Goal: Task Accomplishment & Management: Manage account settings

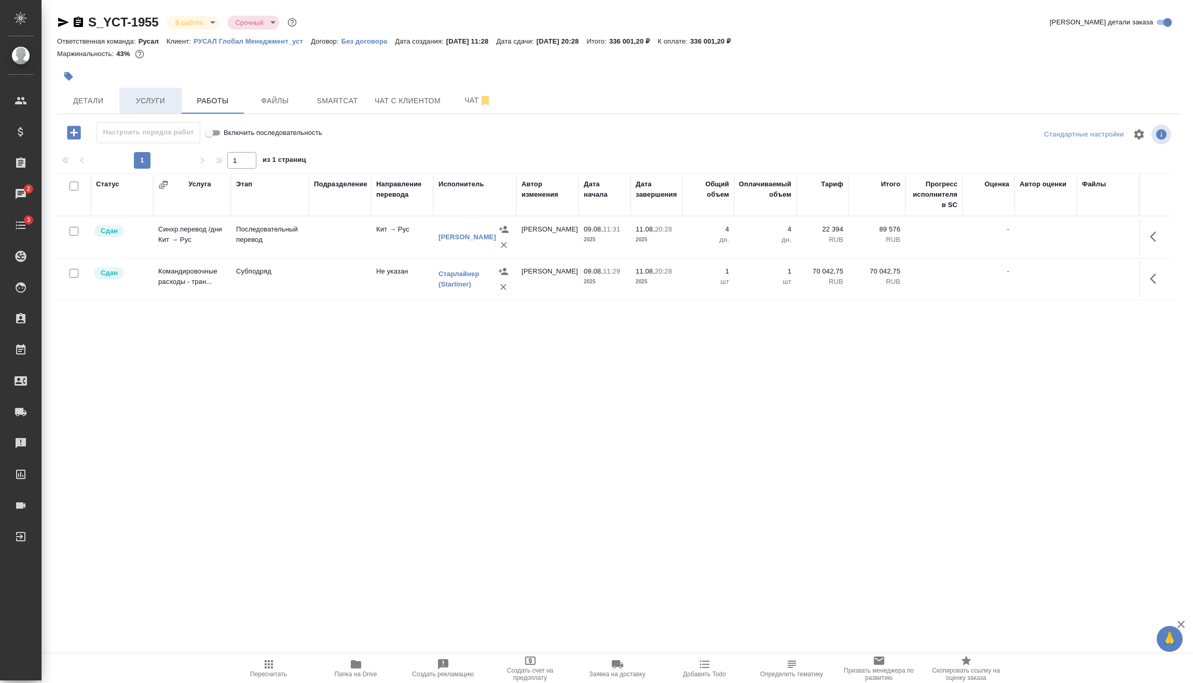
click at [130, 91] on button "Услуги" at bounding box center [150, 101] width 62 height 26
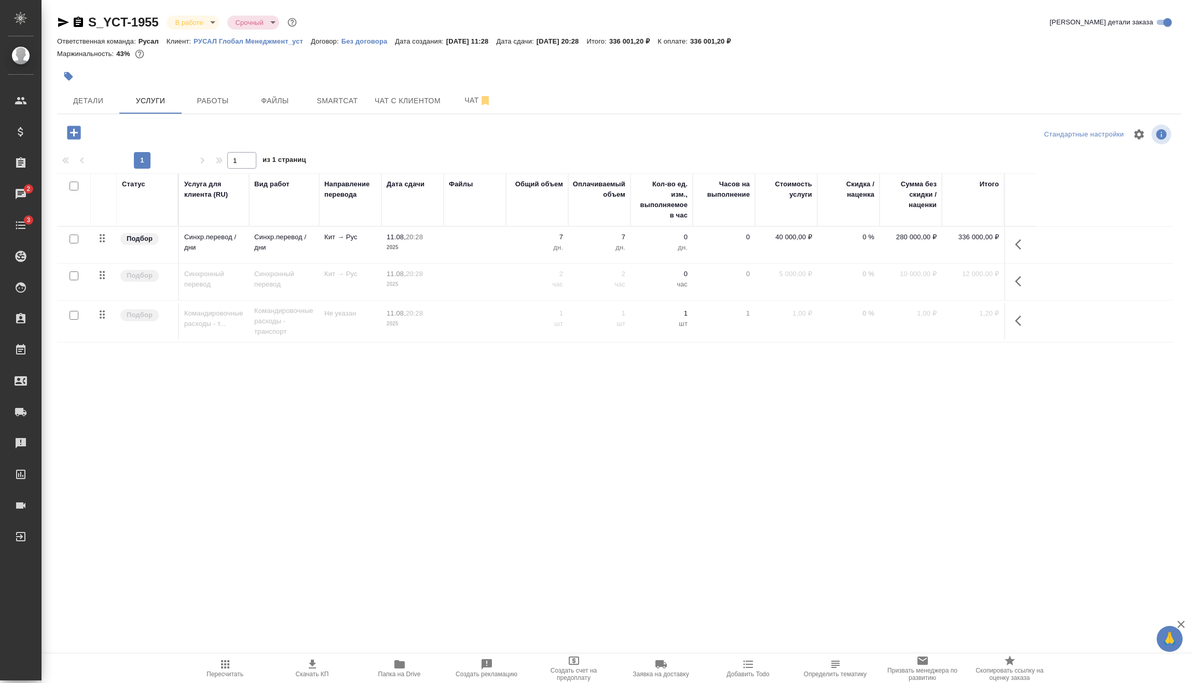
click at [209, 27] on body "🙏 .cls-1 fill:#fff; AWATERA Vasilev Evgeniy Клиенты Спецификации Заказы 2 Чаты …" at bounding box center [596, 341] width 1193 height 683
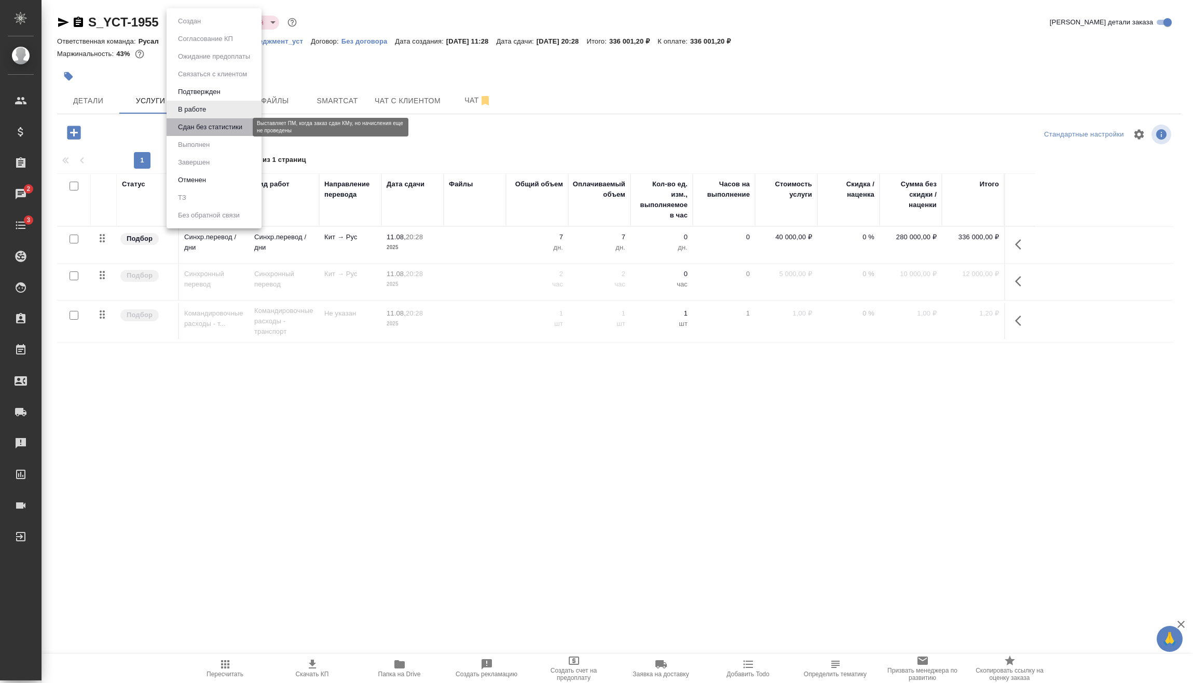
click at [209, 124] on button "Сдан без статистики" at bounding box center [210, 126] width 71 height 11
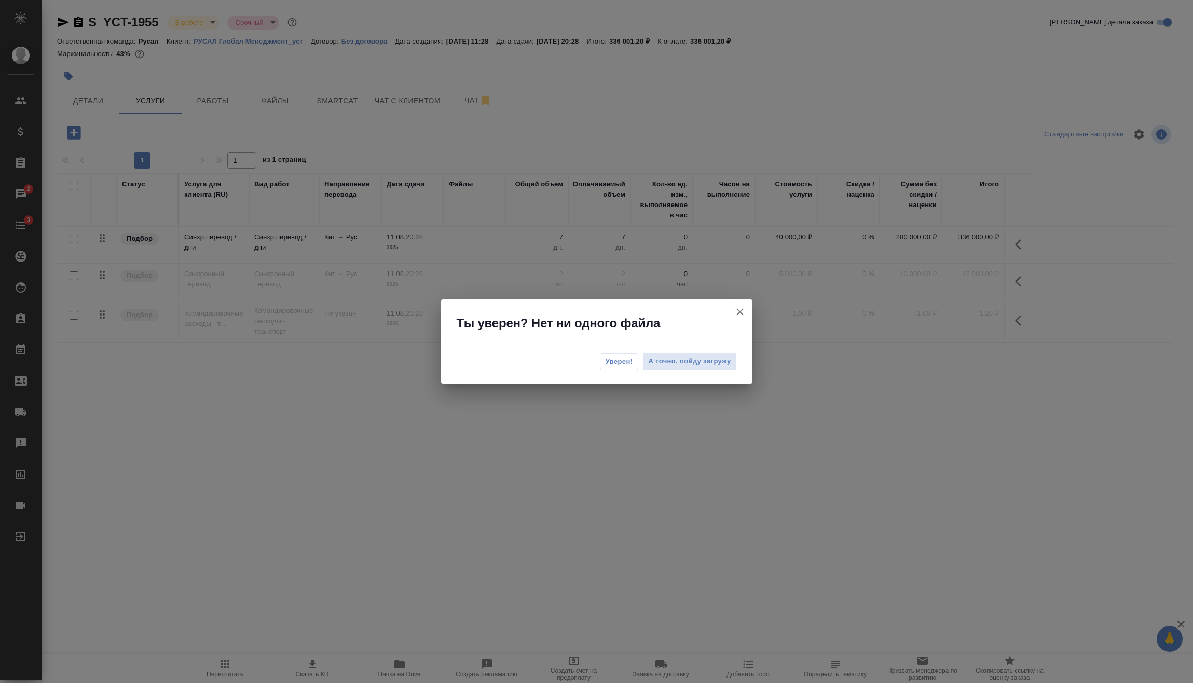
click at [622, 362] on span "Уверен!" at bounding box center [620, 362] width 28 height 10
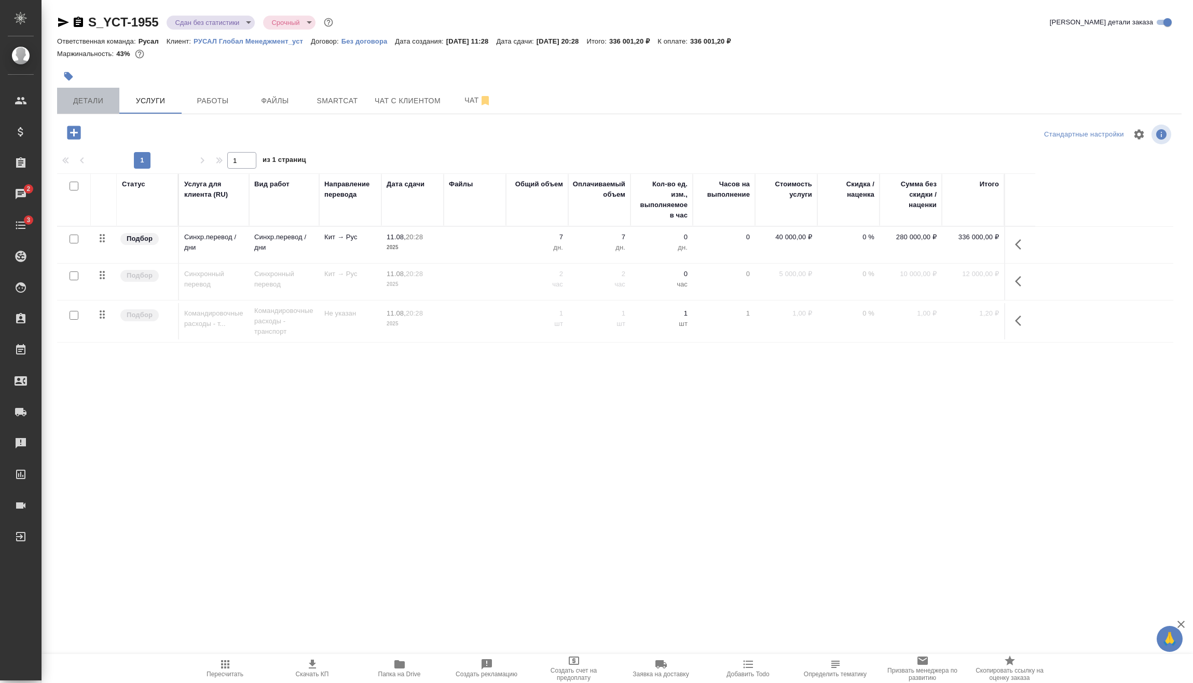
click at [78, 98] on span "Детали" at bounding box center [88, 100] width 50 height 13
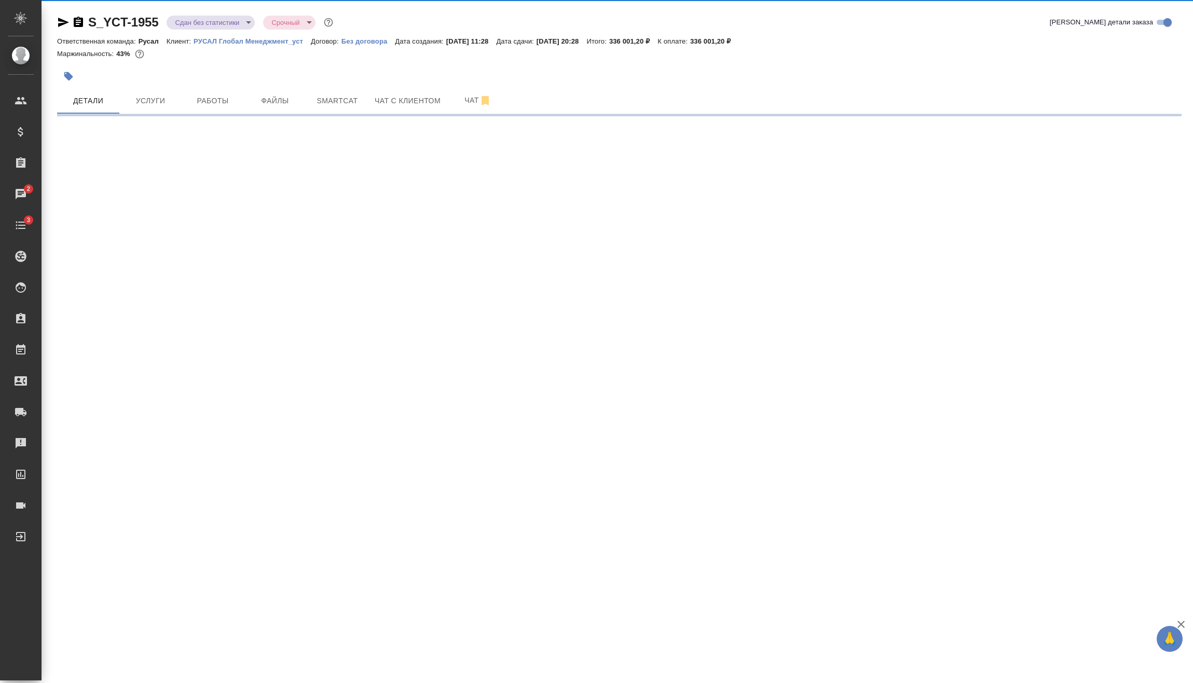
select select "RU"
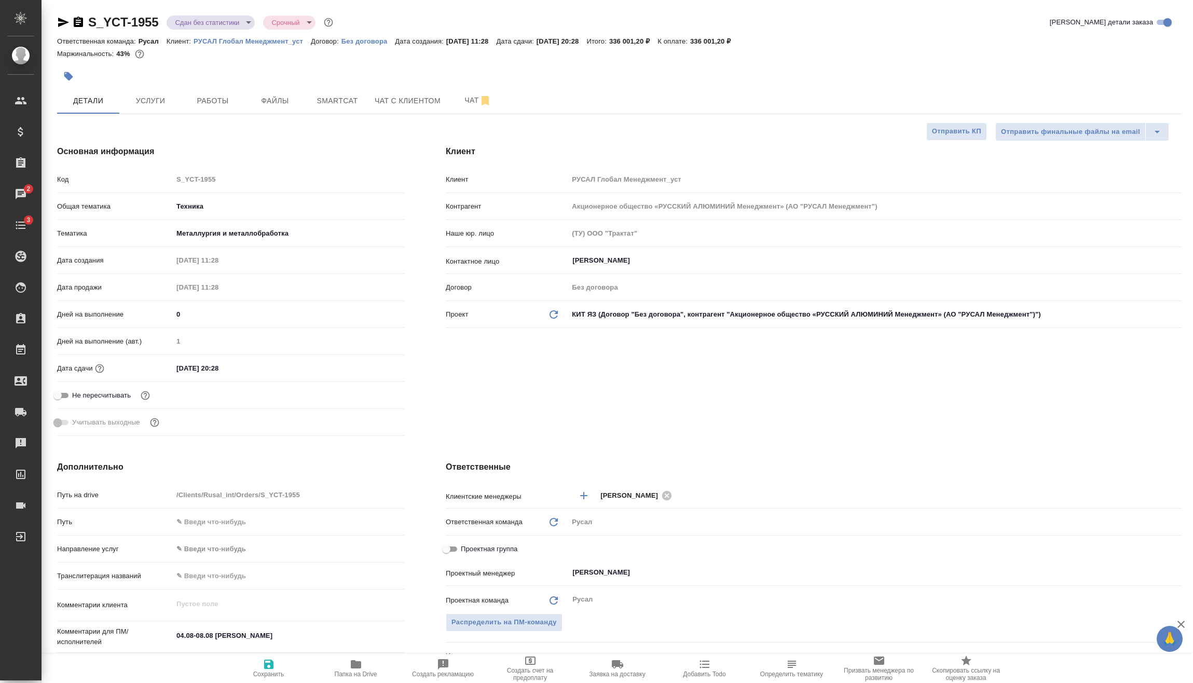
type textarea "x"
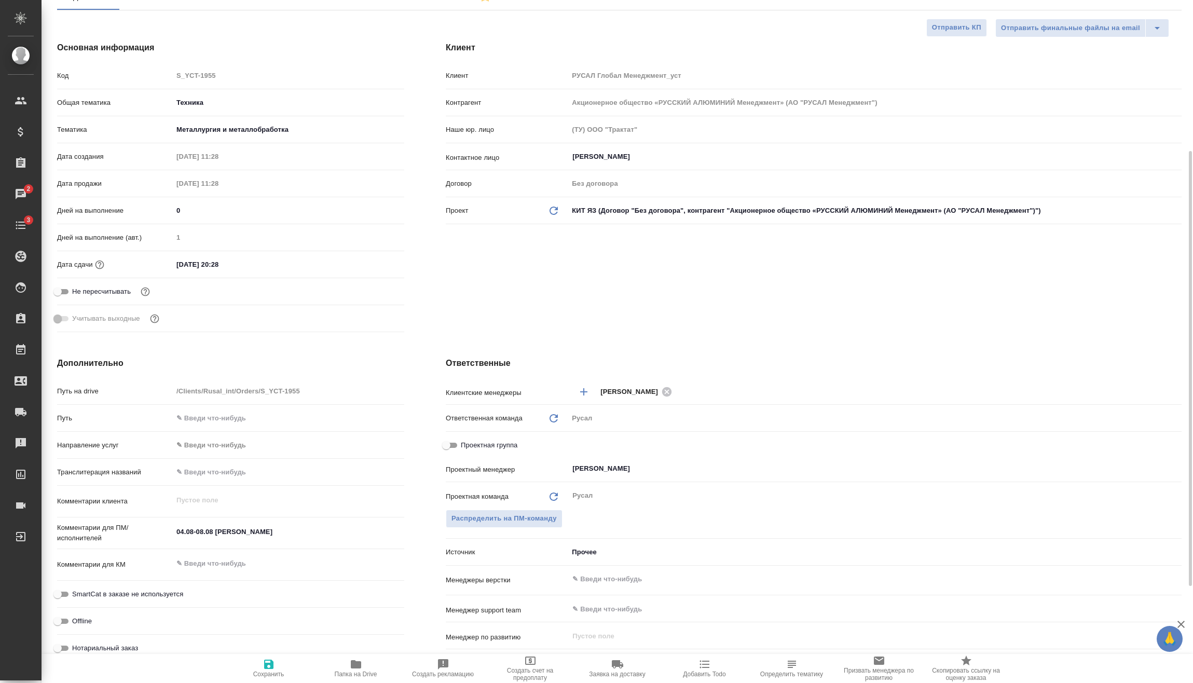
scroll to position [52, 0]
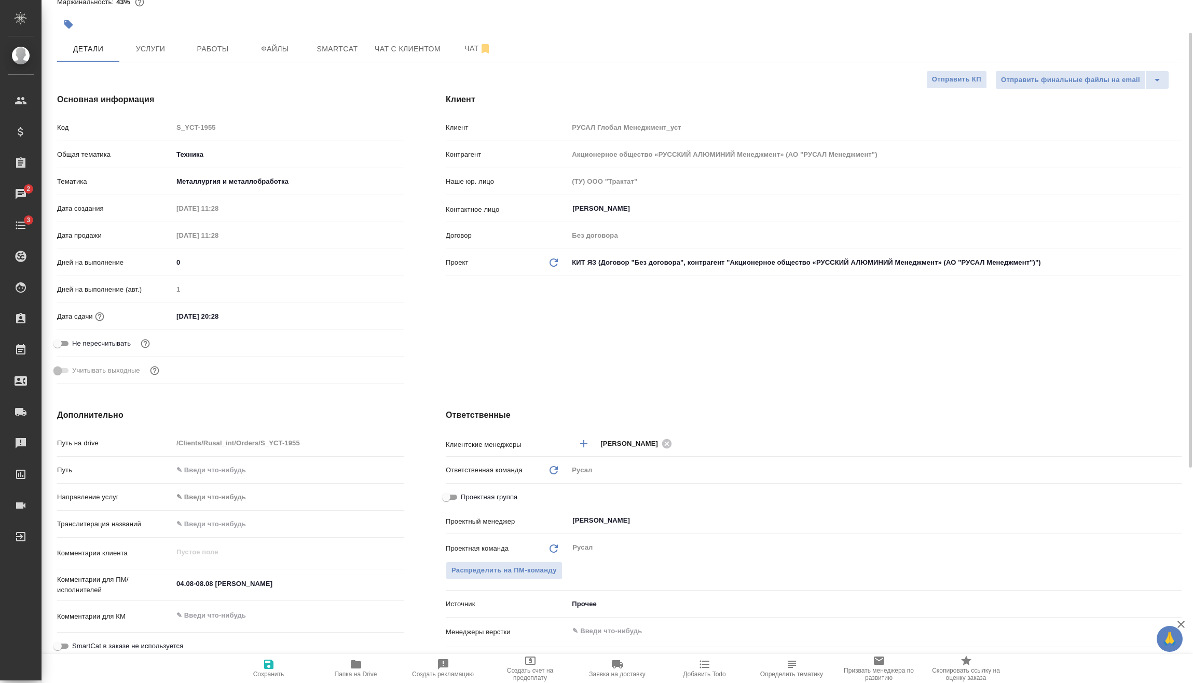
click at [251, 320] on input "11.08.2025 20:28" at bounding box center [218, 316] width 91 height 15
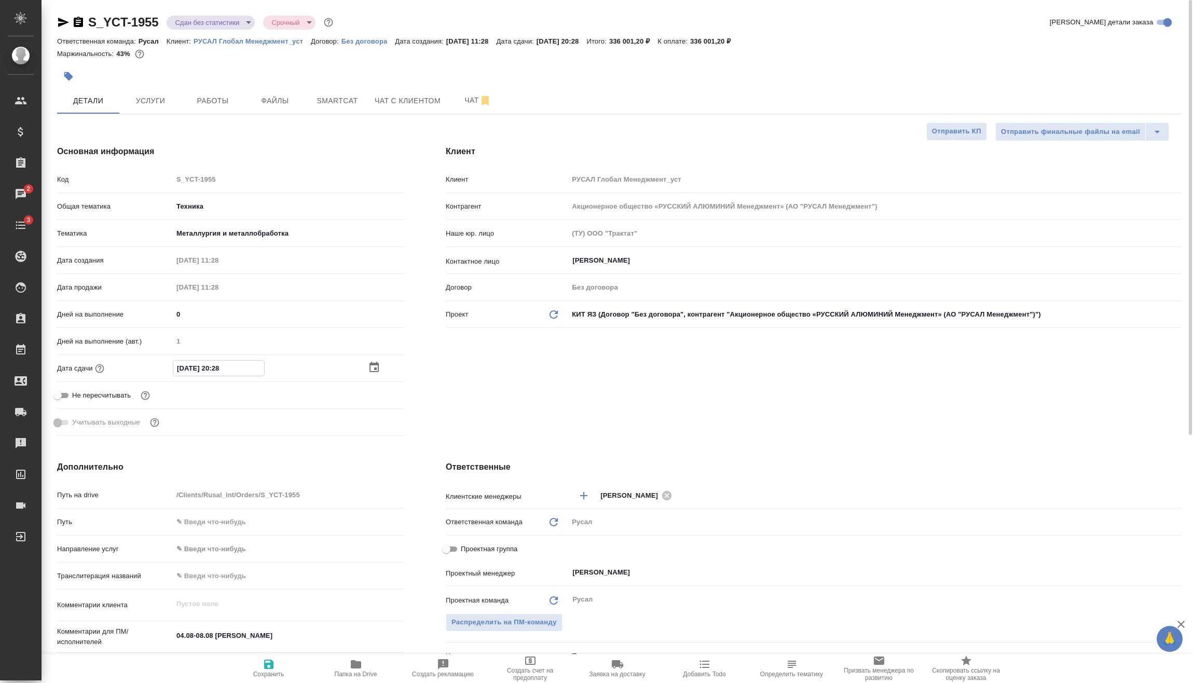
click at [220, 24] on body "🙏 .cls-1 fill:#fff; AWATERA Vasilev Evgeniy Клиенты Спецификации Заказы 2 Чаты …" at bounding box center [596, 341] width 1193 height 683
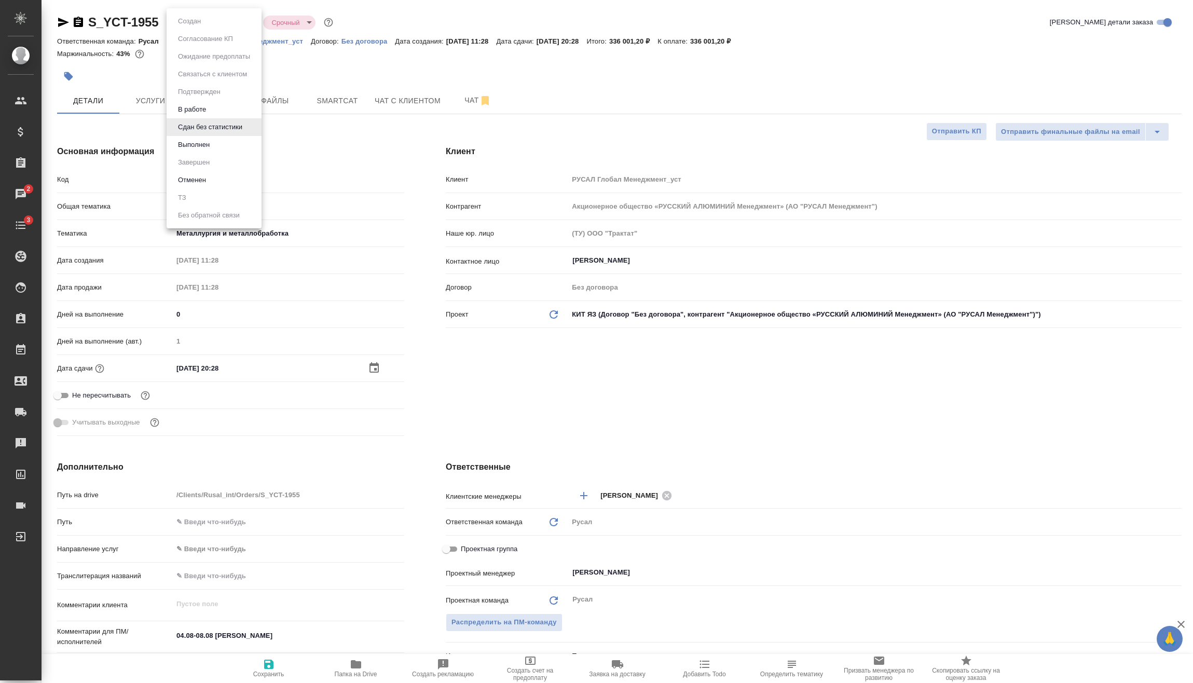
click at [214, 144] on li "Выполнен" at bounding box center [214, 145] width 95 height 18
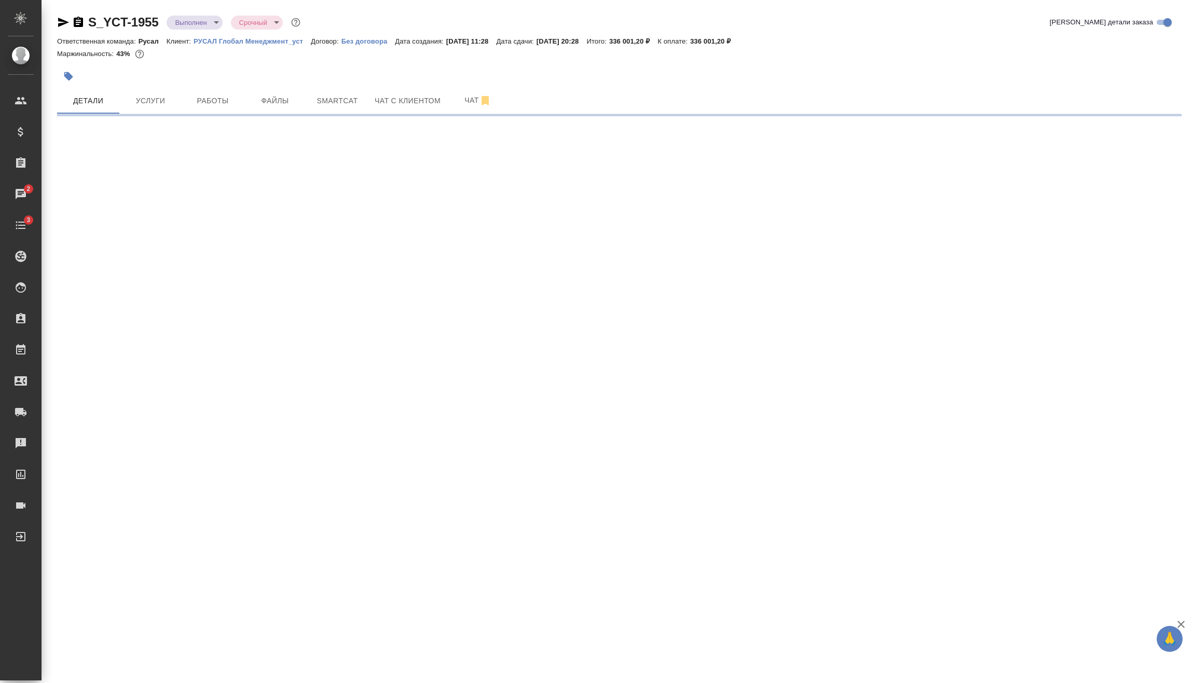
select select "RU"
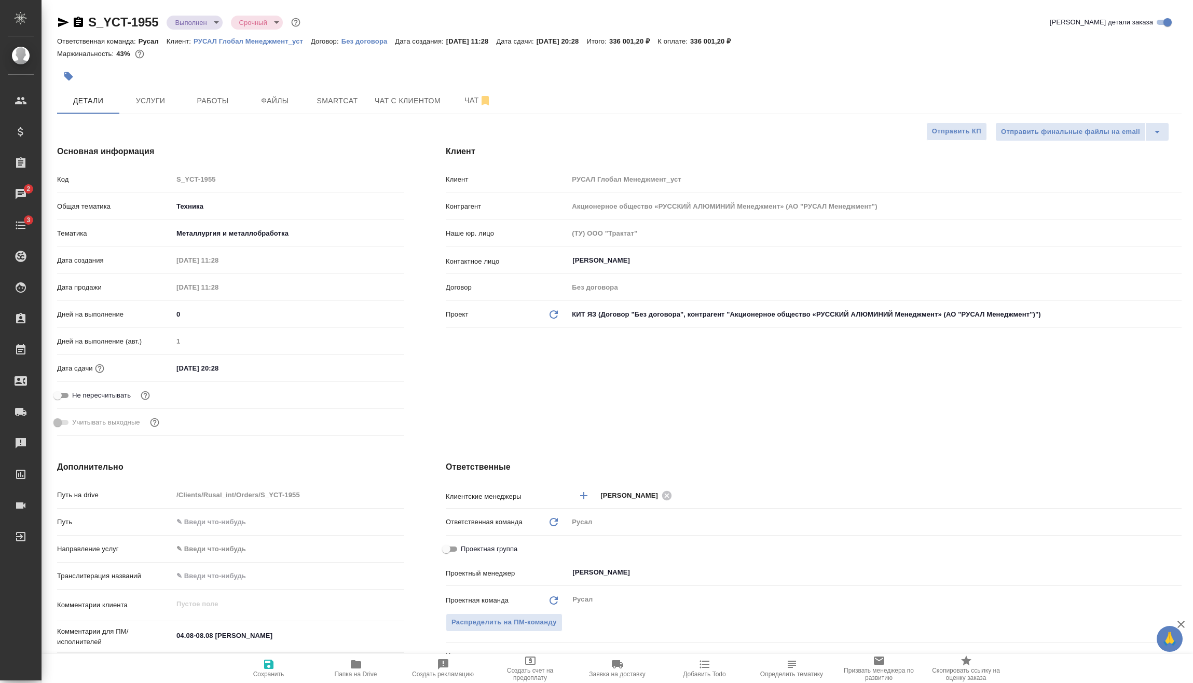
type textarea "x"
click at [209, 20] on body "🙏 .cls-1 fill:#fff; AWATERA Vasilev Evgeniy Клиенты Спецификации Заказы 2 Чаты …" at bounding box center [596, 341] width 1193 height 683
click at [216, 164] on li "Завершен" at bounding box center [214, 163] width 95 height 18
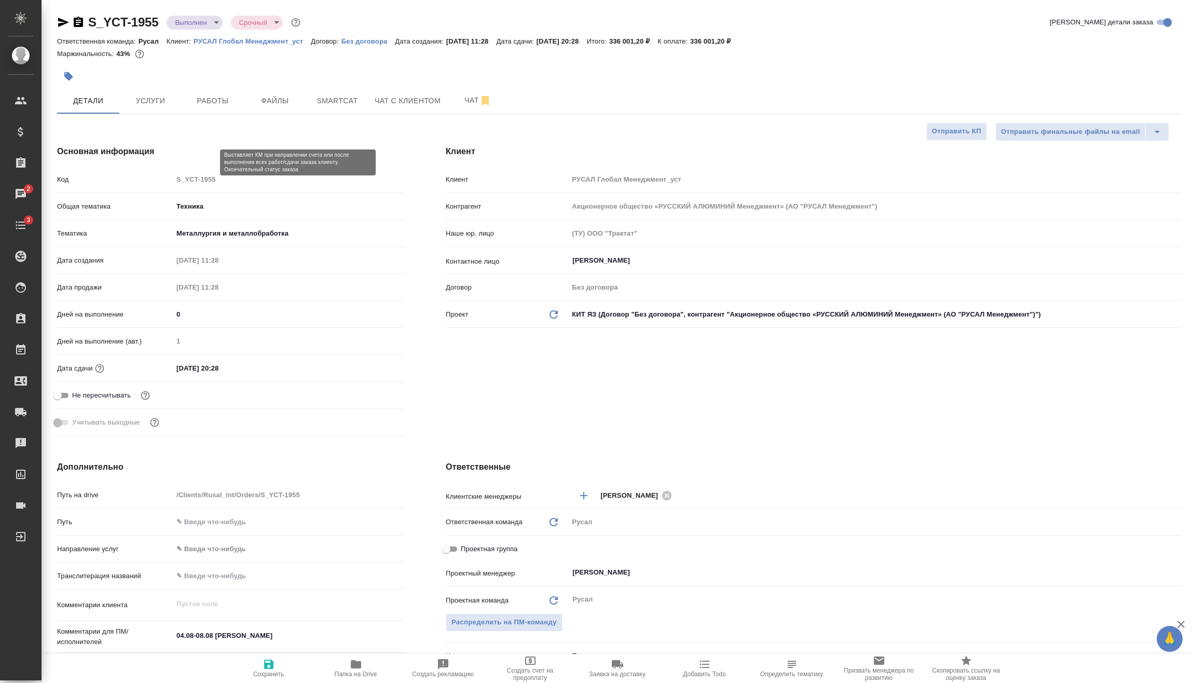
type textarea "x"
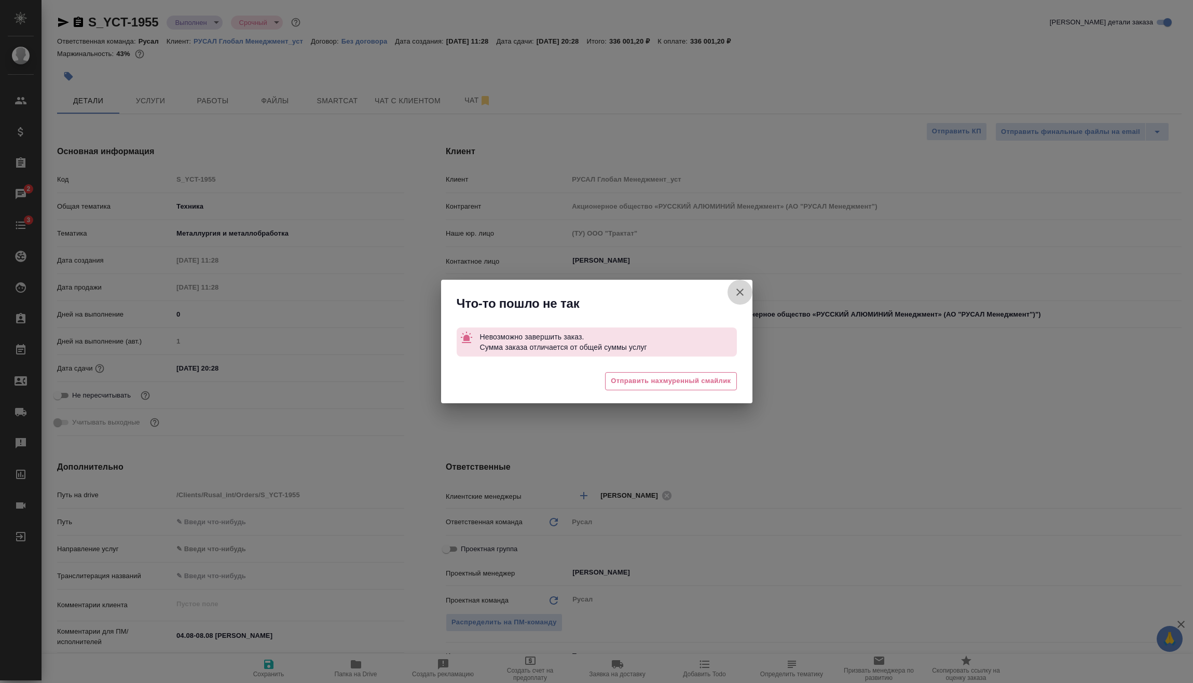
click at [743, 290] on icon "button" at bounding box center [740, 292] width 12 height 12
type textarea "x"
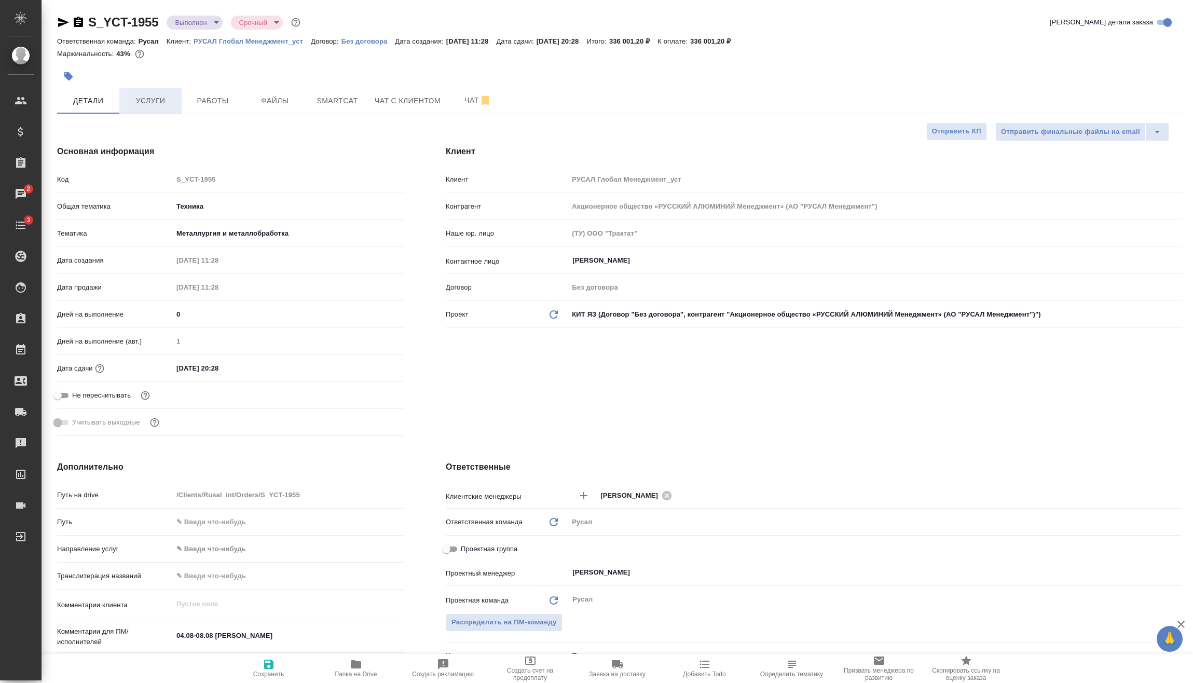
click at [163, 94] on span "Услуги" at bounding box center [151, 100] width 50 height 13
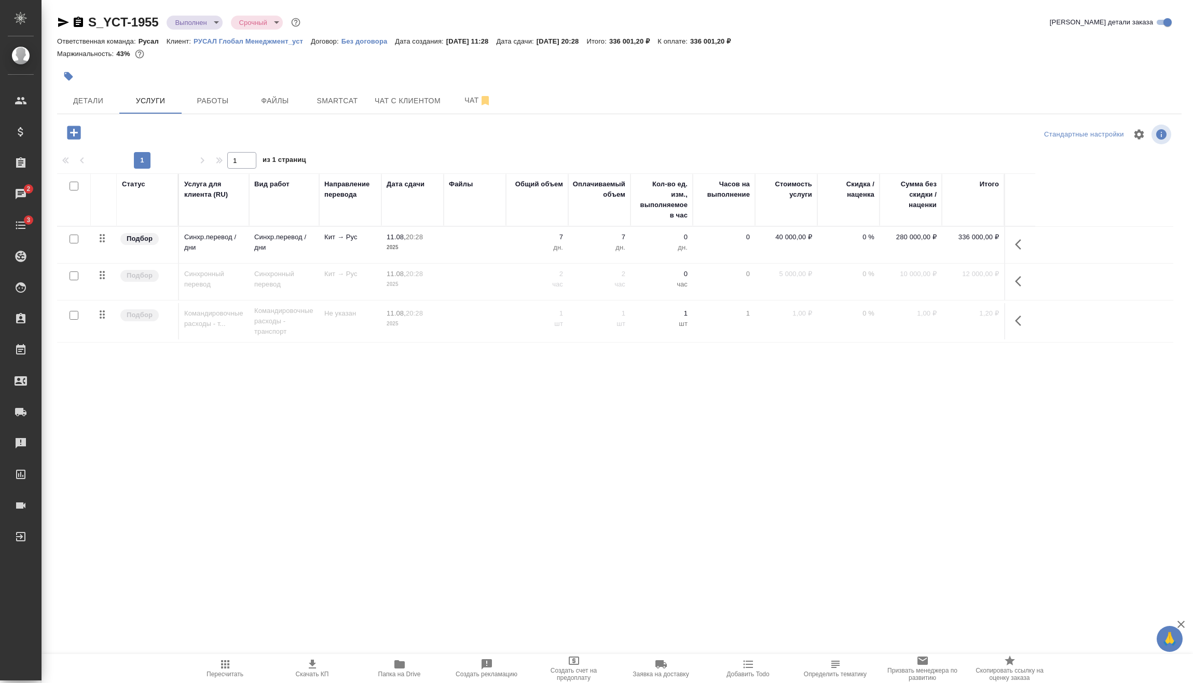
click at [234, 667] on span "Пересчитать" at bounding box center [225, 668] width 75 height 20
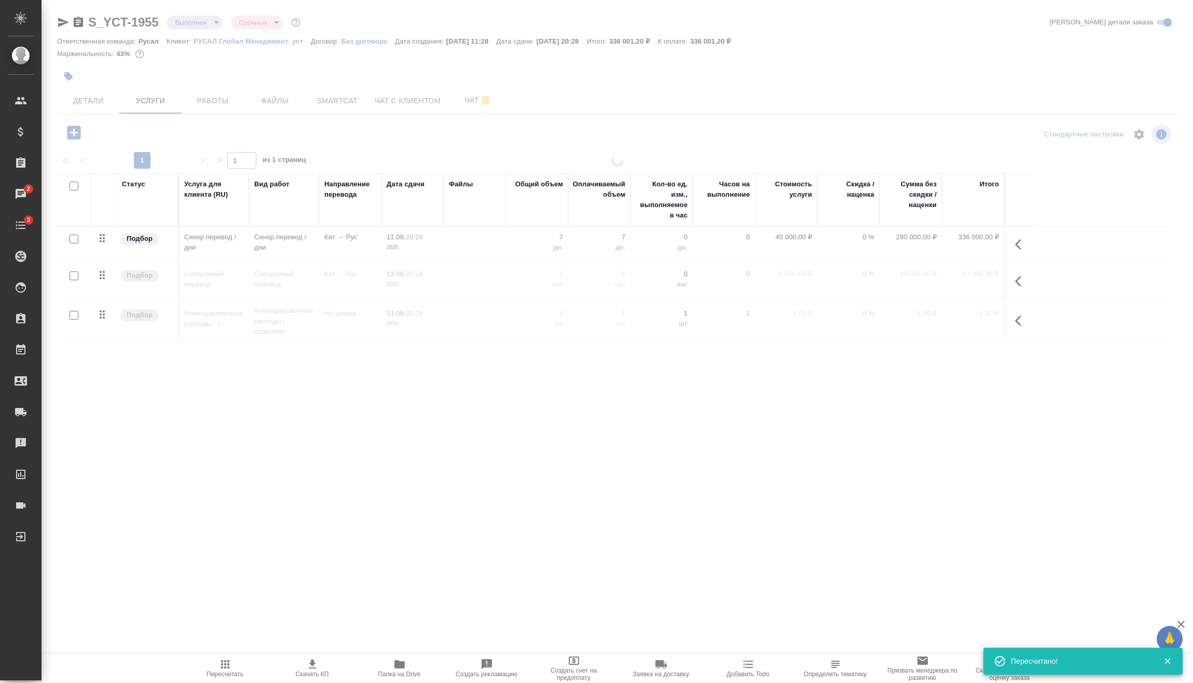
type input "normal"
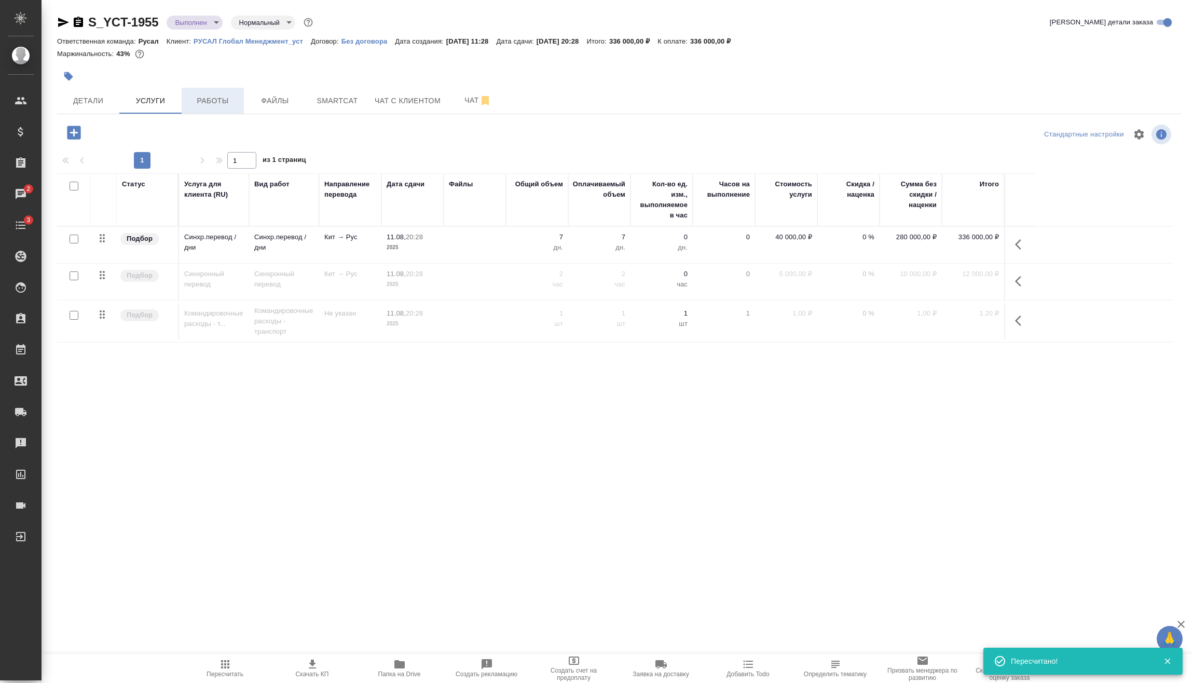
click at [196, 101] on span "Работы" at bounding box center [213, 100] width 50 height 13
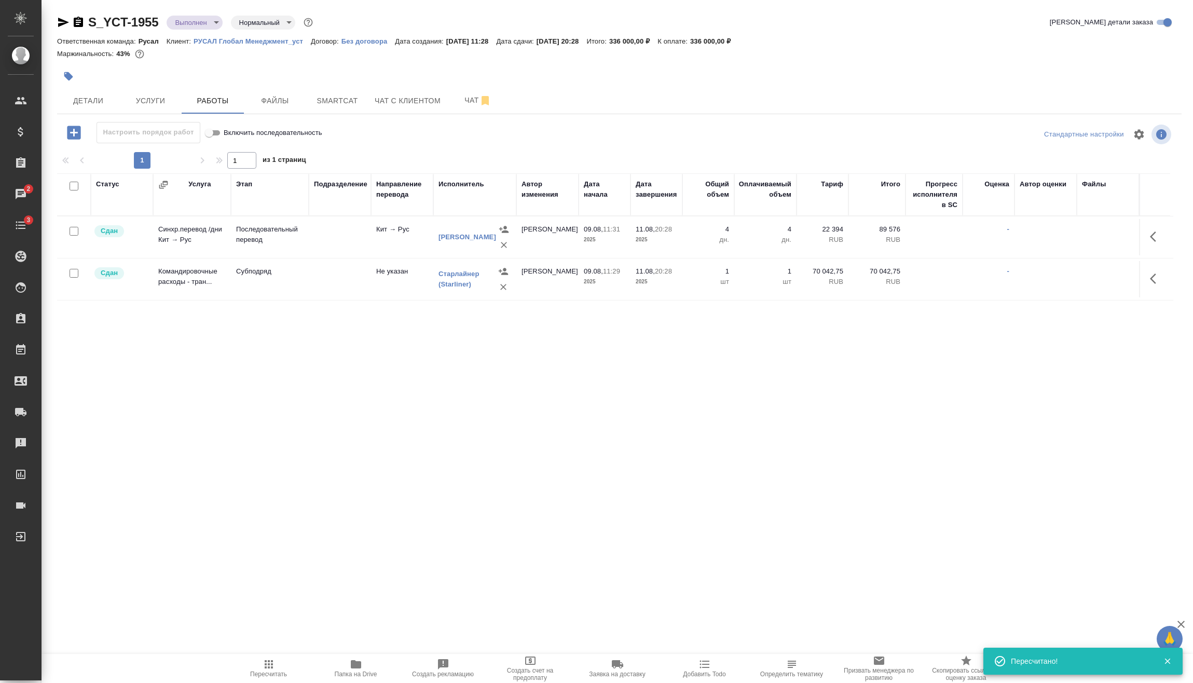
click at [283, 666] on span "Пересчитать" at bounding box center [269, 668] width 75 height 20
click at [206, 22] on body "🙏 .cls-1 fill:#fff; AWATERA Vasilev Evgeniy Клиенты Спецификации Заказы 2 Чаты …" at bounding box center [596, 341] width 1193 height 683
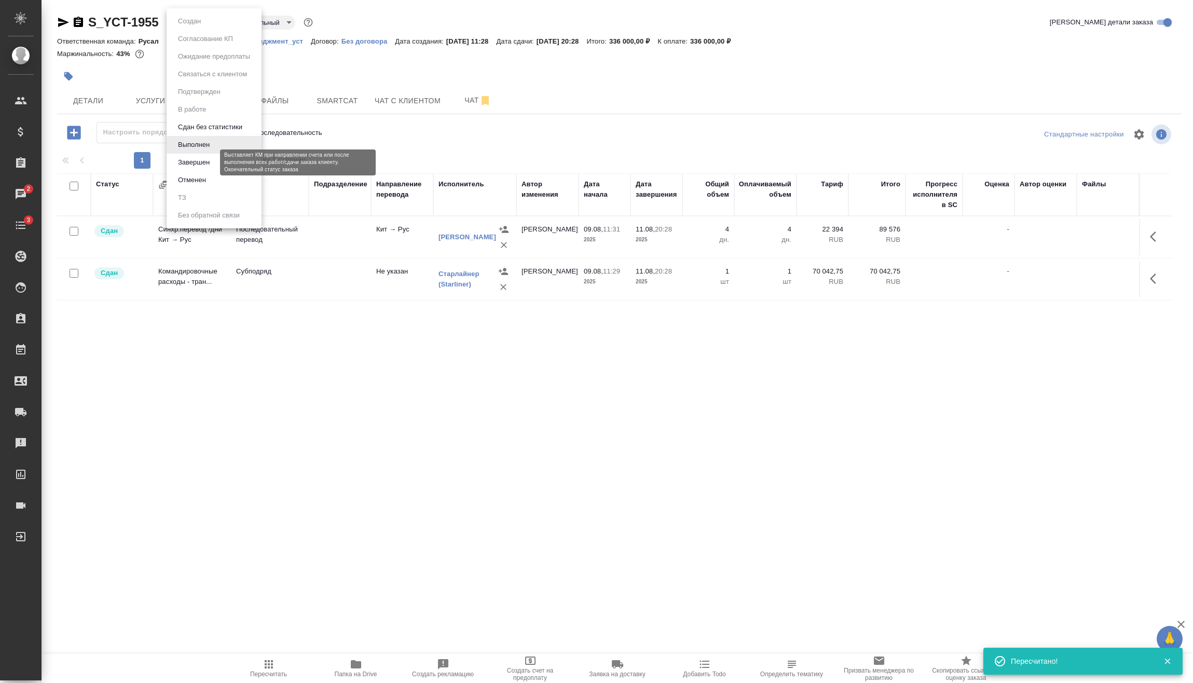
click at [191, 160] on button "Завершен" at bounding box center [194, 162] width 38 height 11
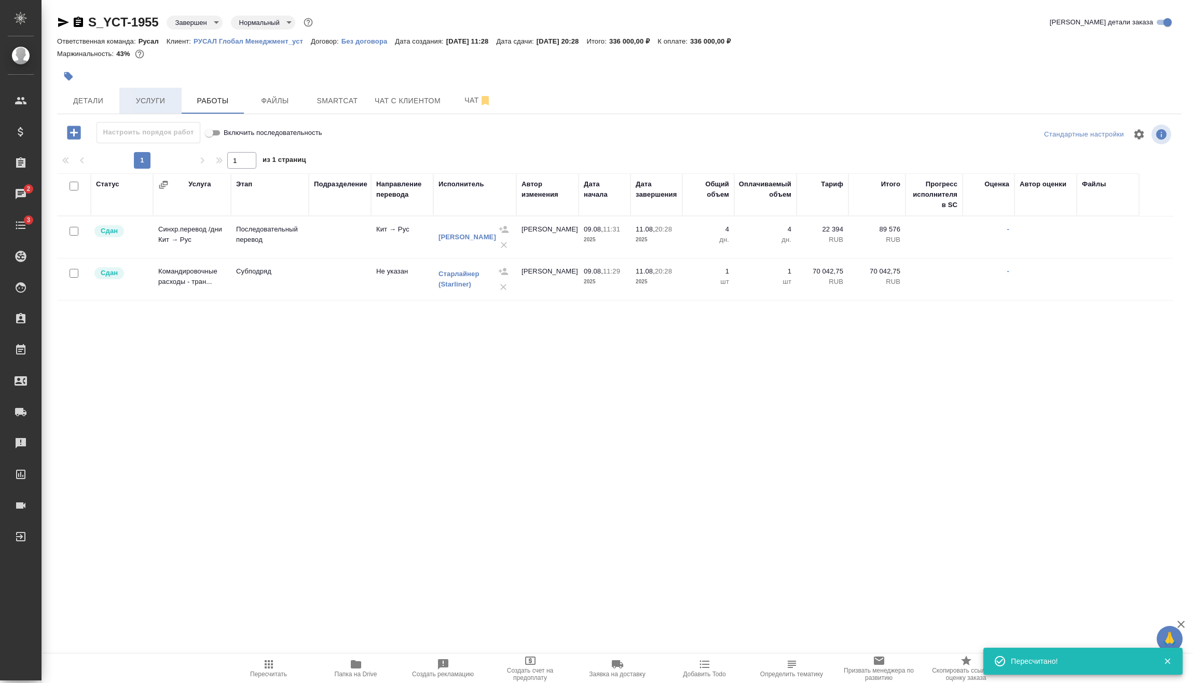
click at [172, 108] on button "Услуги" at bounding box center [150, 101] width 62 height 26
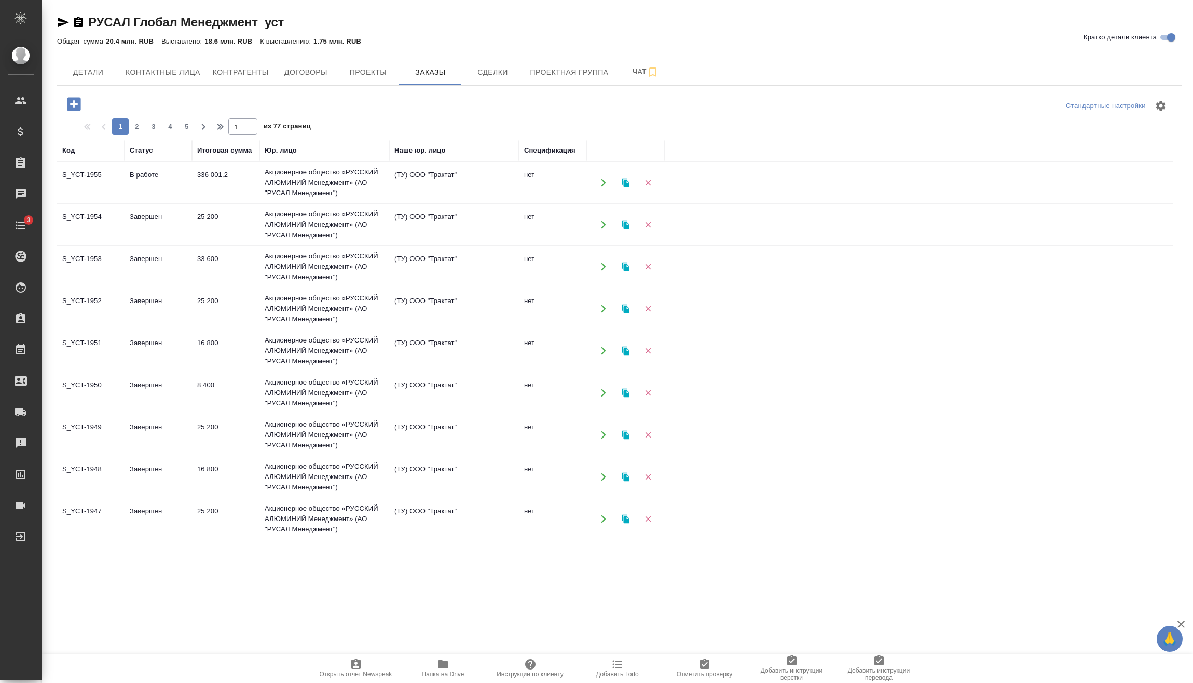
click at [161, 187] on td "В работе" at bounding box center [158, 183] width 67 height 36
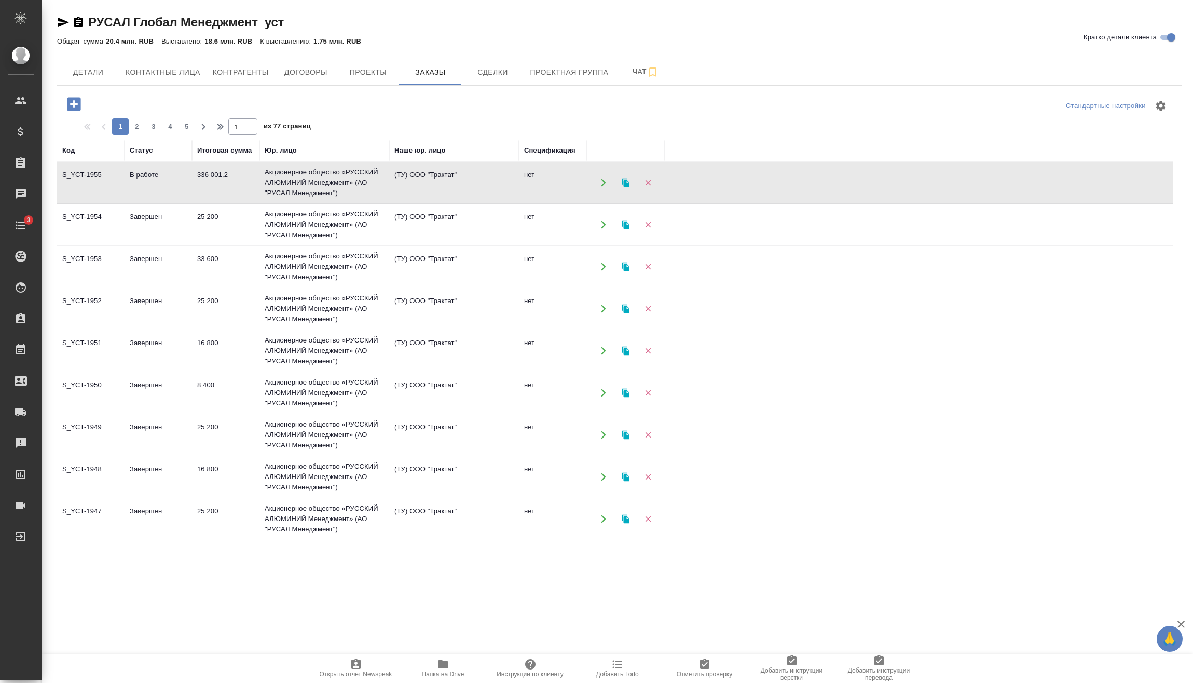
click at [161, 187] on td "В работе" at bounding box center [158, 183] width 67 height 36
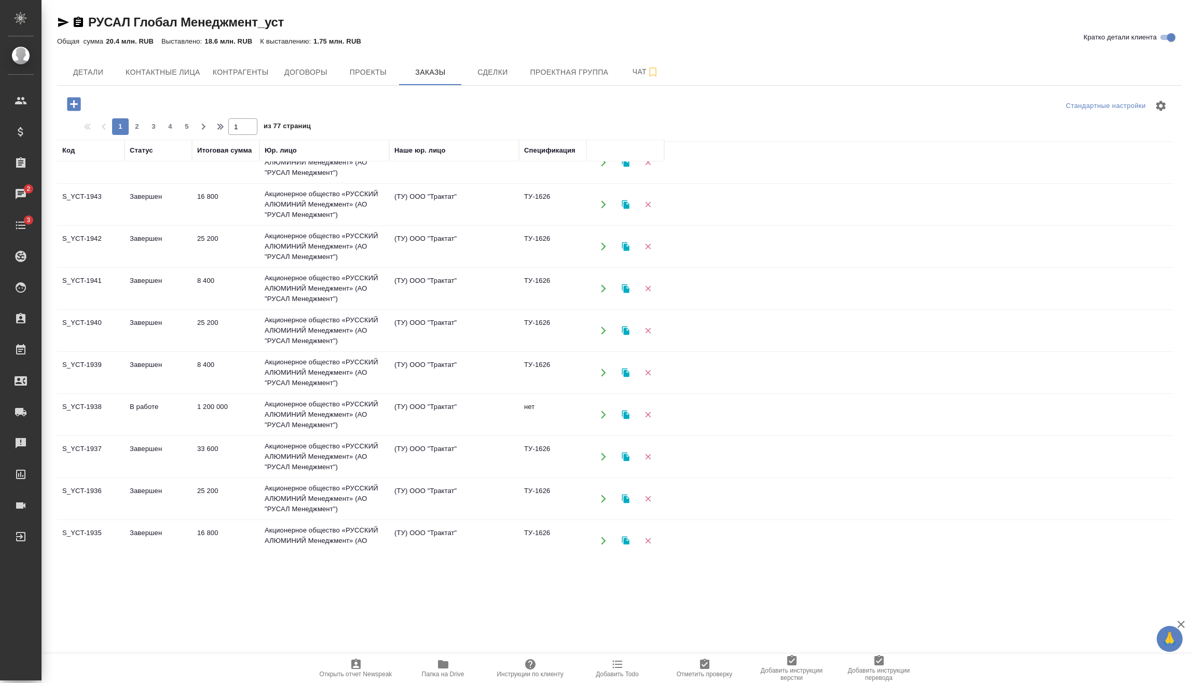
scroll to position [519, 0]
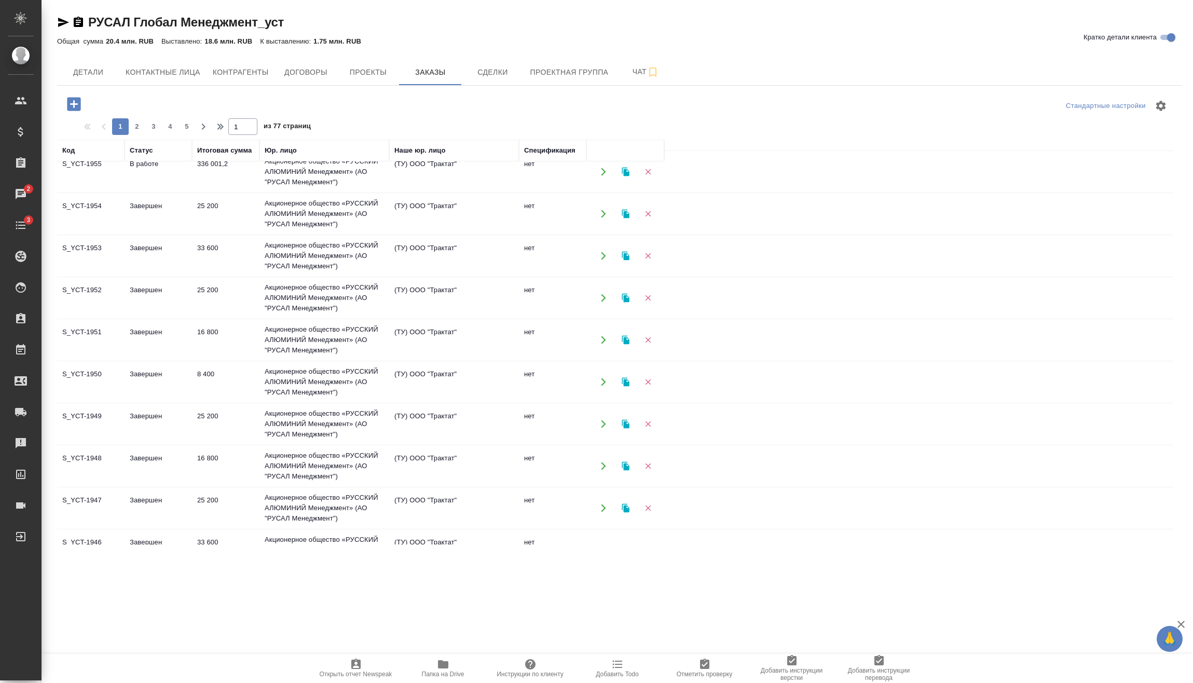
scroll to position [0, 0]
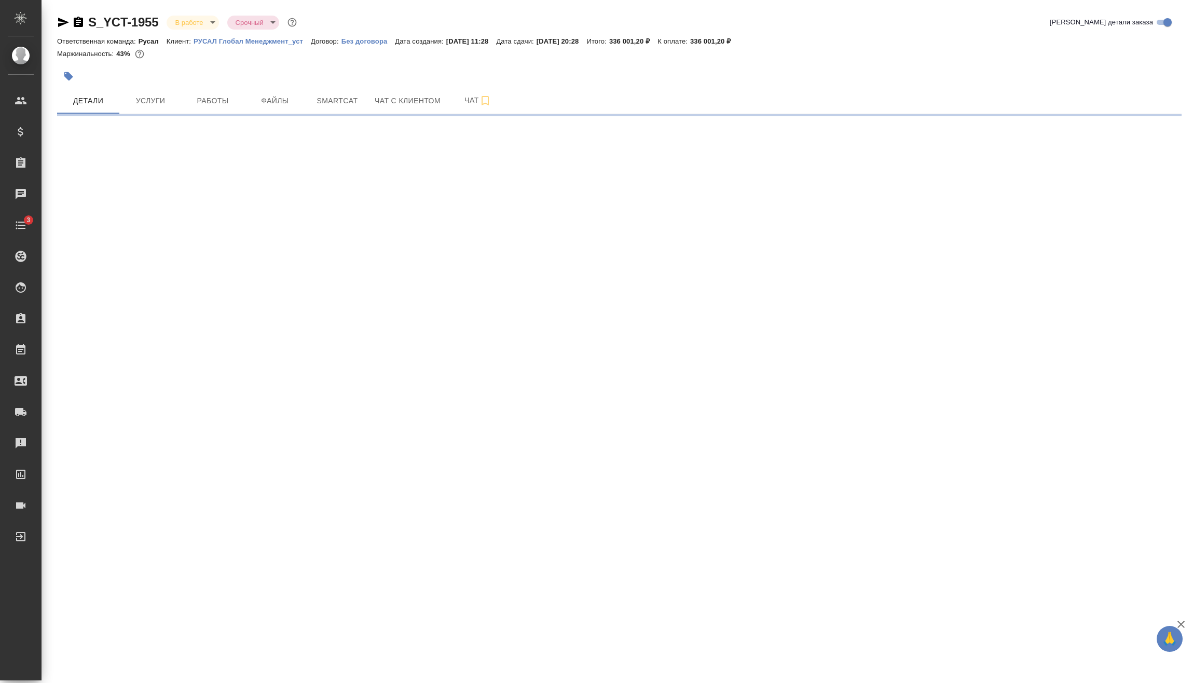
select select "RU"
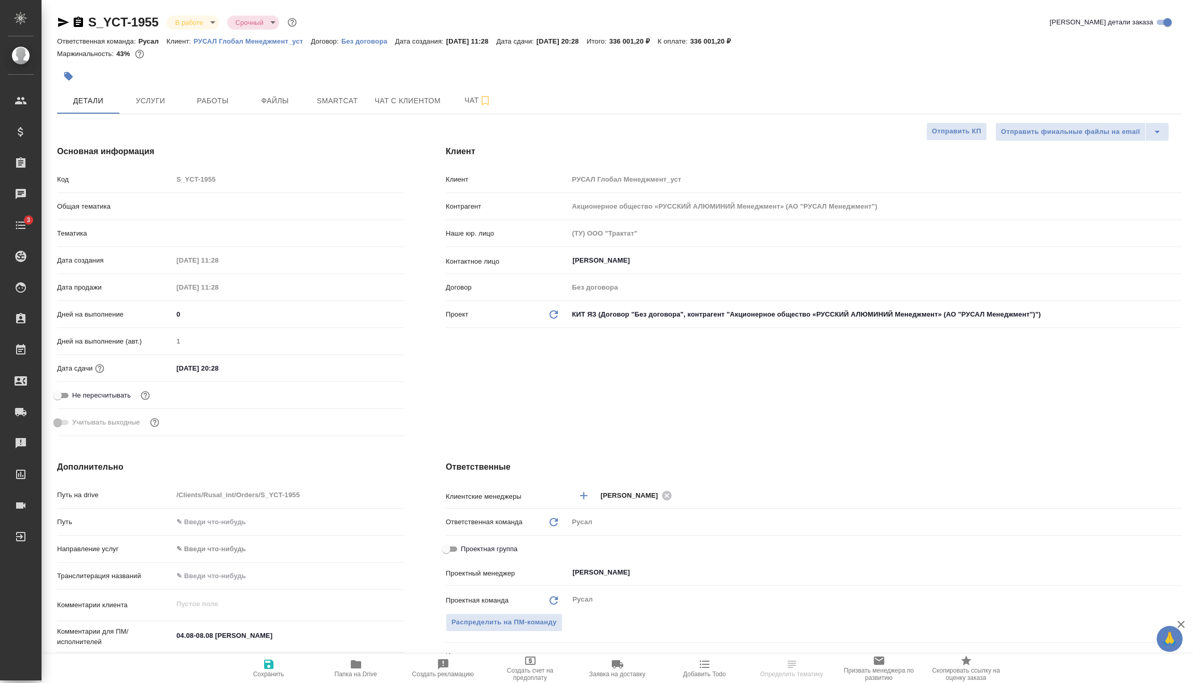
type textarea "x"
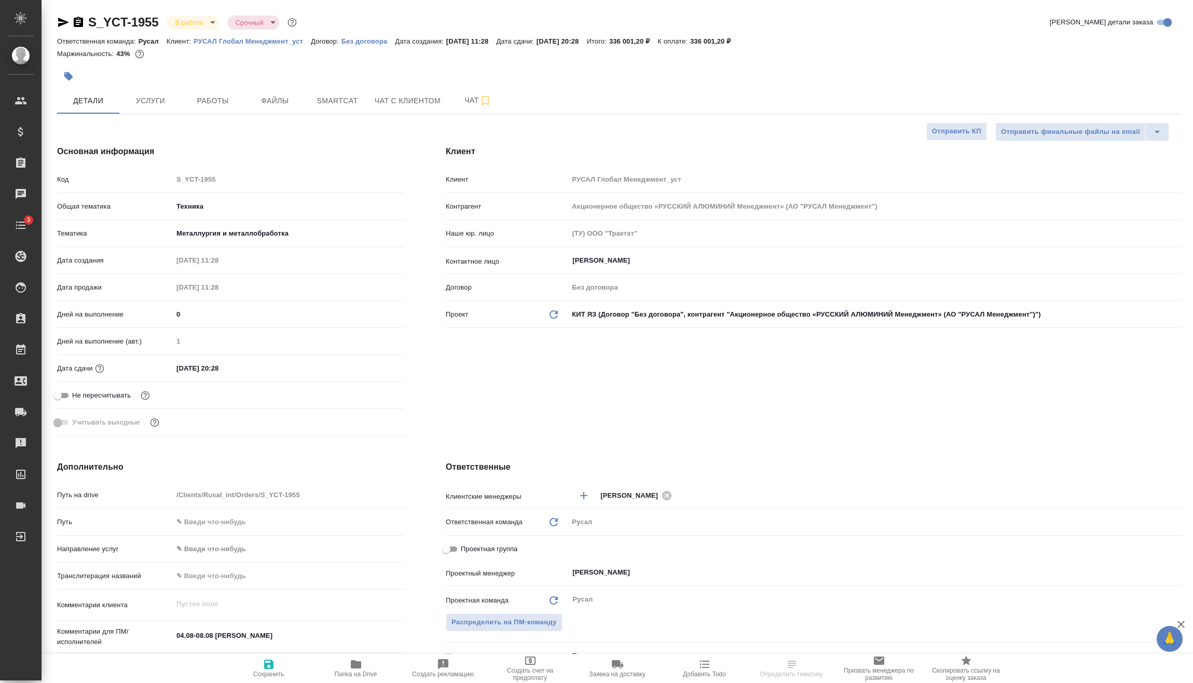
type textarea "x"
click at [130, 97] on span "Услуги" at bounding box center [151, 100] width 50 height 13
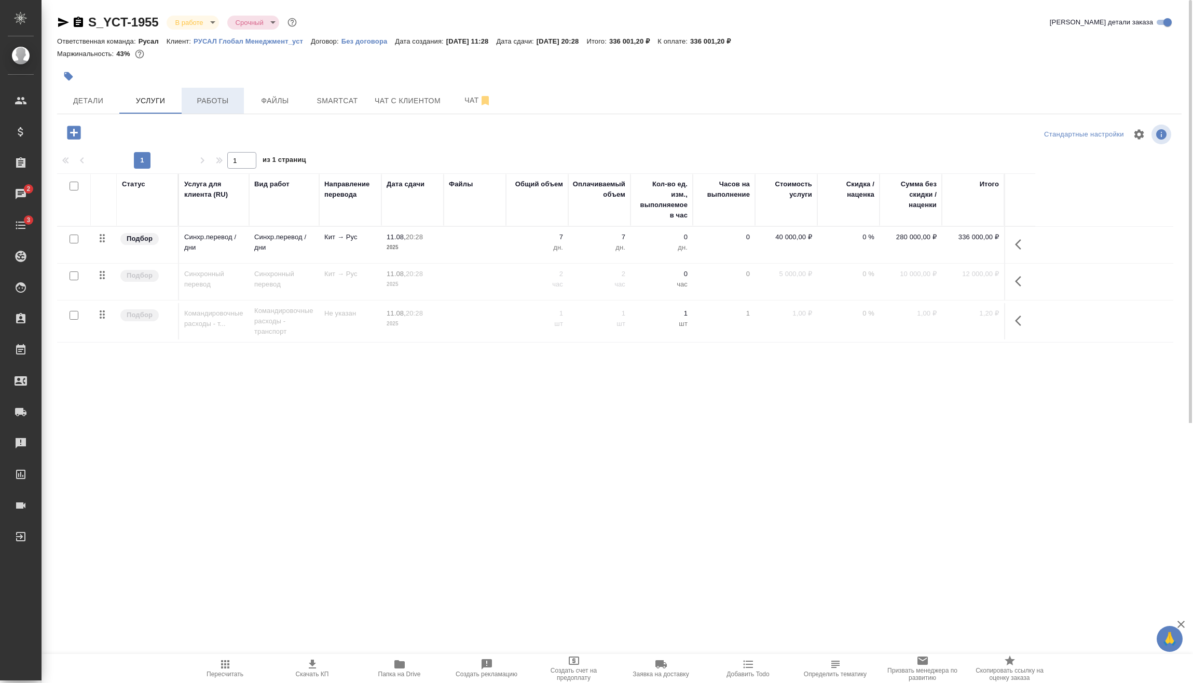
click at [218, 103] on span "Работы" at bounding box center [213, 100] width 50 height 13
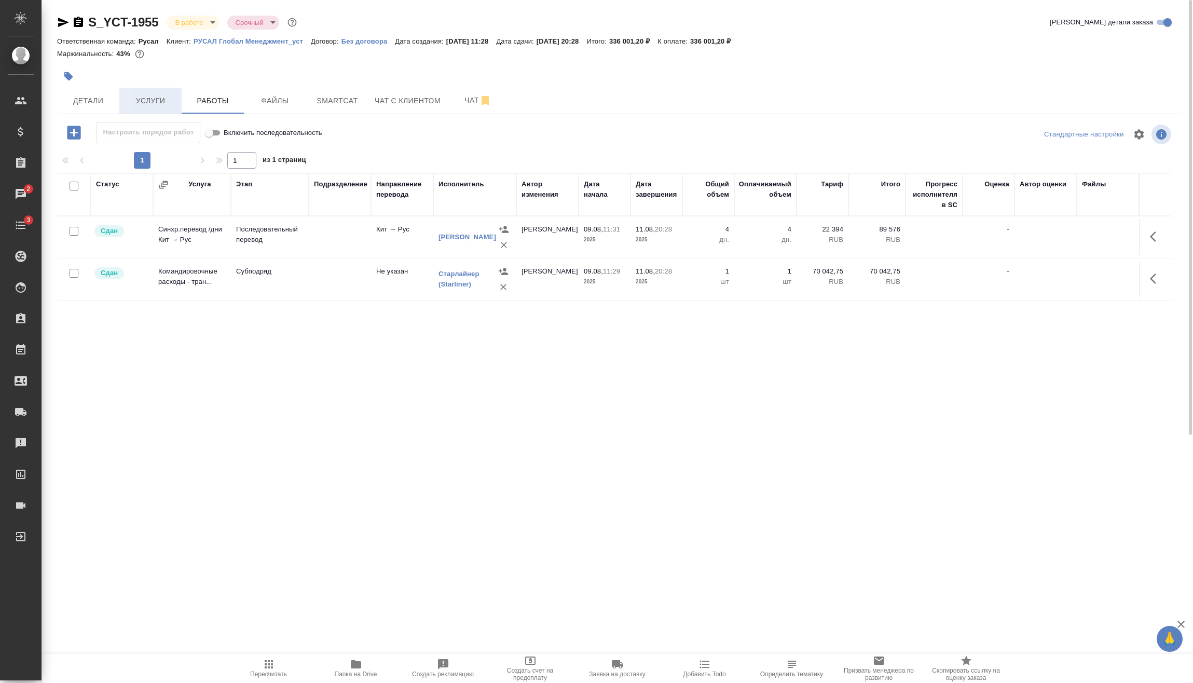
click at [159, 90] on button "Услуги" at bounding box center [150, 101] width 62 height 26
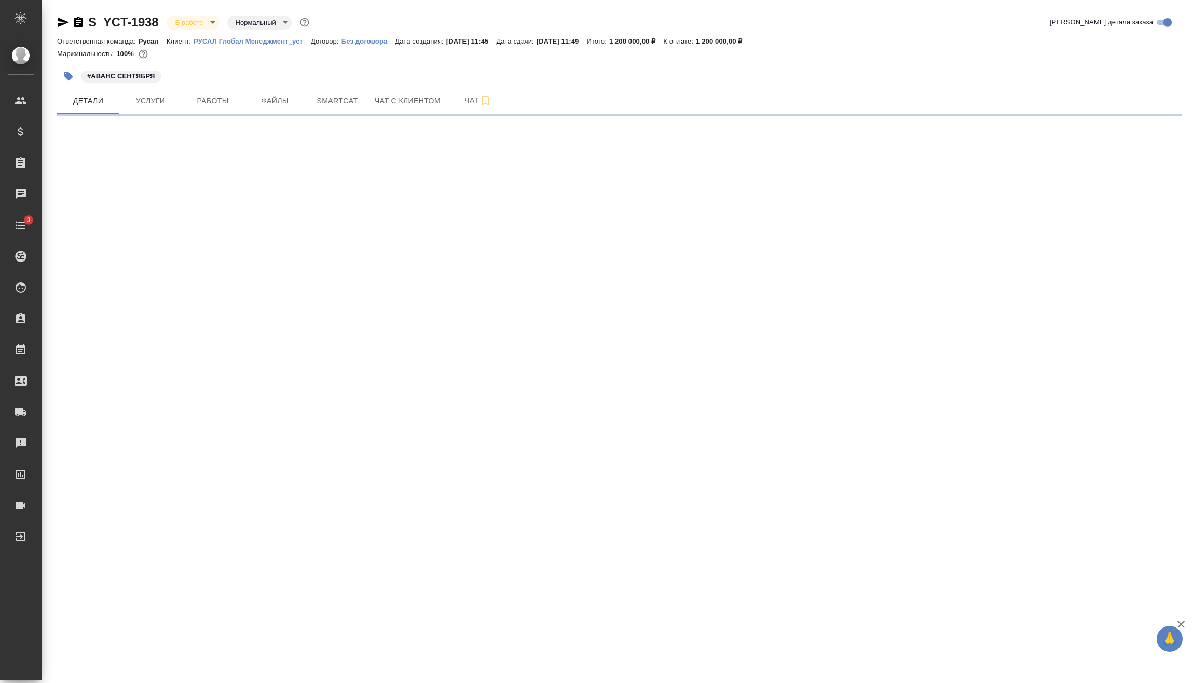
select select "RU"
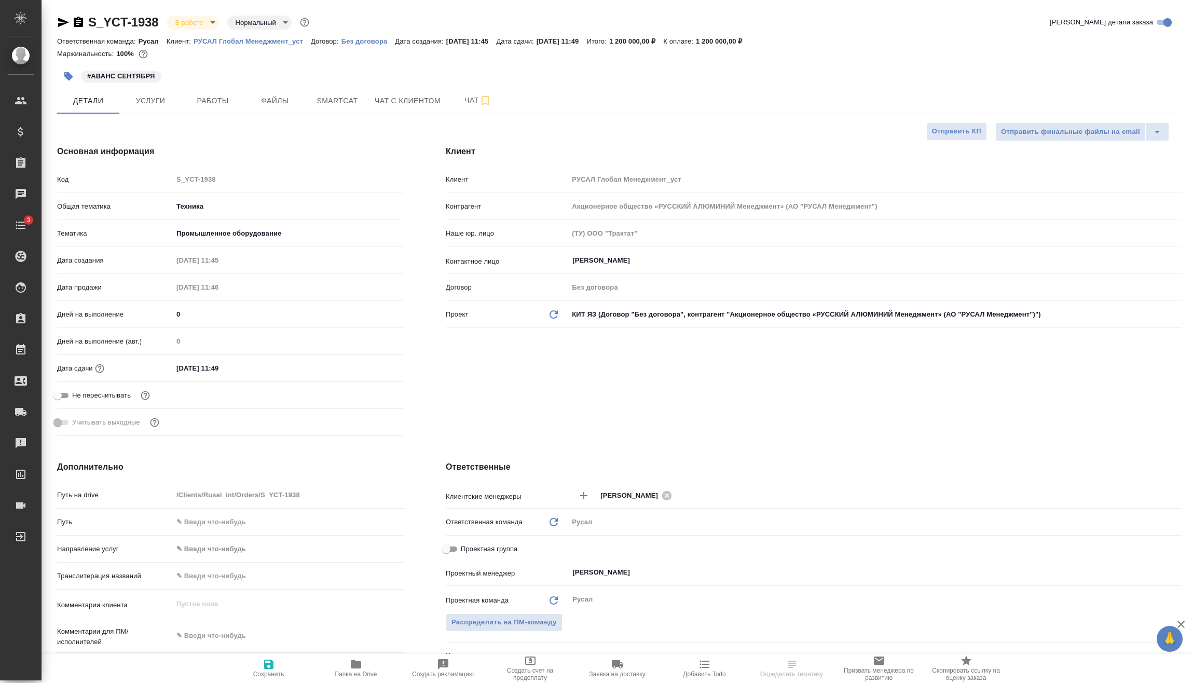
type textarea "x"
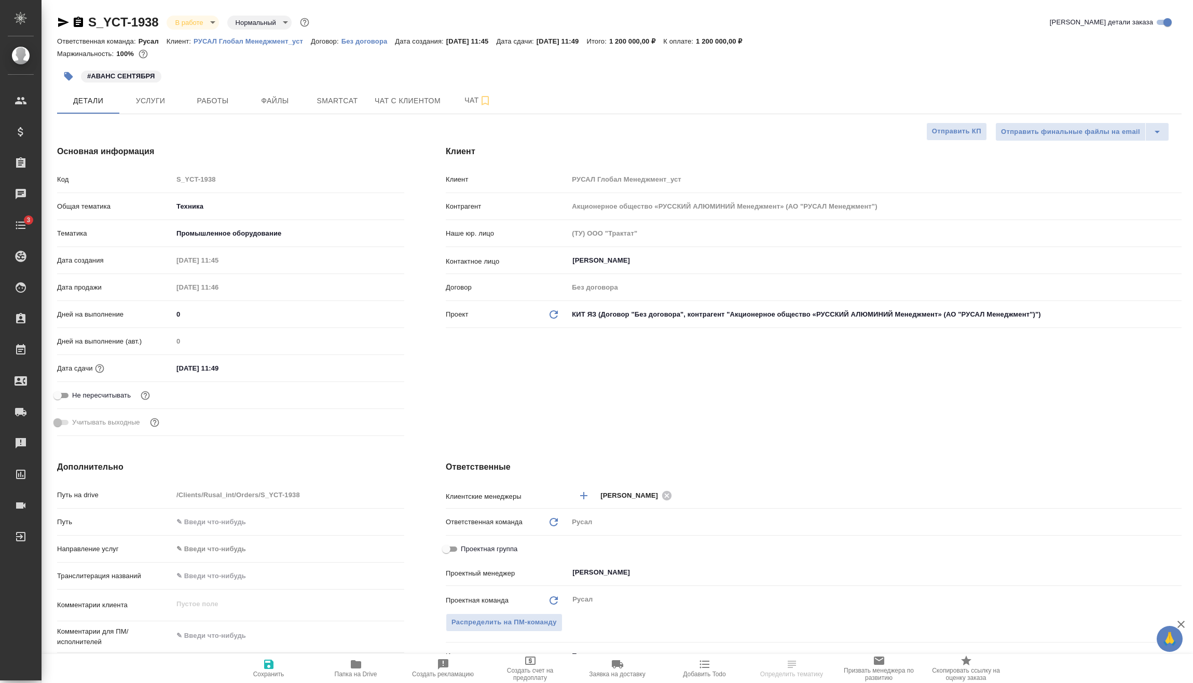
type textarea "x"
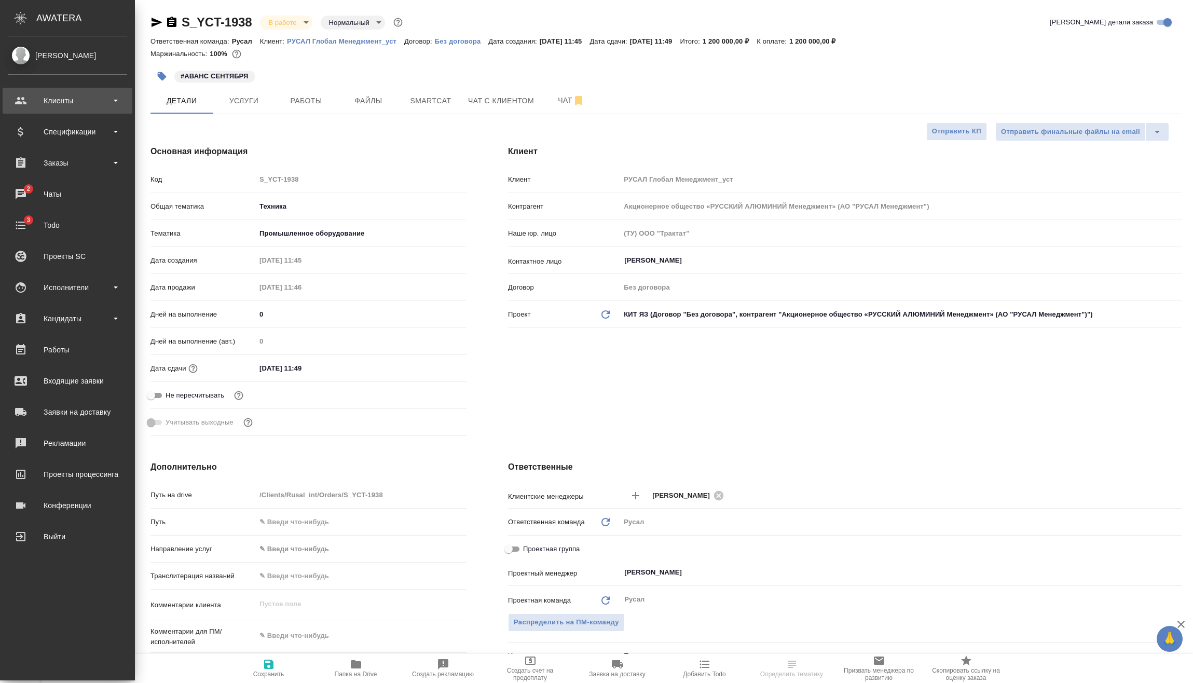
type textarea "x"
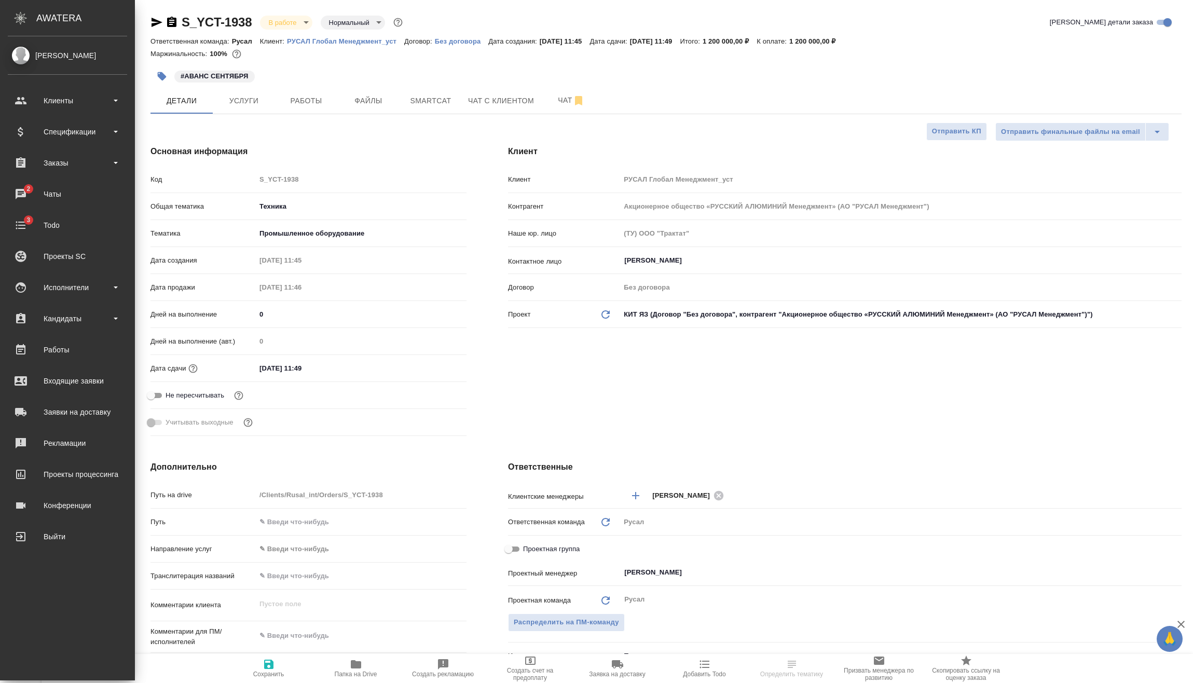
type textarea "x"
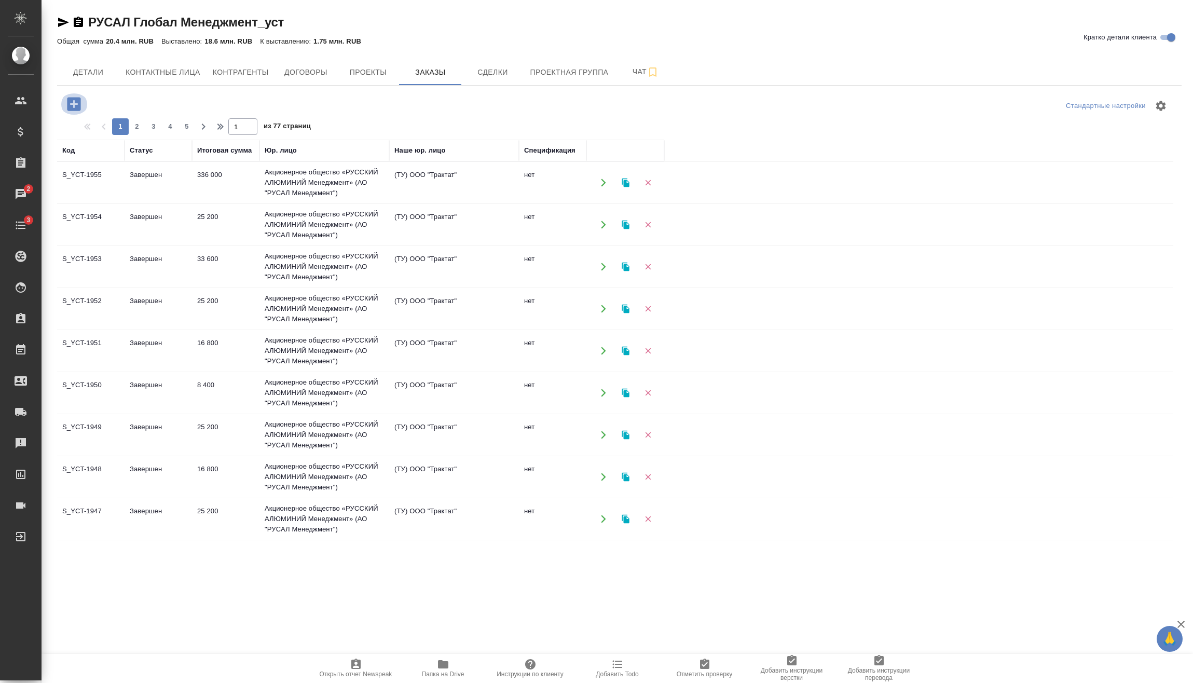
click at [72, 103] on icon "button" at bounding box center [73, 103] width 13 height 13
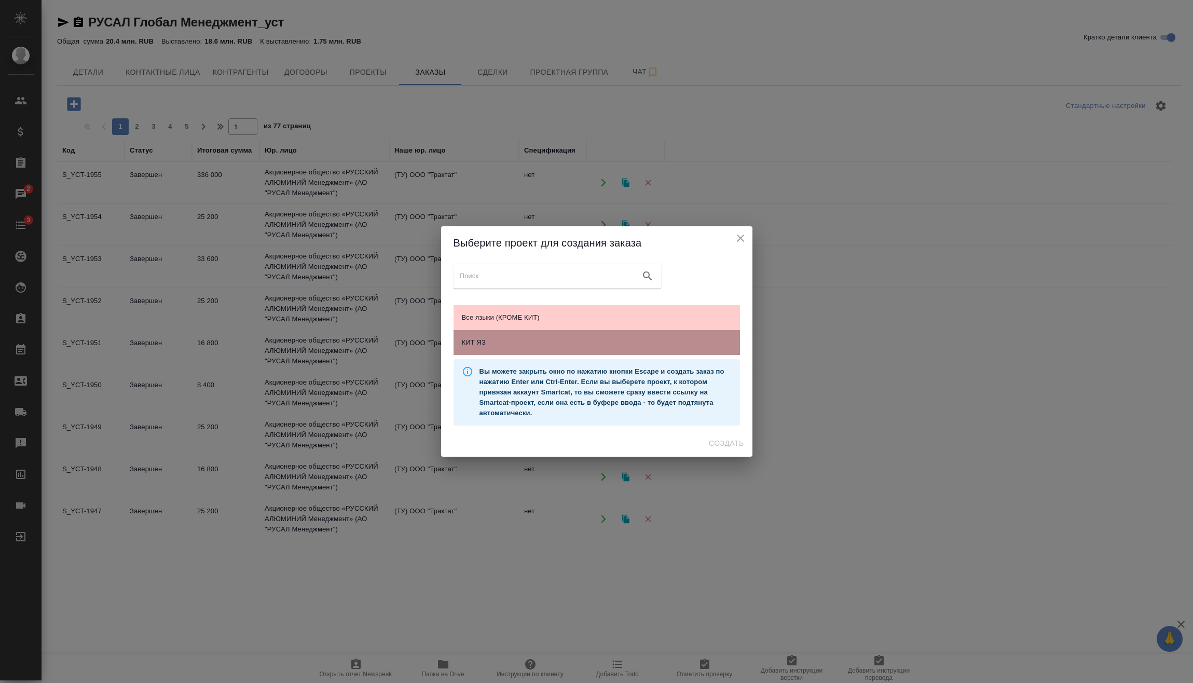
click at [510, 346] on span "КИТ ЯЗ" at bounding box center [597, 342] width 270 height 10
click at [727, 443] on span "Создать" at bounding box center [726, 443] width 35 height 13
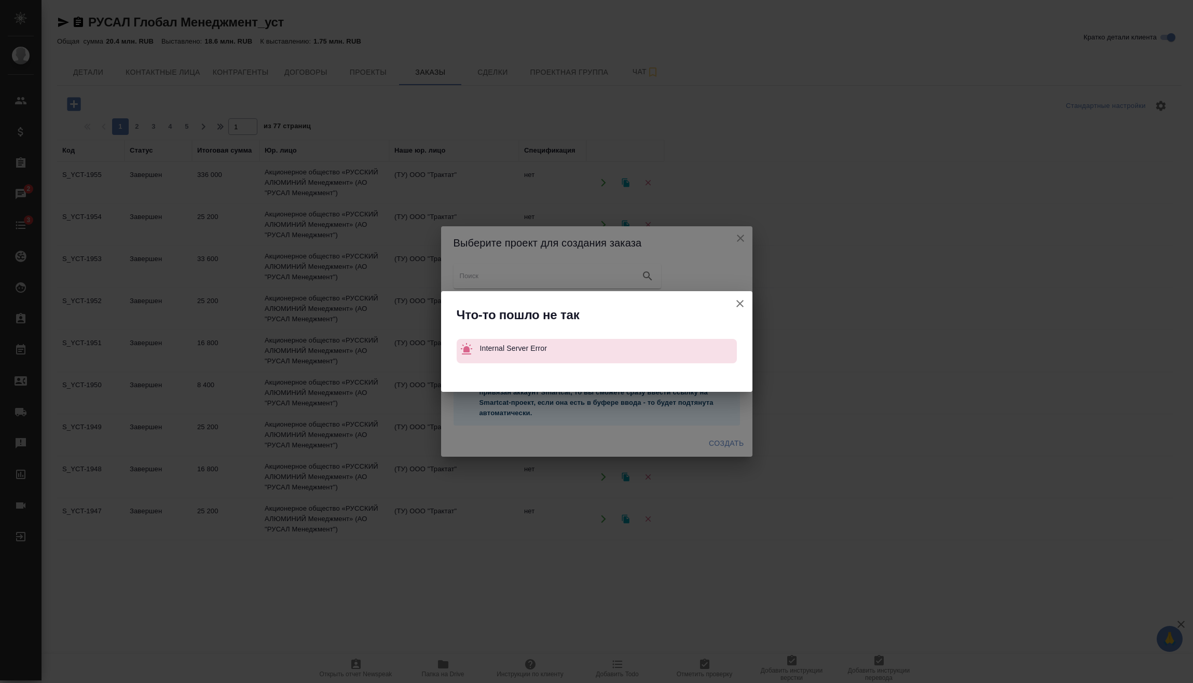
click at [739, 300] on icon "button" at bounding box center [740, 303] width 12 height 12
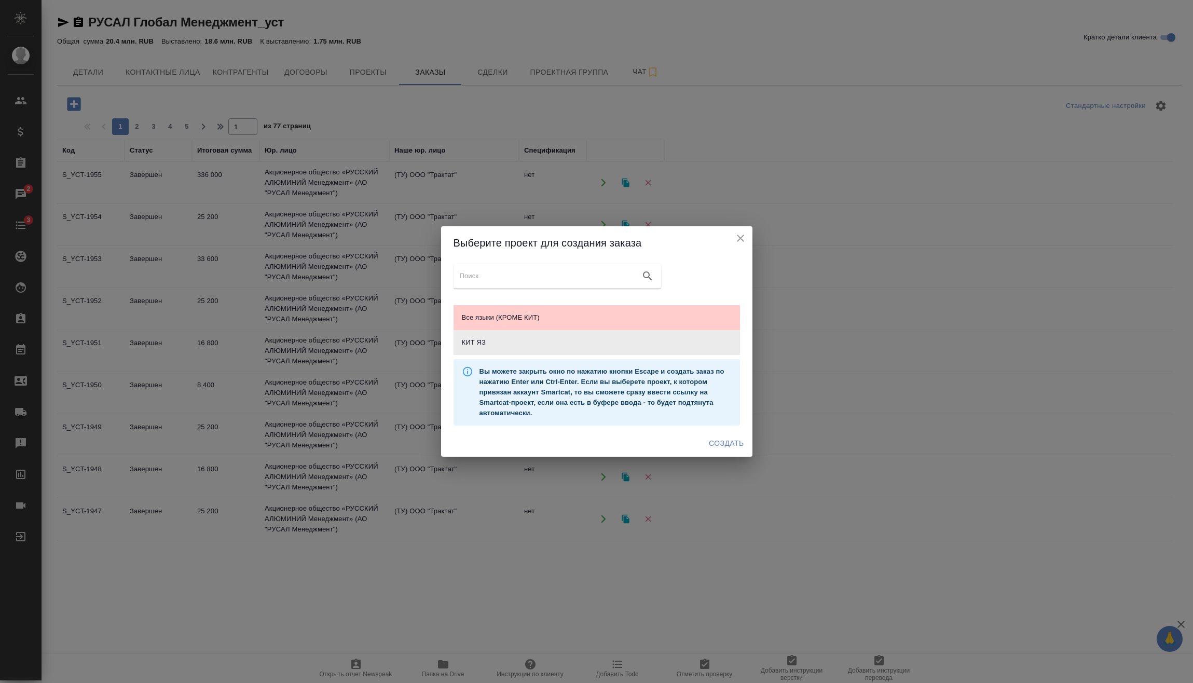
click at [742, 242] on icon "close" at bounding box center [741, 238] width 12 height 12
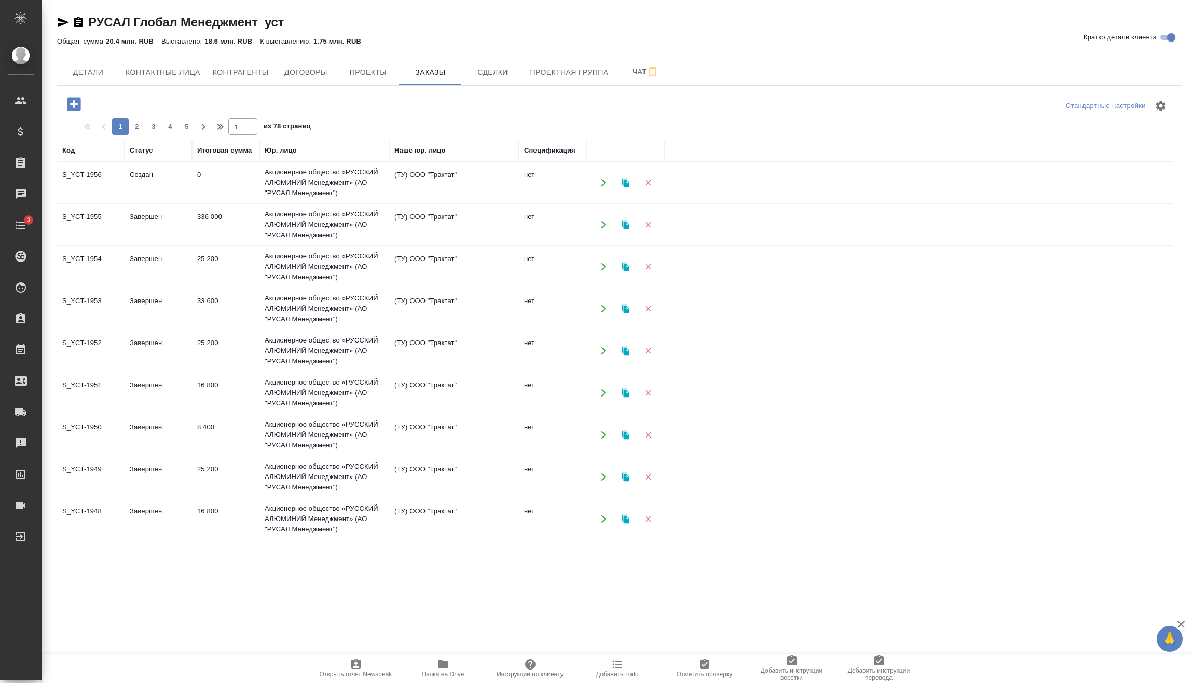
click at [159, 183] on td "Создан" at bounding box center [158, 183] width 67 height 36
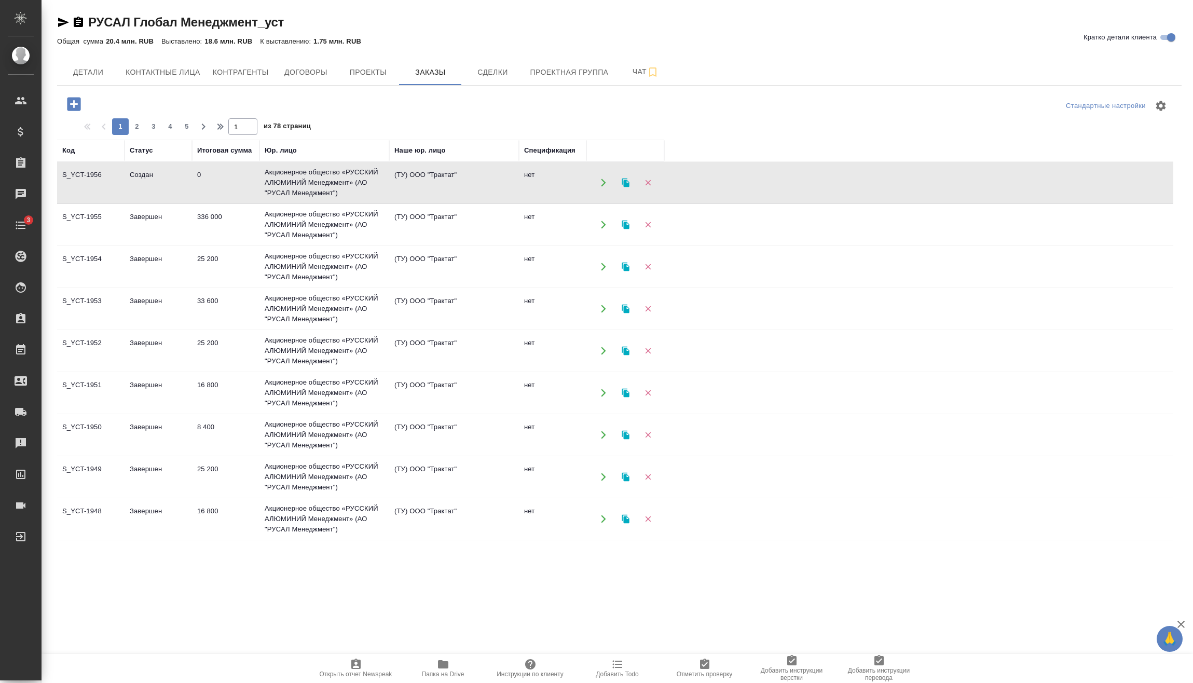
click at [157, 183] on td "Создан" at bounding box center [158, 183] width 67 height 36
click at [153, 175] on td "Создан" at bounding box center [158, 183] width 67 height 36
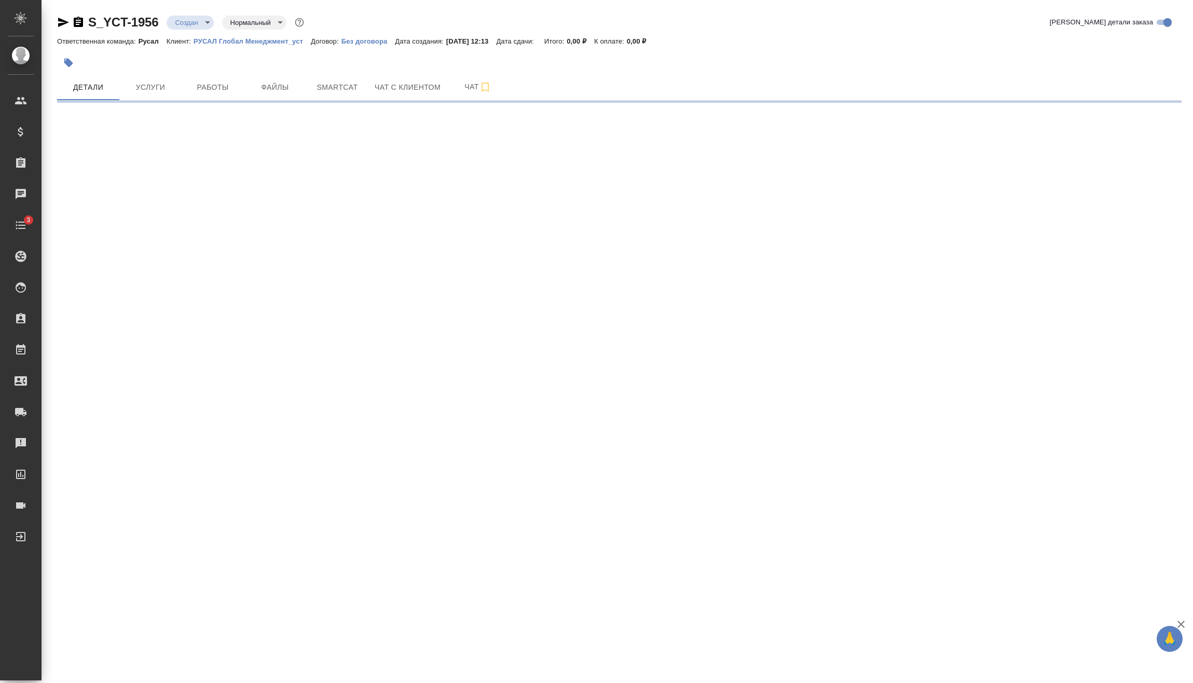
select select "RU"
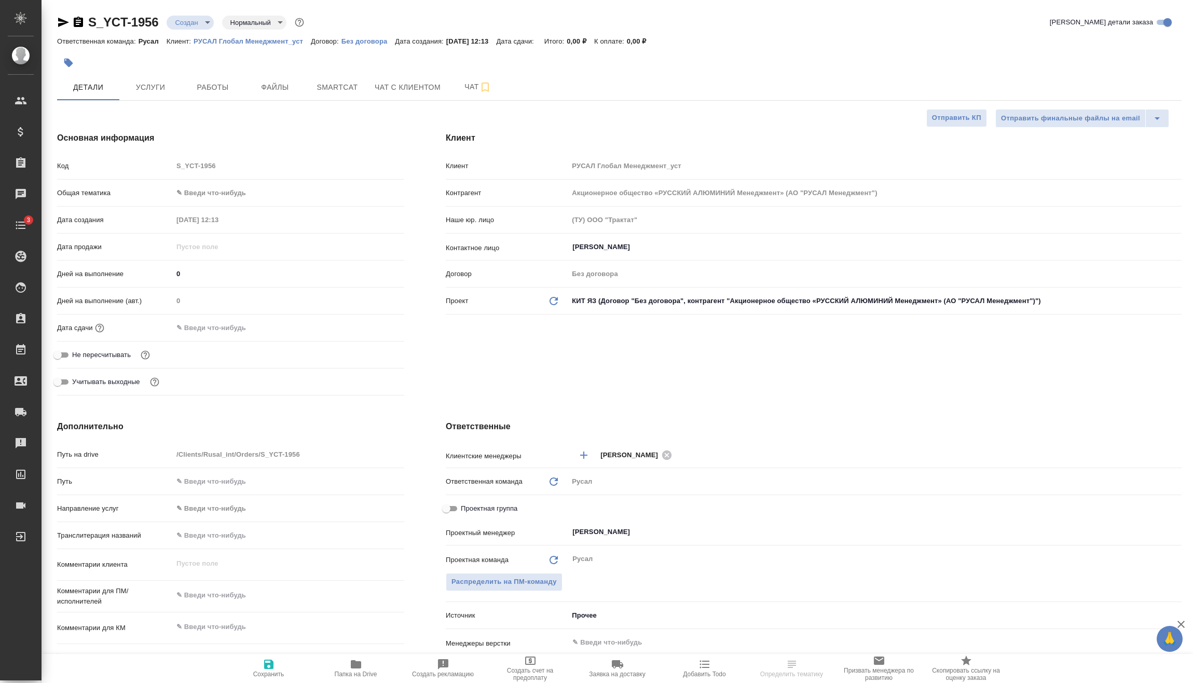
type textarea "x"
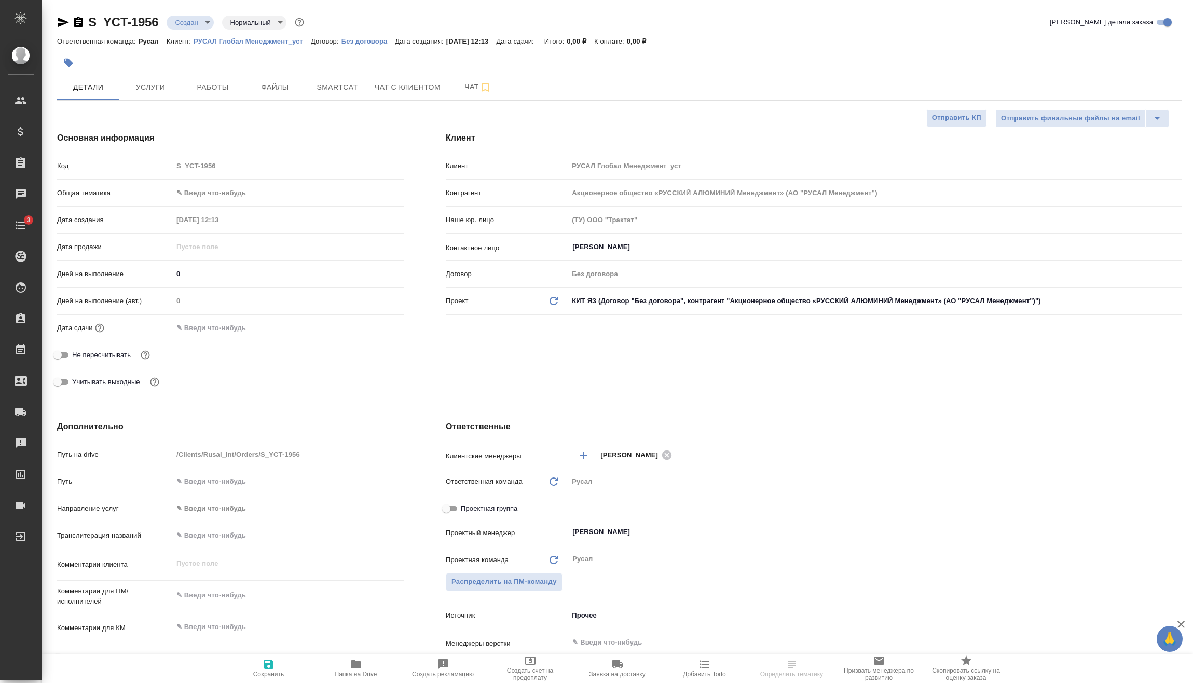
type textarea "x"
click at [248, 185] on body "🙏 .cls-1 fill:#fff; AWATERA [PERSON_NAME] Спецификации Заказы 2 Чаты 3 Todo Про…" at bounding box center [596, 341] width 1193 height 683
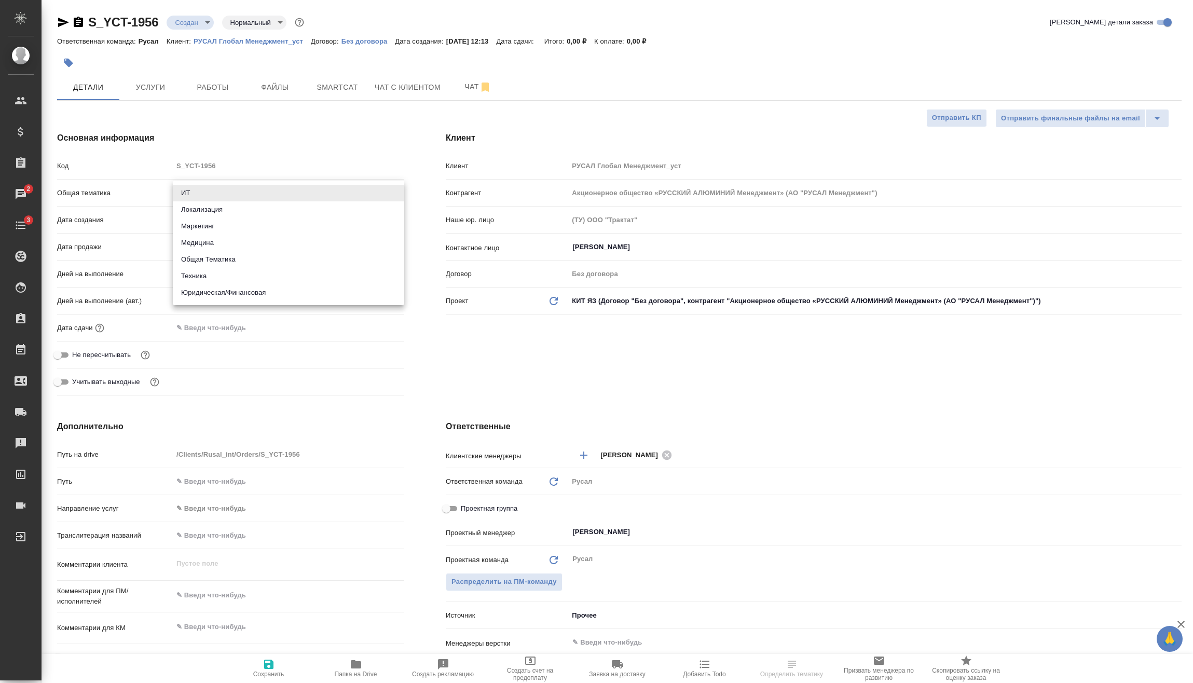
click at [218, 276] on li "Техника" at bounding box center [289, 276] width 232 height 17
type input "tech"
type textarea "x"
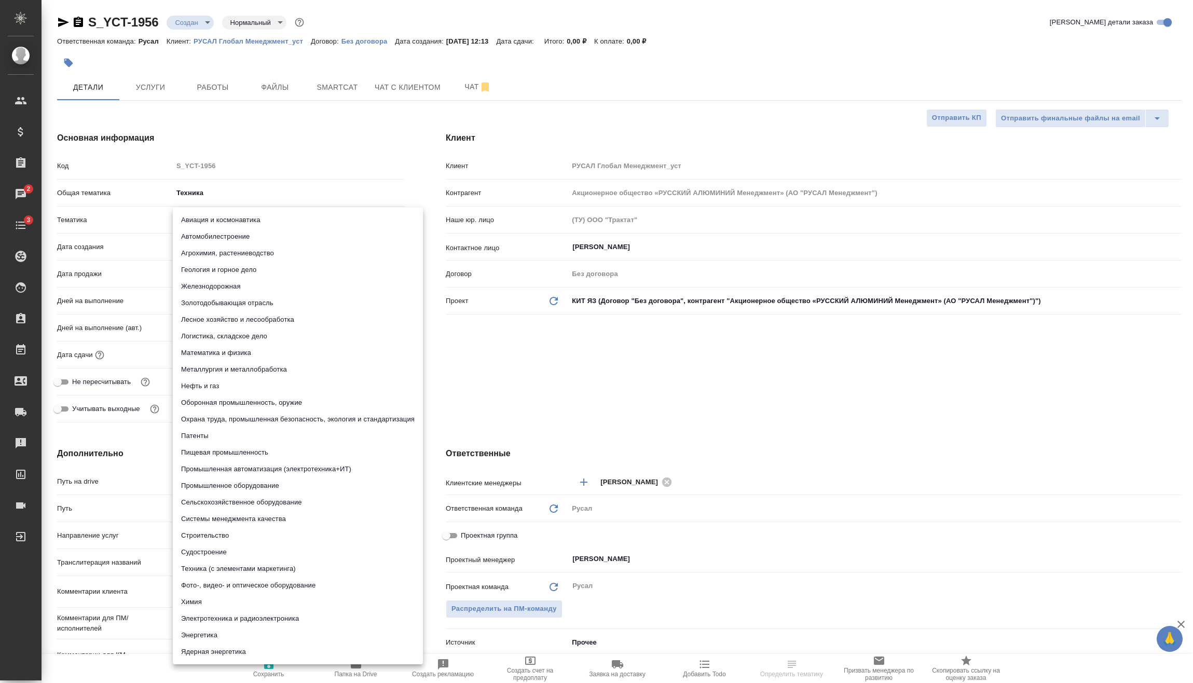
click at [223, 218] on body "🙏 .cls-1 fill:#fff; AWATERA [PERSON_NAME] Спецификации Заказы 2 Чаты 3 Todo Про…" at bounding box center [596, 341] width 1193 height 683
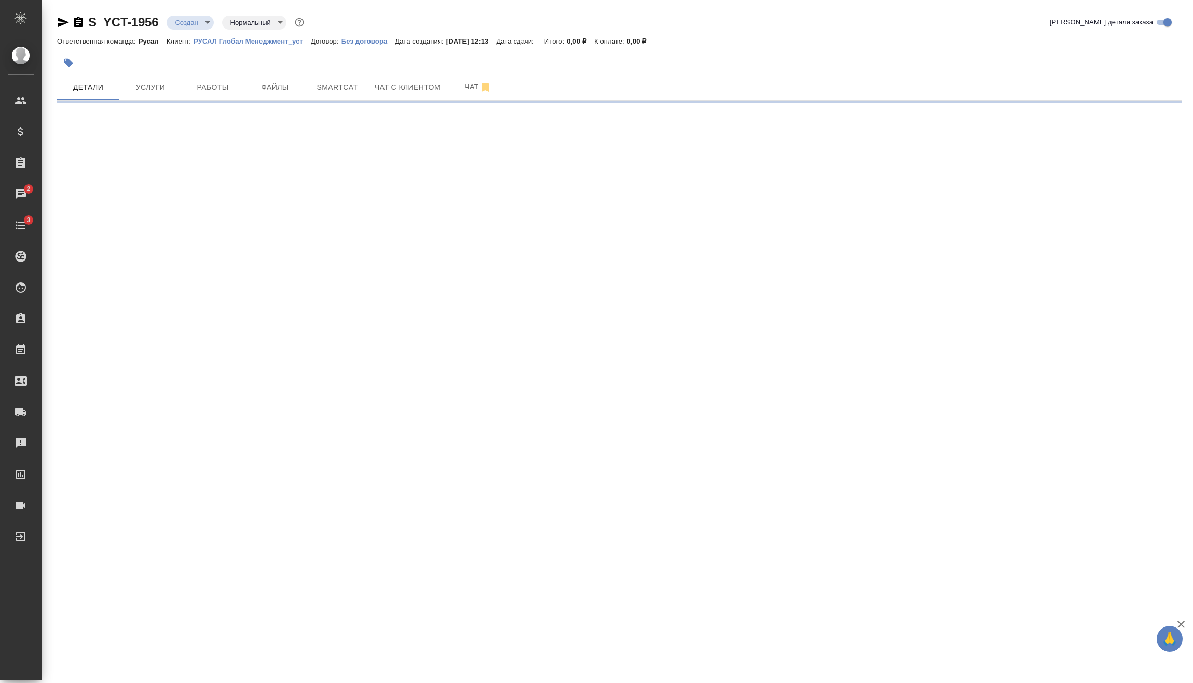
select select "RU"
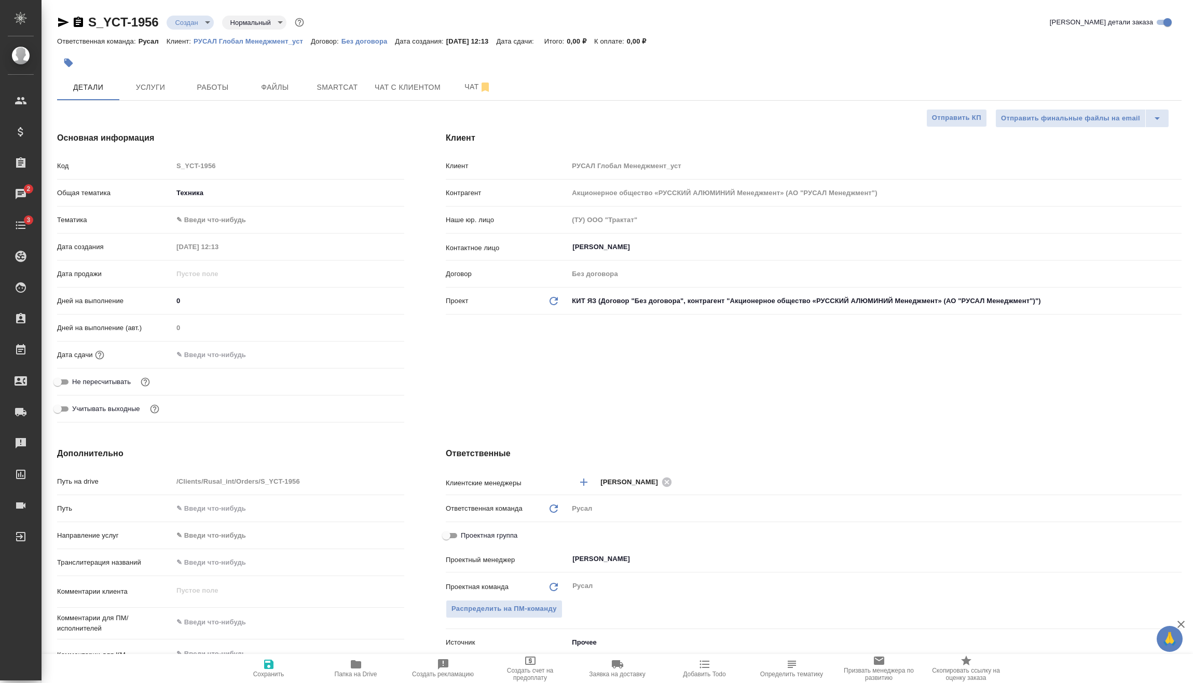
type textarea "x"
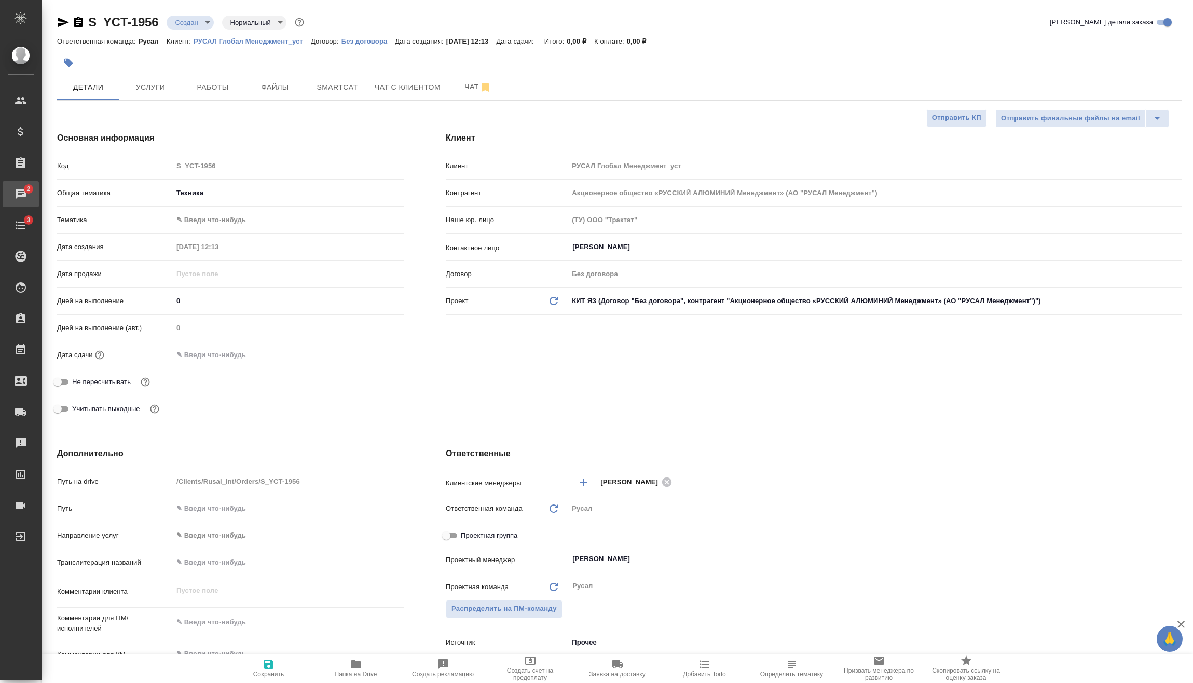
type textarea "x"
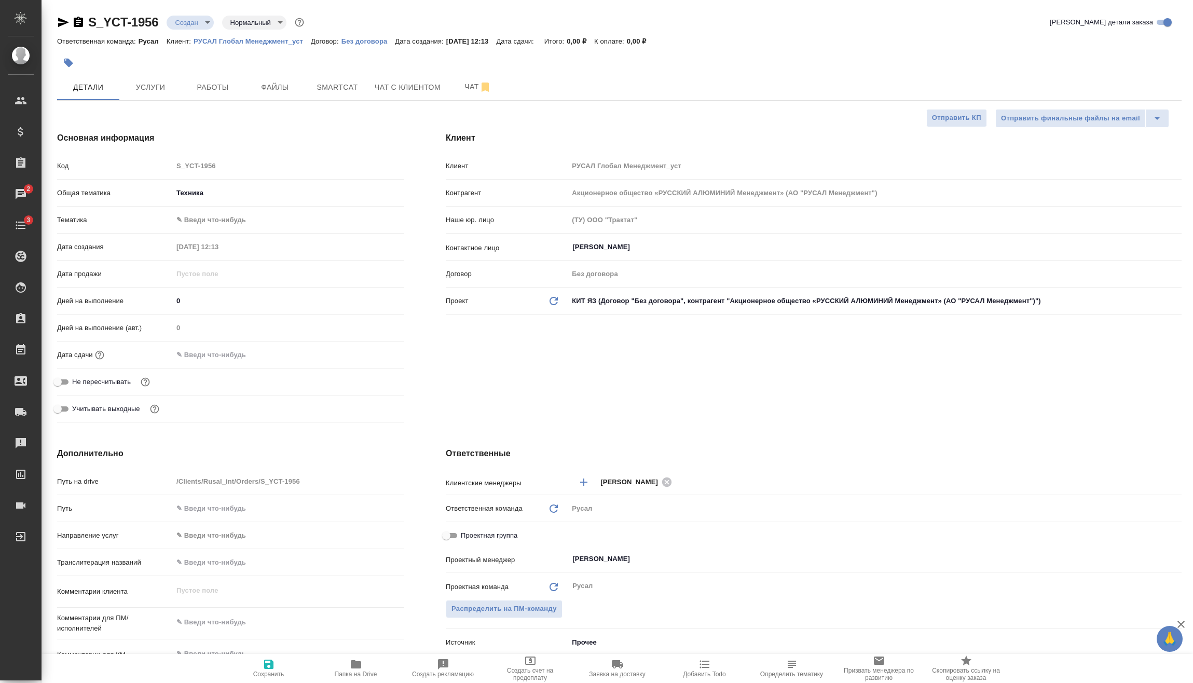
type textarea "x"
click at [194, 215] on body "🙏 .cls-1 fill:#fff; AWATERA [PERSON_NAME] Спецификации Заказы 2 Чаты 3 Todo Про…" at bounding box center [596, 341] width 1193 height 683
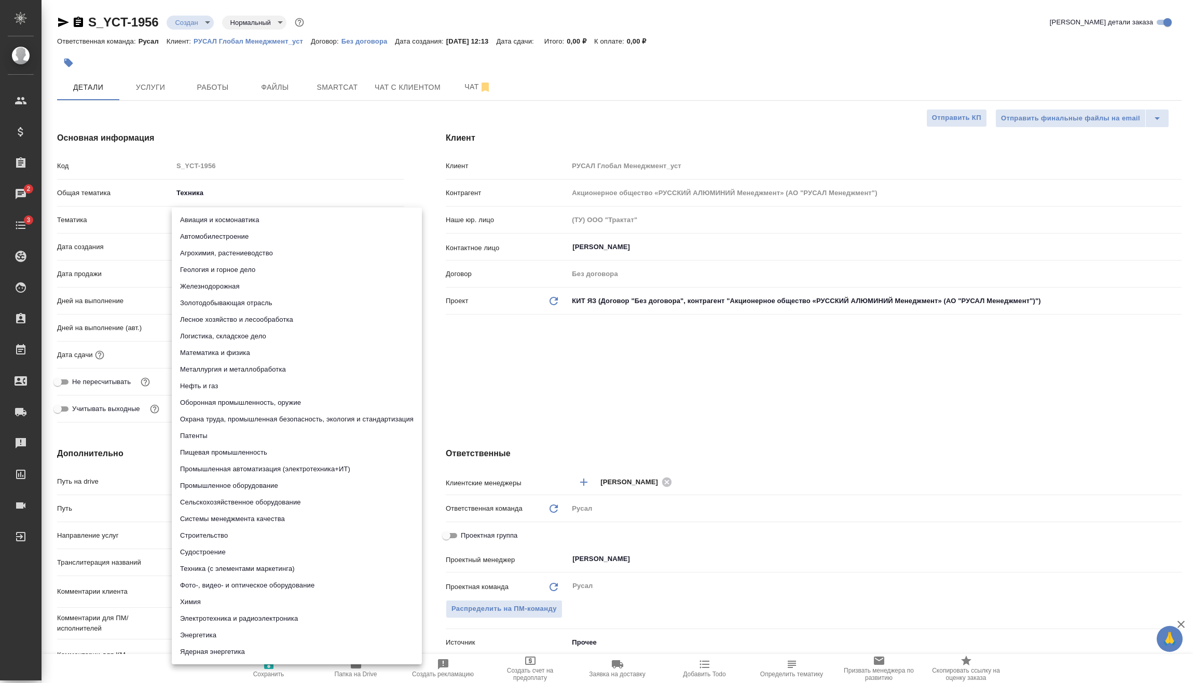
click at [233, 370] on li "Металлургия и металлобработка" at bounding box center [297, 369] width 250 height 17
type input "60014e23f7d9dc5f480a3cf8"
type textarea "x"
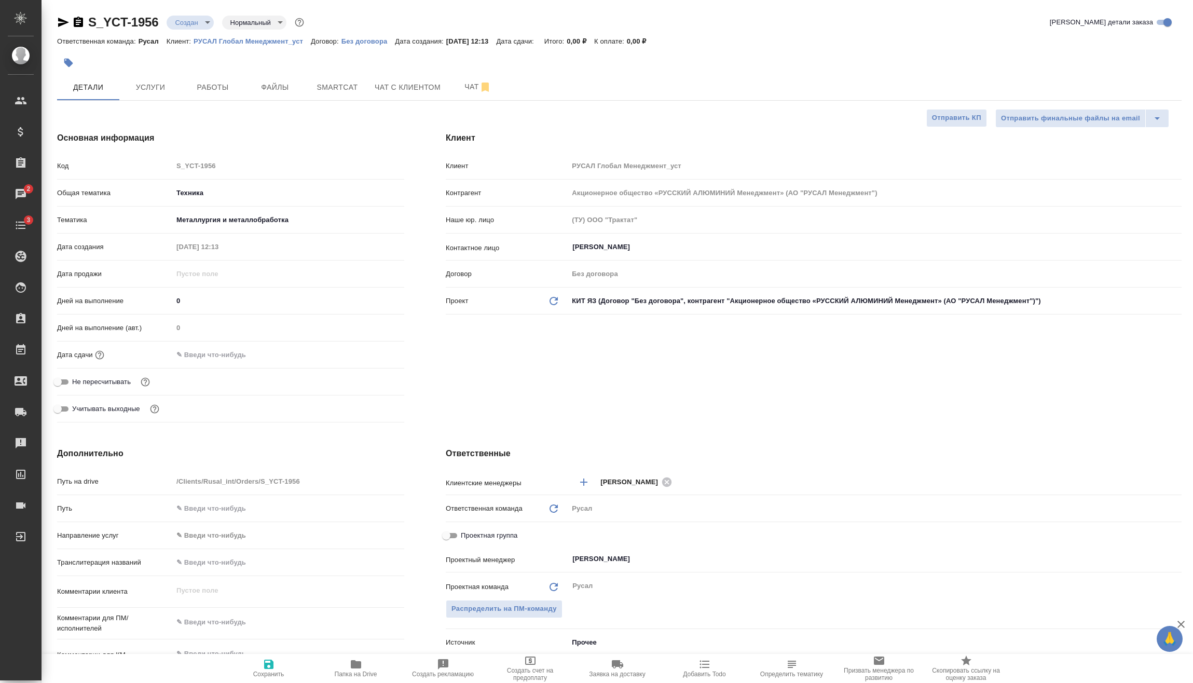
click at [259, 354] on input "text" at bounding box center [218, 354] width 91 height 15
drag, startPoint x: 365, startPoint y: 345, endPoint x: 373, endPoint y: 354, distance: 11.8
click at [365, 345] on div "Дней на выполнение (авт.) 0" at bounding box center [230, 332] width 347 height 27
click at [374, 354] on icon "button" at bounding box center [374, 354] width 12 height 12
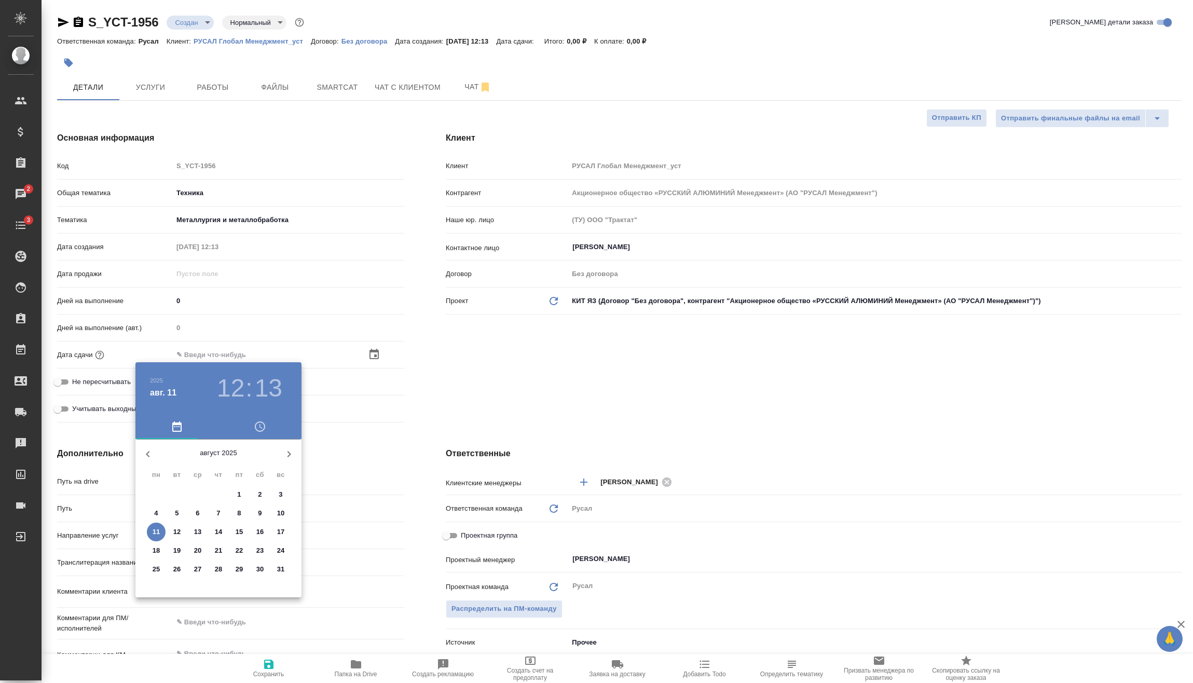
click at [184, 530] on span "12" at bounding box center [177, 532] width 19 height 10
type input "[DATE] 12:13"
type textarea "x"
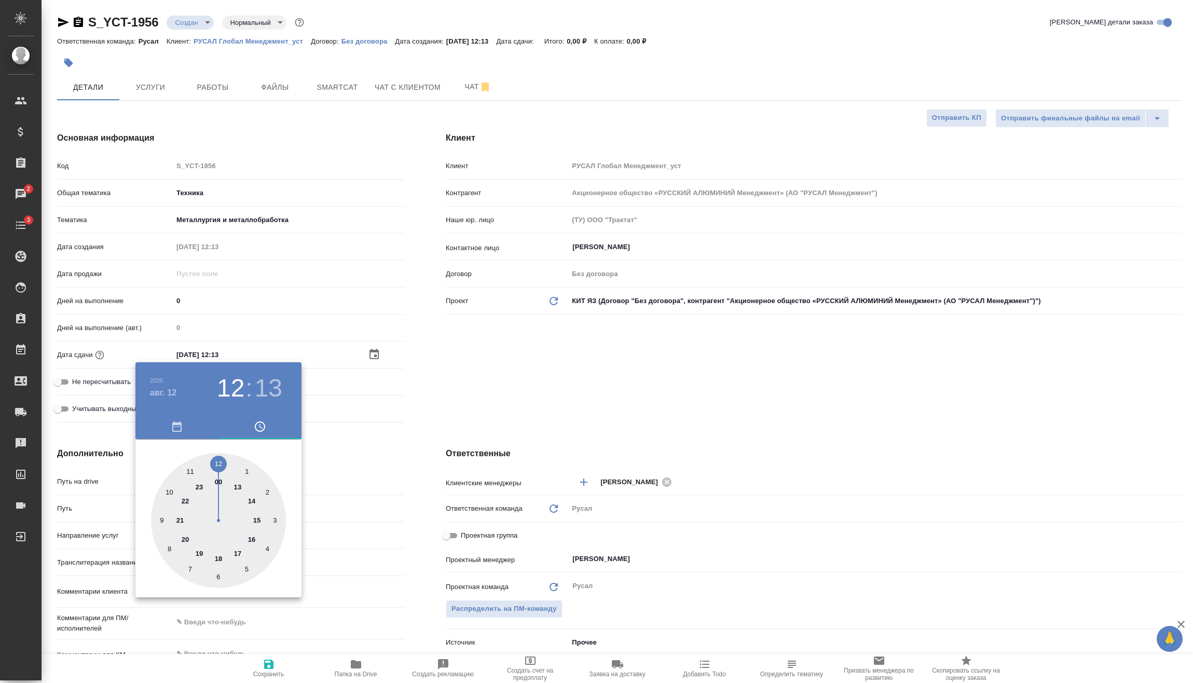
drag, startPoint x: 185, startPoint y: 539, endPoint x: 202, endPoint y: 531, distance: 18.6
click at [186, 539] on div at bounding box center [218, 520] width 135 height 135
type input "[DATE] 20:13"
type textarea "x"
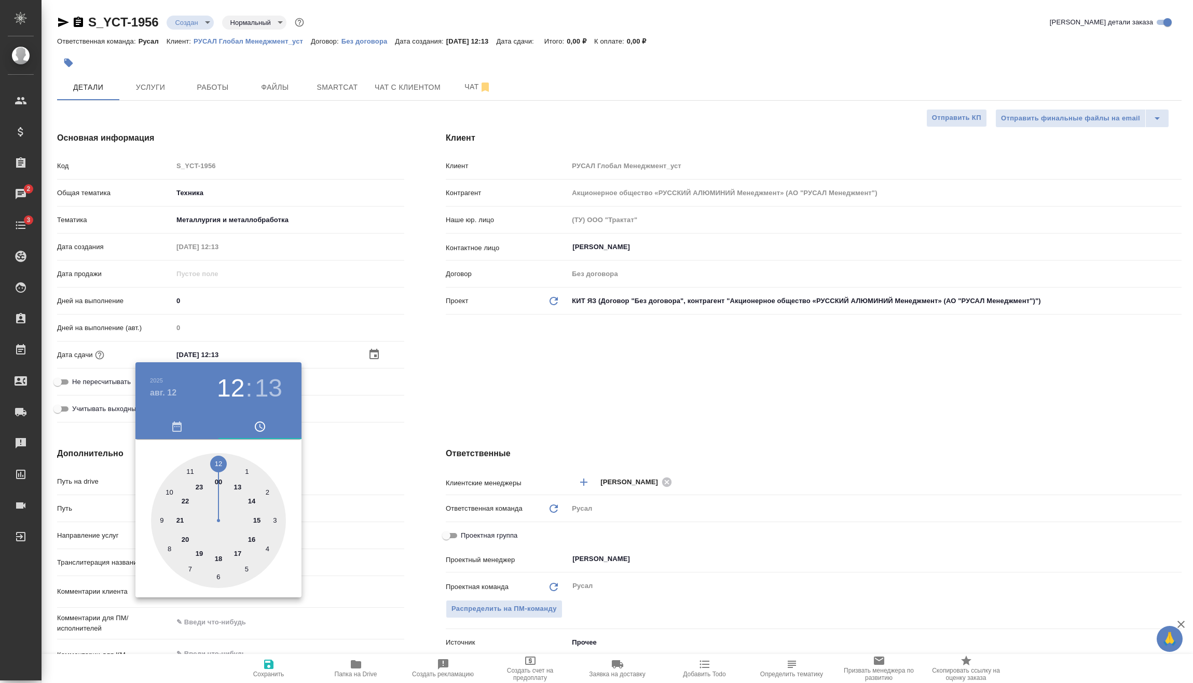
type textarea "x"
click at [352, 445] on div at bounding box center [596, 341] width 1193 height 683
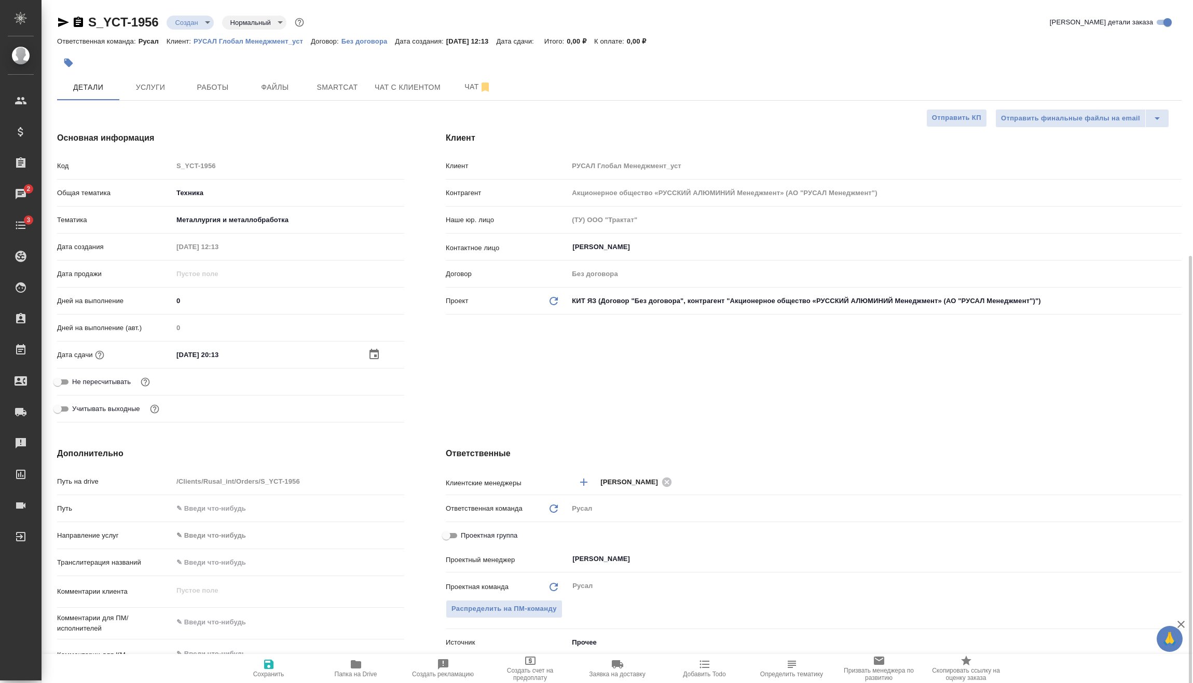
scroll to position [156, 0]
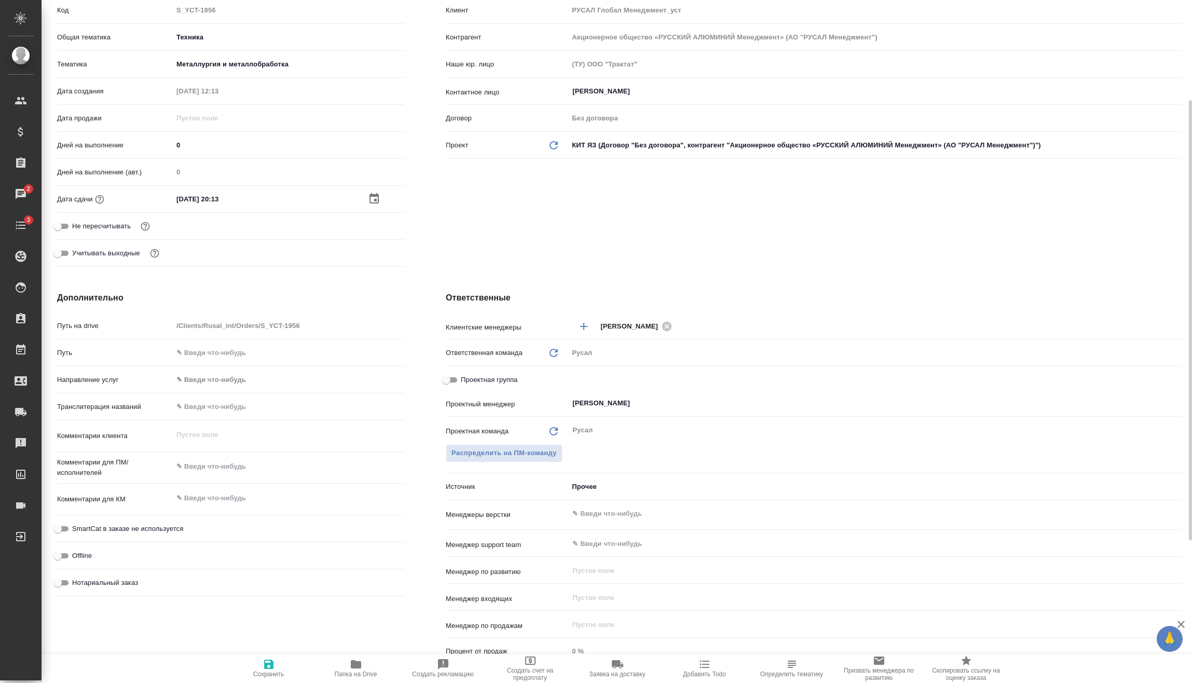
type textarea "x"
click at [220, 465] on textarea at bounding box center [289, 467] width 232 height 18
type textarea "x"
type textarea "0"
type textarea "x"
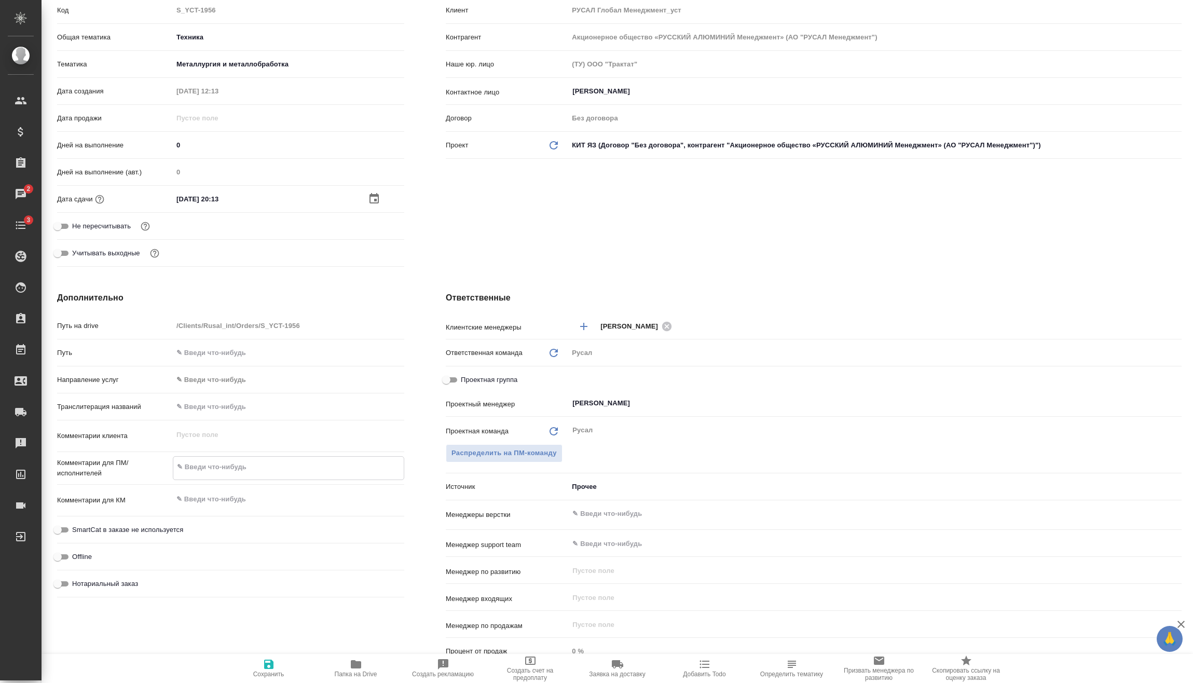
type textarea "x"
type textarea "01"
type textarea "x"
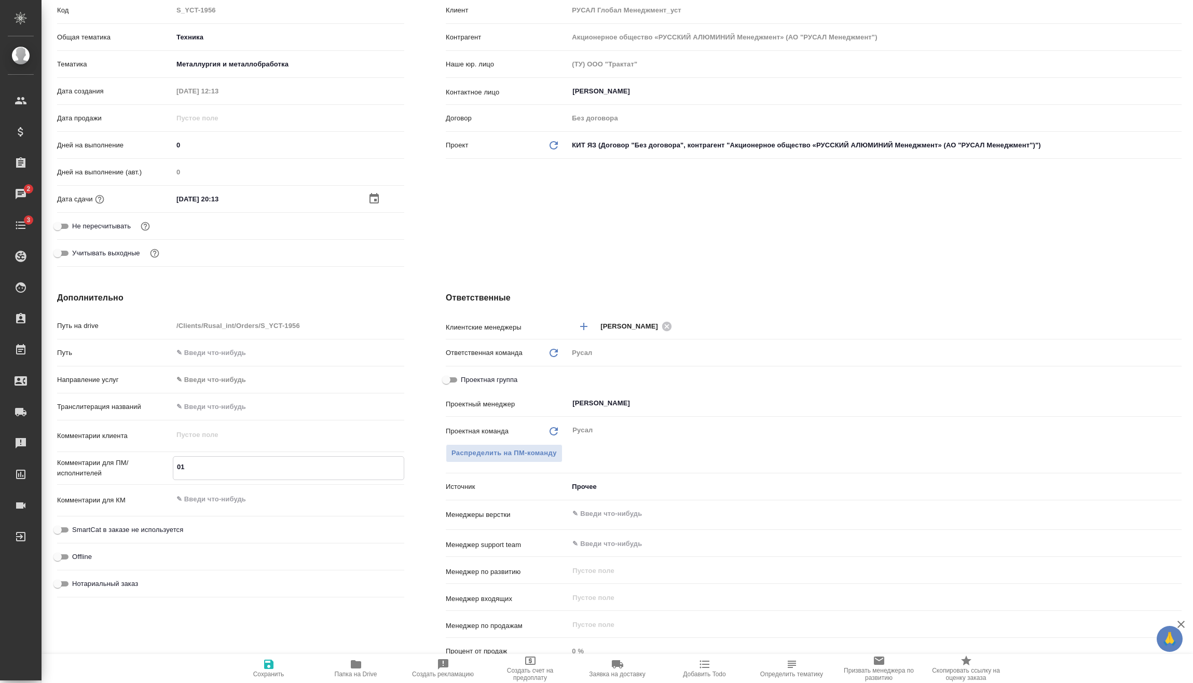
type textarea "x"
type textarea "01."
type textarea "x"
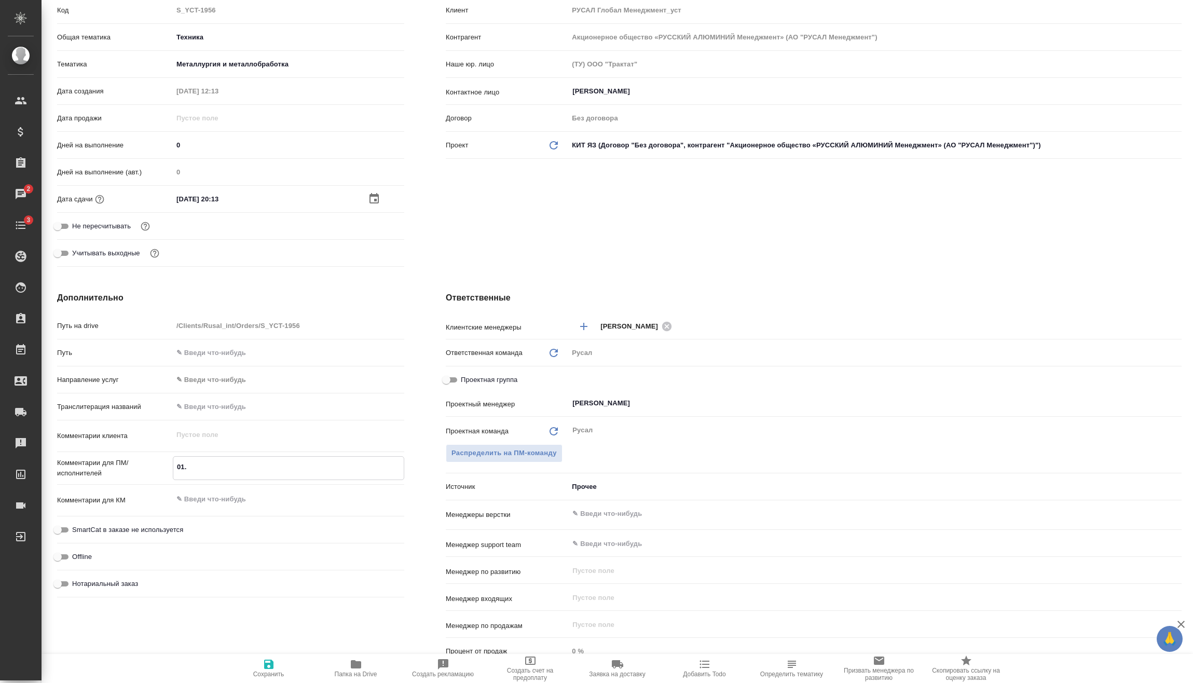
type textarea "01.0"
type textarea "x"
type textarea "01.08"
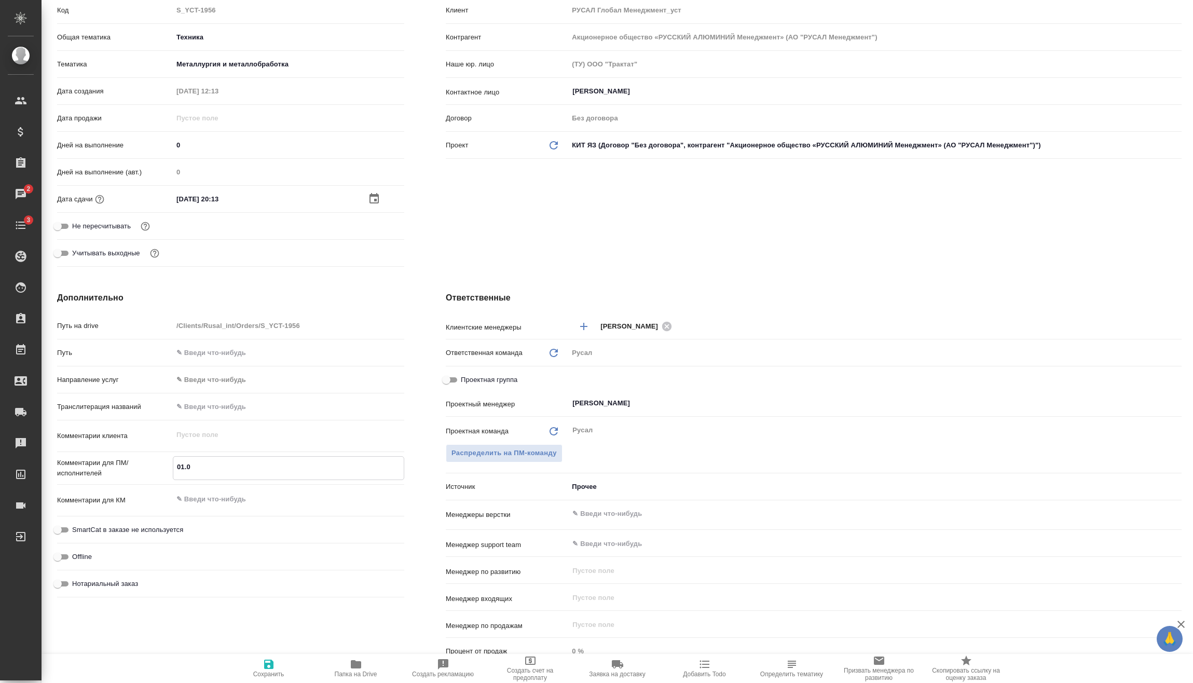
type textarea "x"
type textarea "01.08-"
type textarea "x"
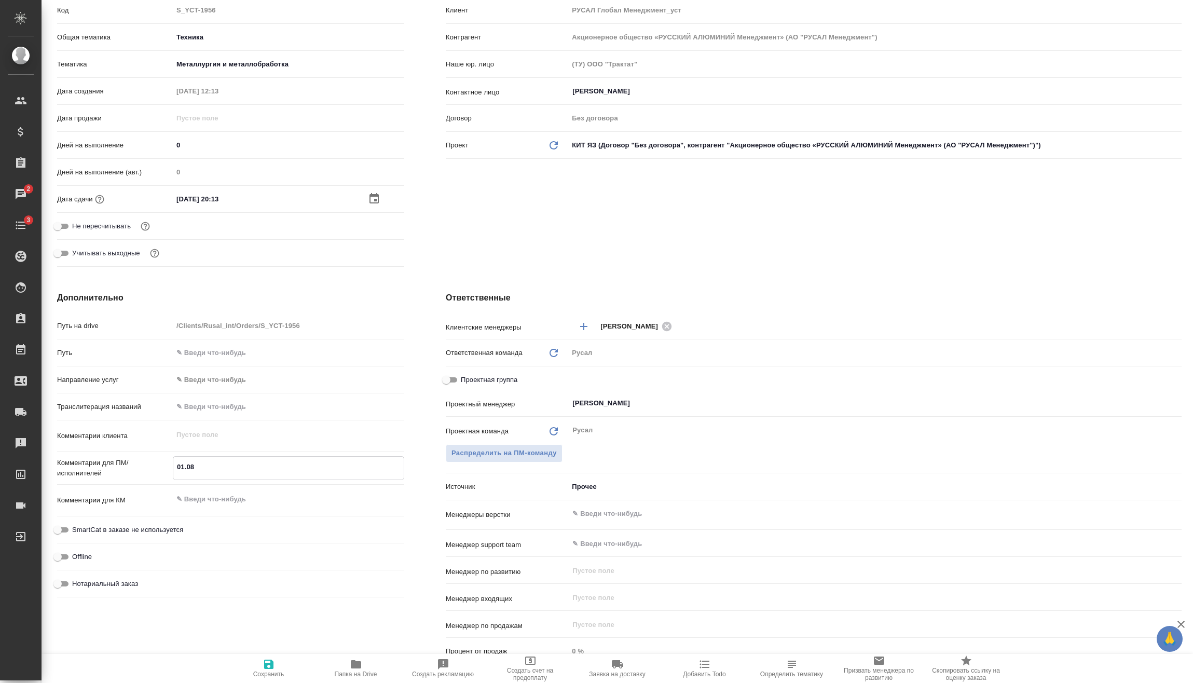
type textarea "x"
type textarea "01.08-0"
type textarea "x"
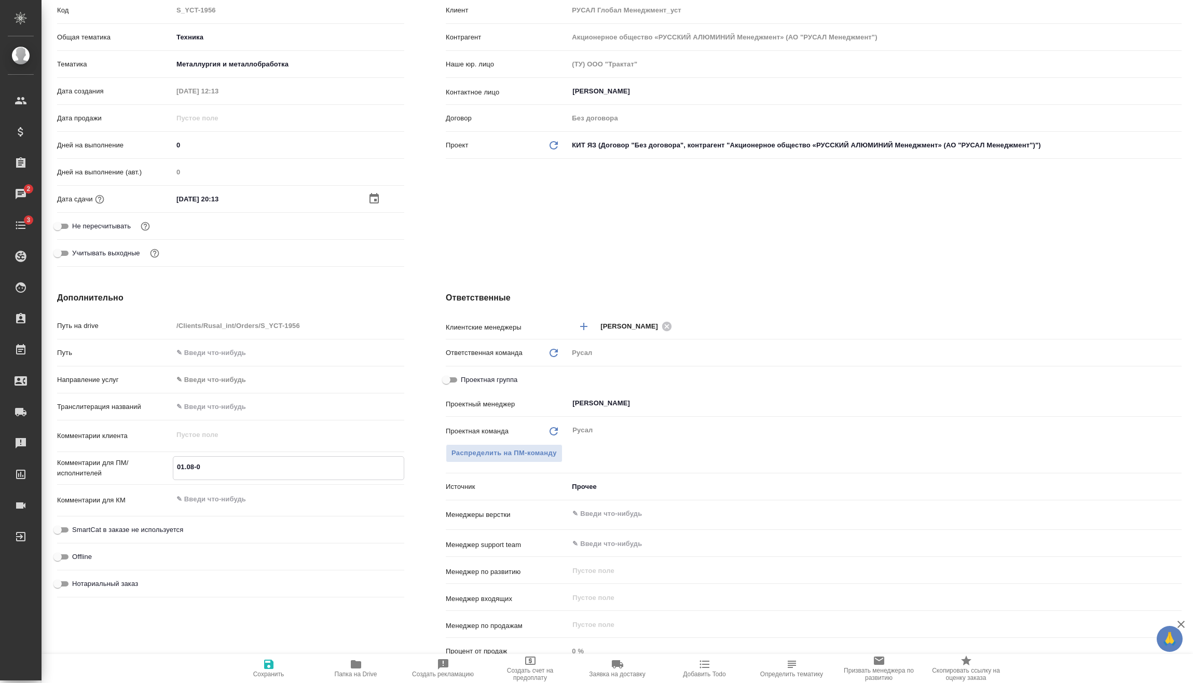
type textarea "x"
type textarea "01.08-06"
type textarea "x"
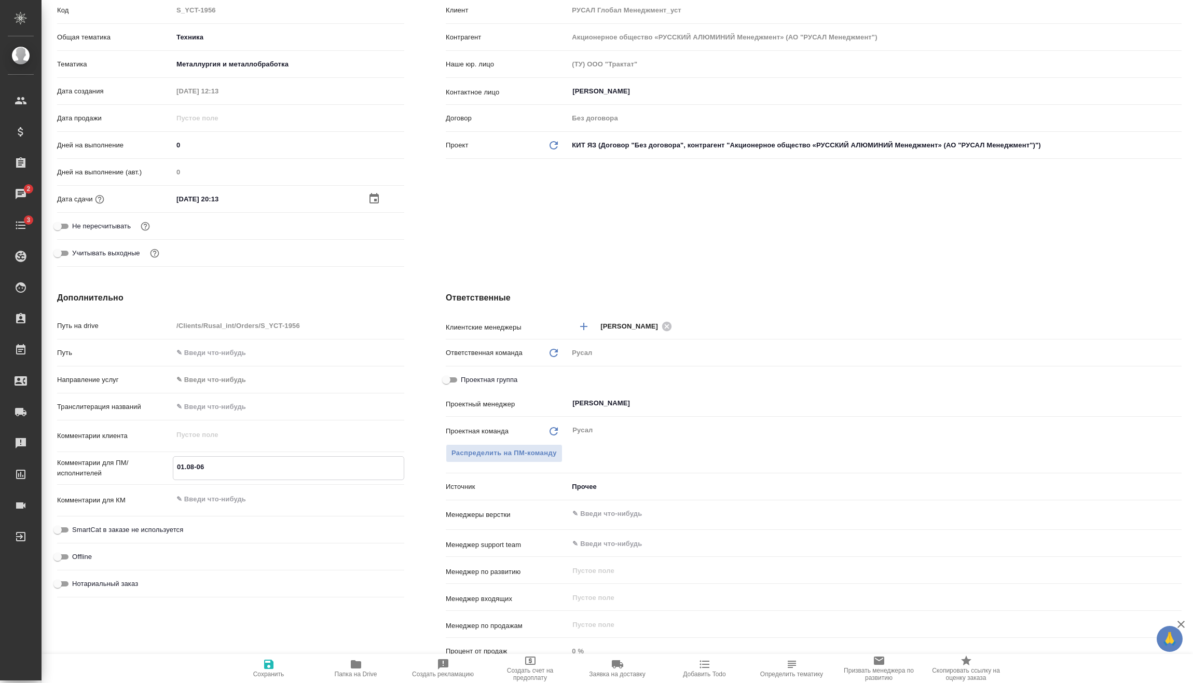
type textarea "01.08-0"
type textarea "x"
type textarea "01.08-05"
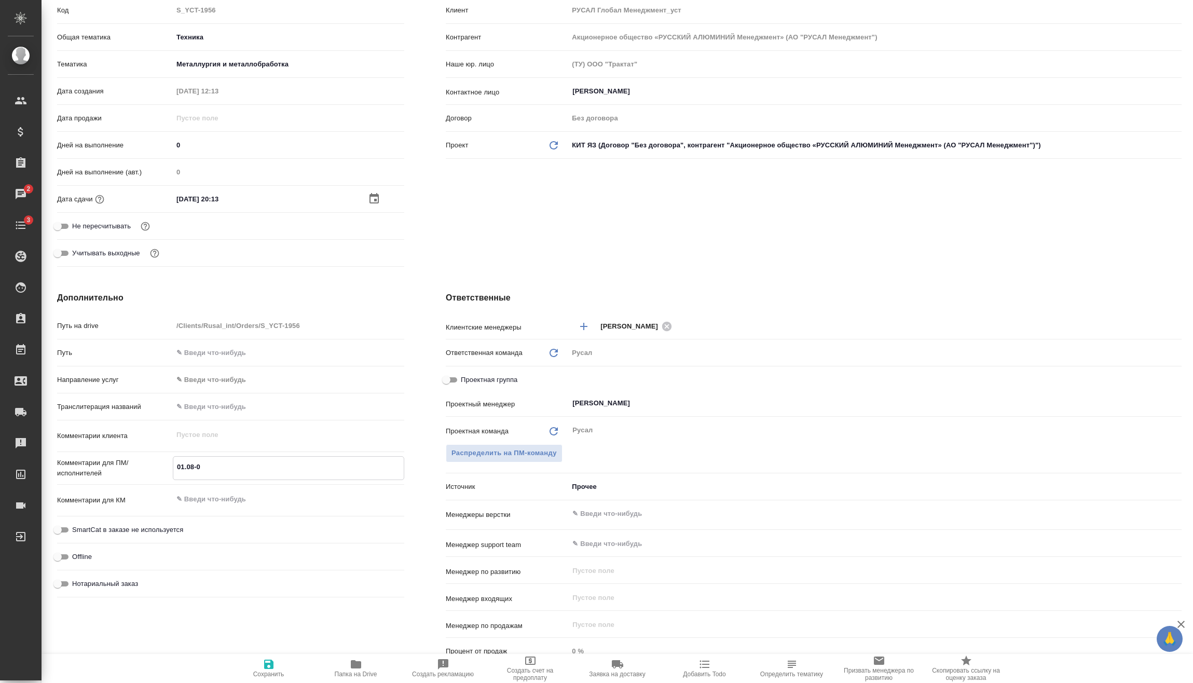
type textarea "x"
type textarea "01.08-05."
type textarea "x"
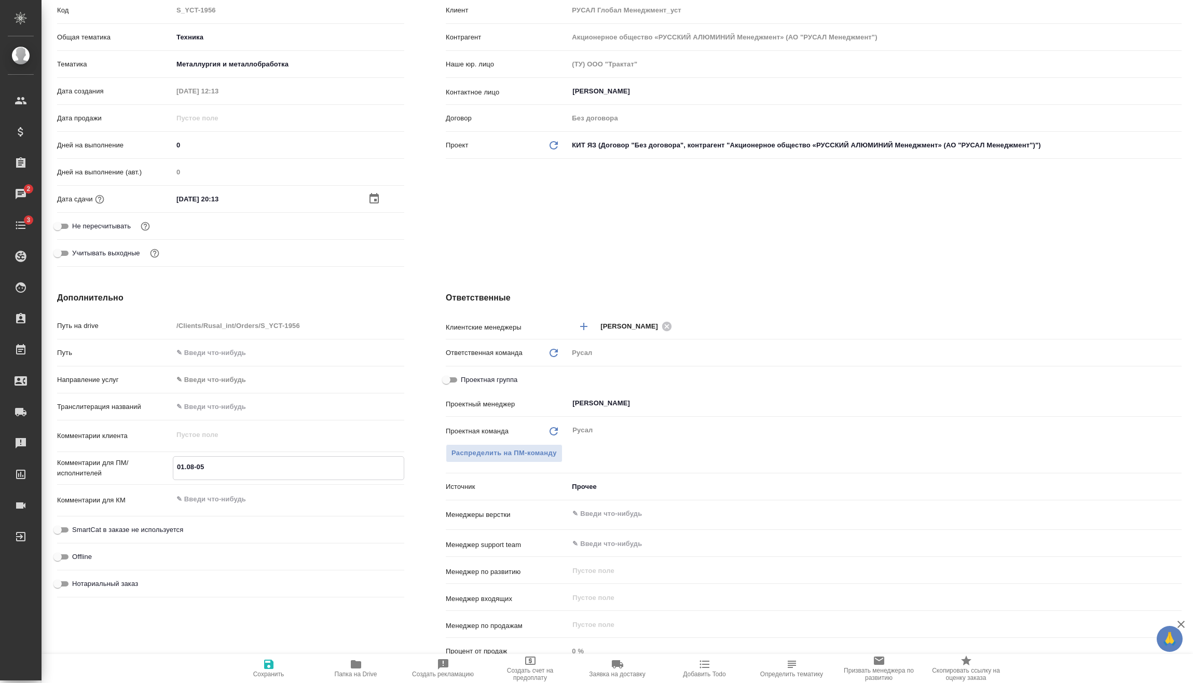
type textarea "x"
type textarea "01.08-05.0"
type textarea "x"
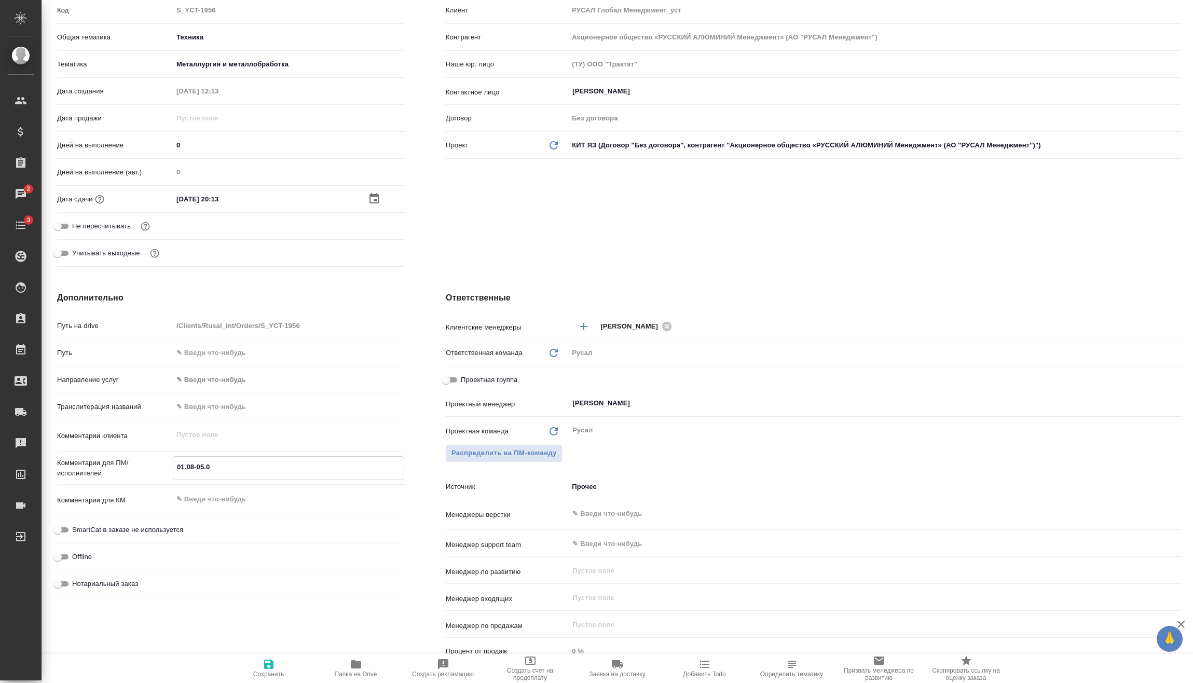
type textarea "x"
type textarea "01.08-05.08"
type textarea "x"
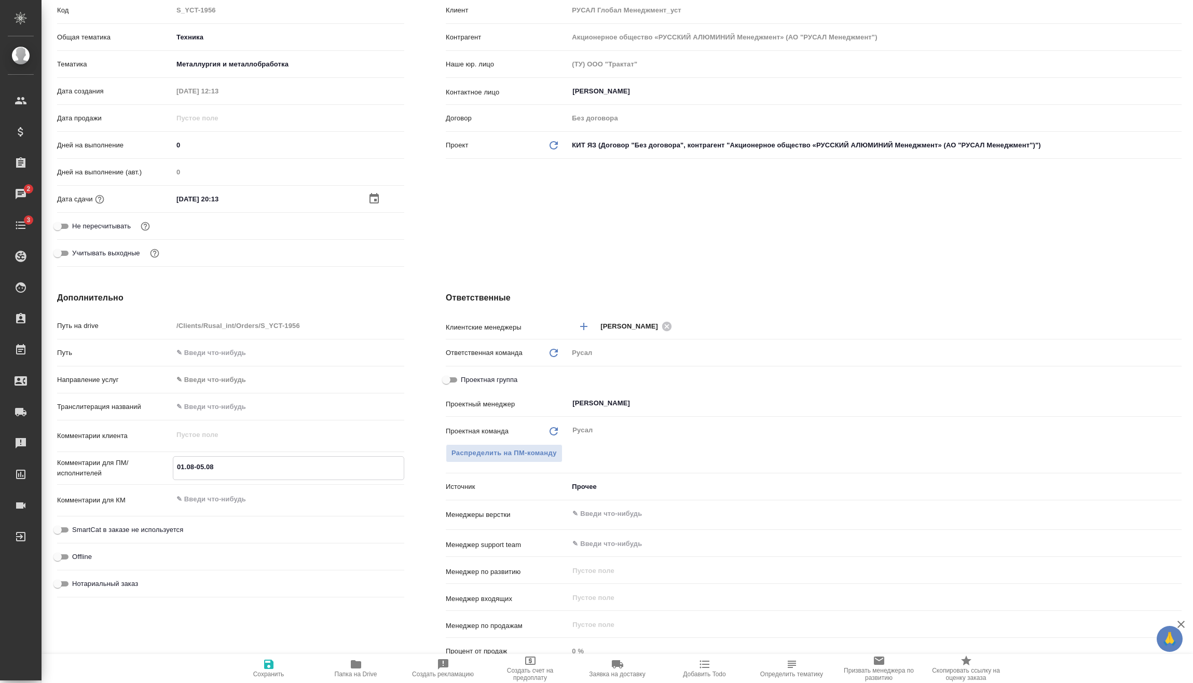
type textarea "01.08-05.08"
type textarea "x"
type textarea "01.08-05.08 А"
type textarea "x"
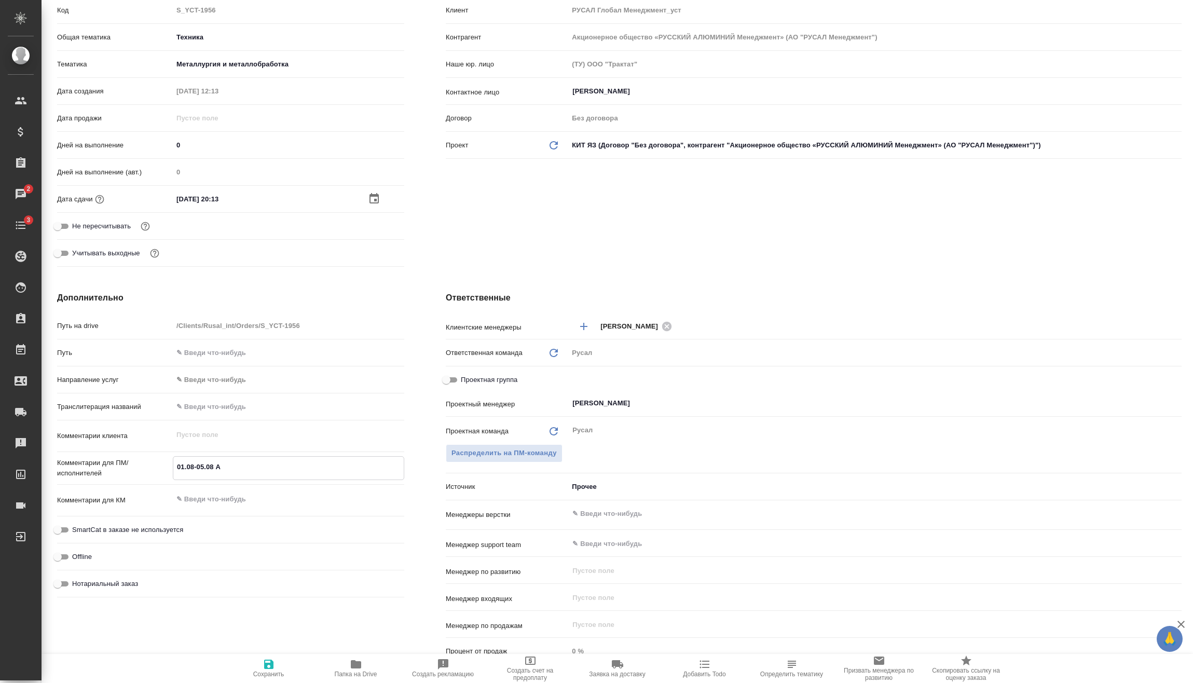
type textarea "x"
type textarea "01.08-05.08 Ав"
type textarea "x"
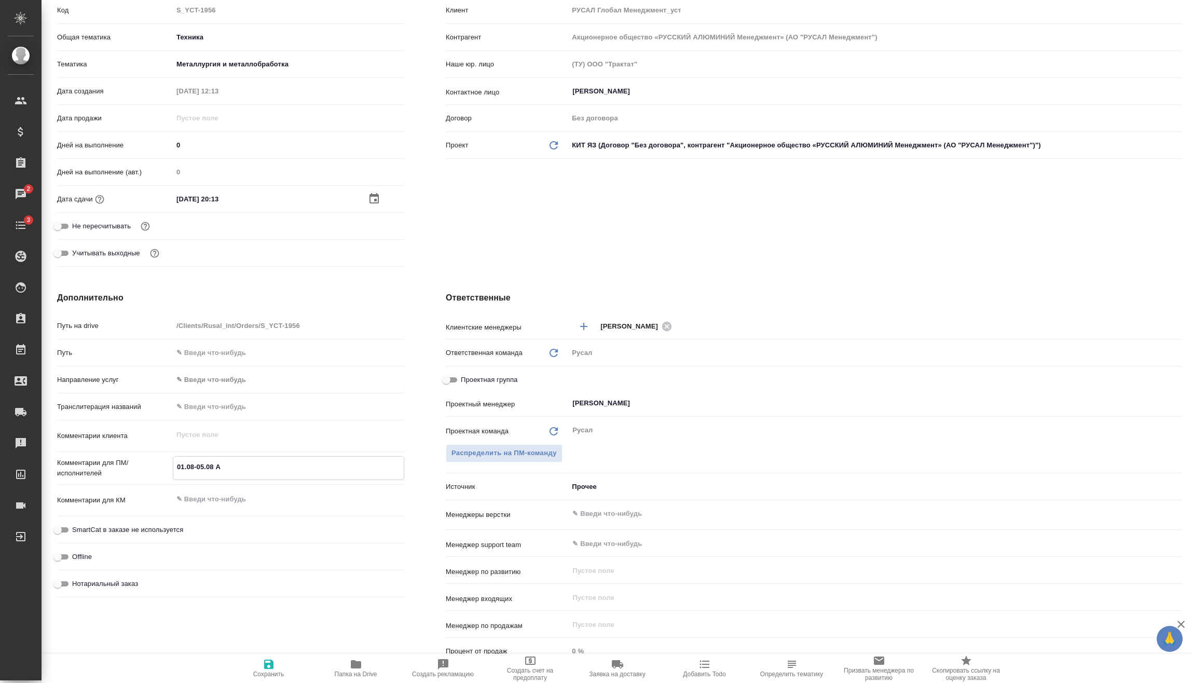
type textarea "x"
type textarea "01.08-05.08 Авд"
type textarea "x"
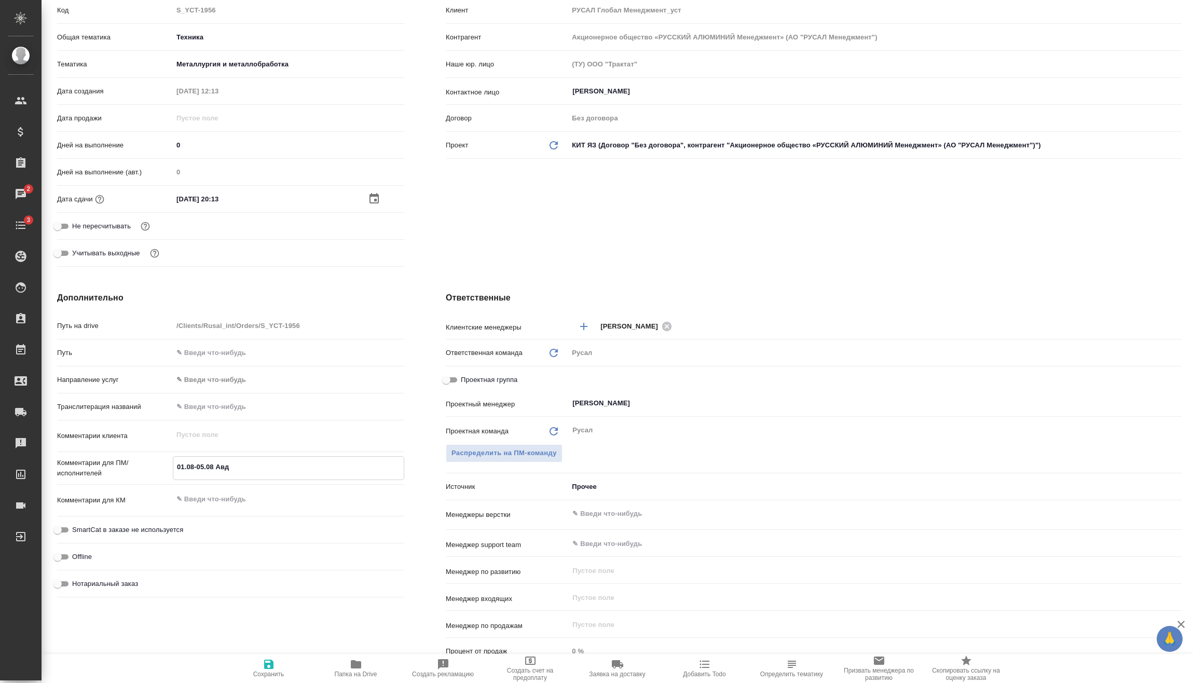
type textarea "x"
type textarea "01.08-05.08 Авде"
type textarea "x"
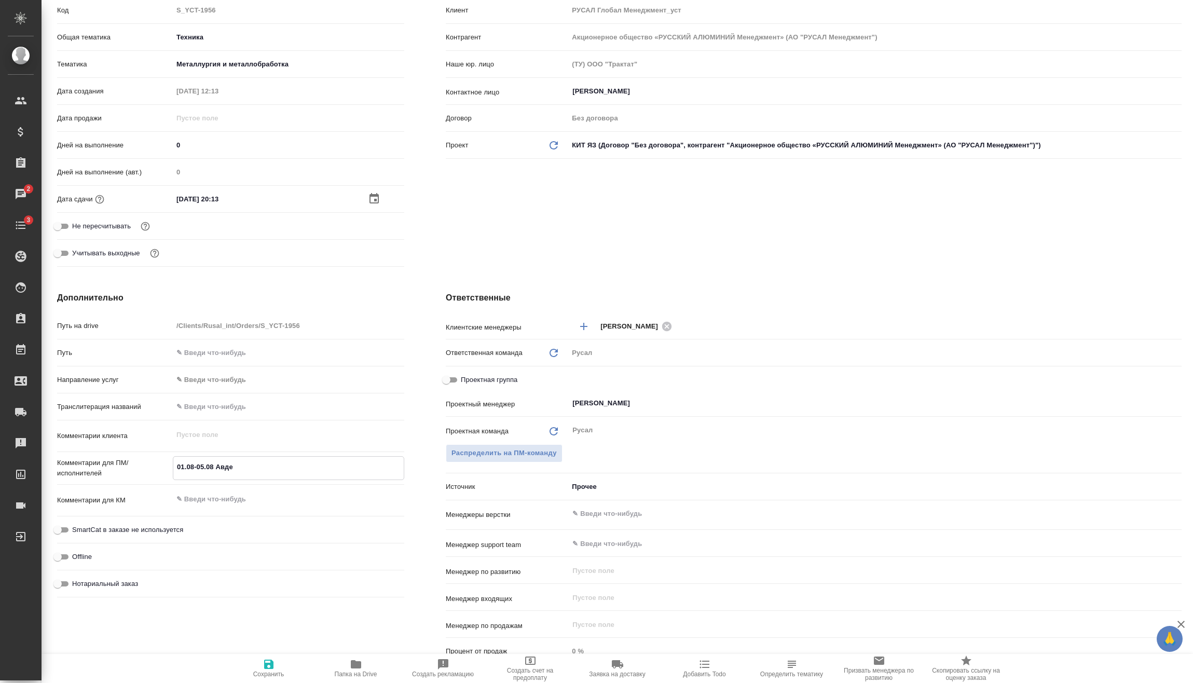
type textarea "01.08-05.08 [PERSON_NAME]"
type textarea "x"
type textarea "01.08-05.08 [PERSON_NAME]"
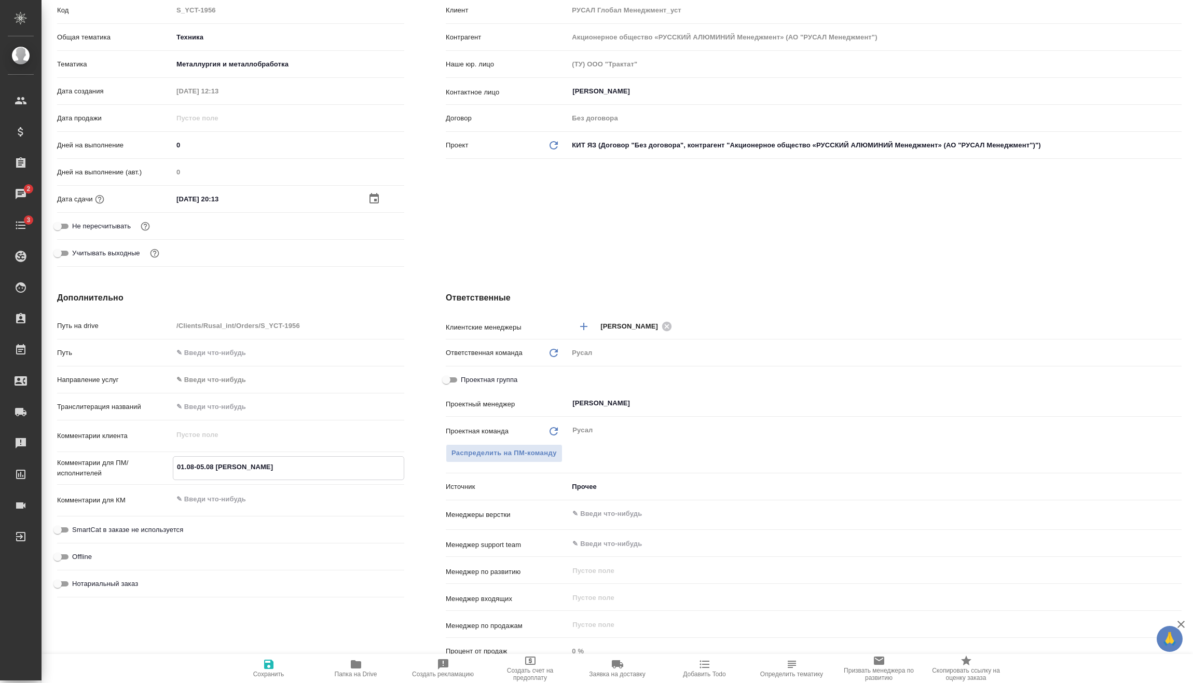
type textarea "x"
type textarea "01.08-05.08 [PERSON_NAME]"
type textarea "x"
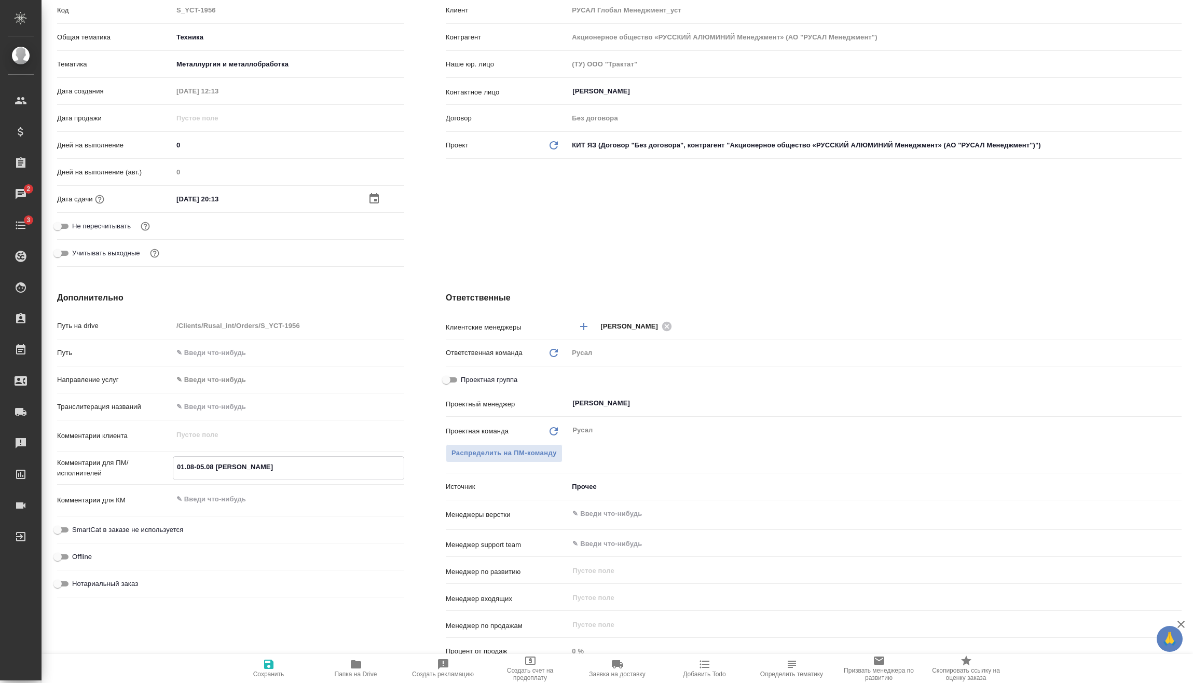
type textarea "x"
type textarea "01.08-05.08 [PERSON_NAME]"
type textarea "x"
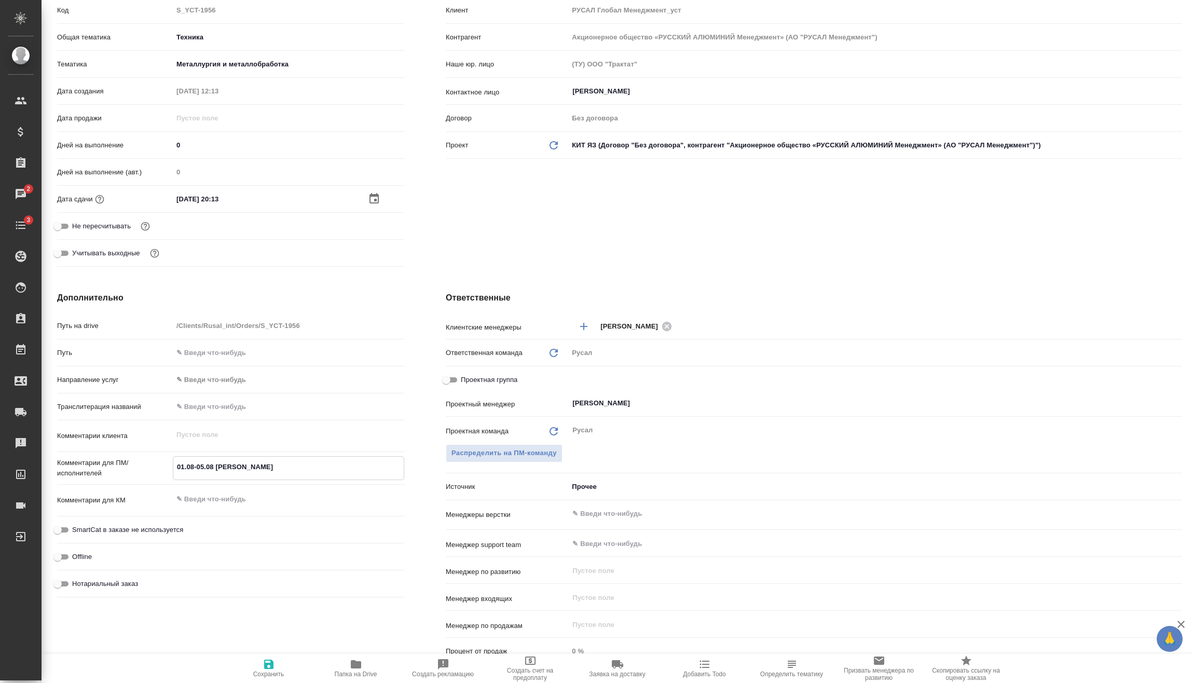
type textarea "x"
type textarea "01.08-05.08 [PERSON_NAME]"
type textarea "x"
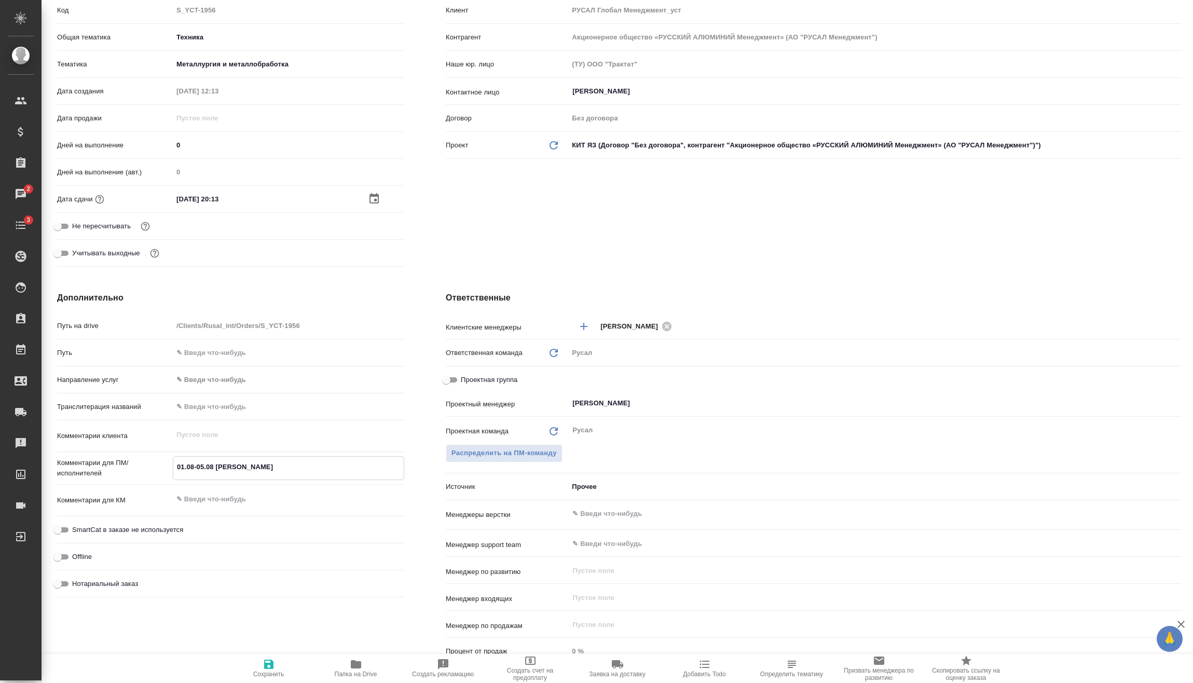
type textarea "01.08-05.08 [PERSON_NAME]"
type textarea "x"
type textarea "01.08-05.08 [PERSON_NAME]"
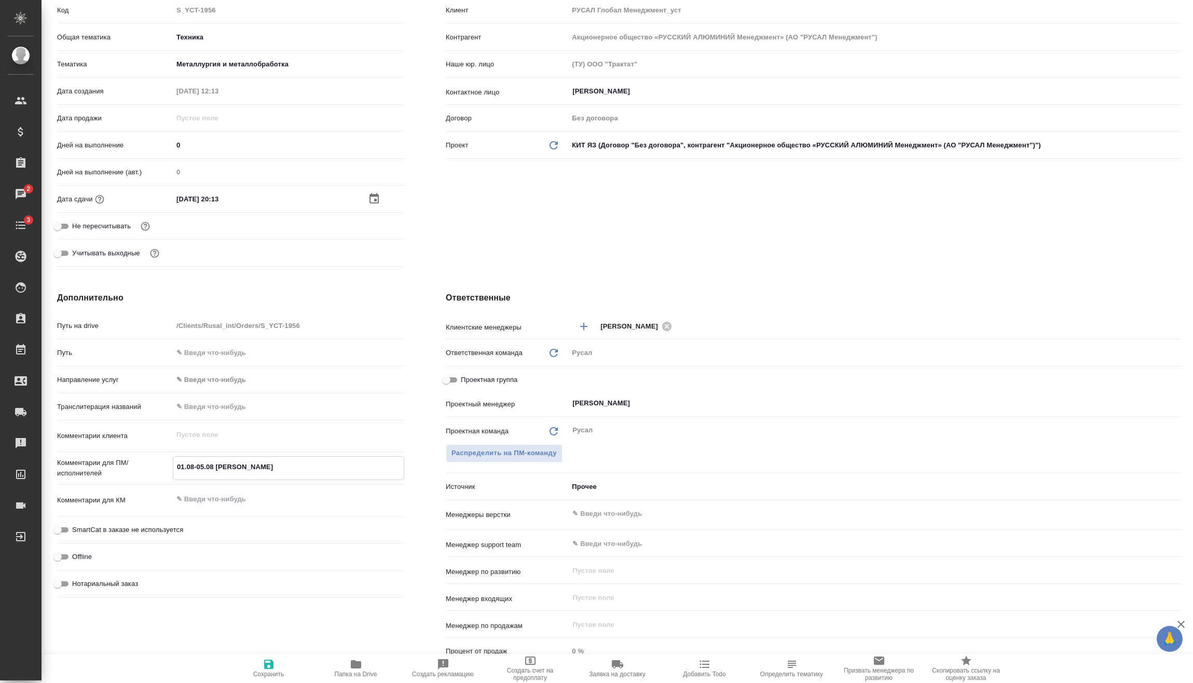
type textarea "x"
type textarea "01.08-05.08 [PERSON_NAME]"
type textarea "x"
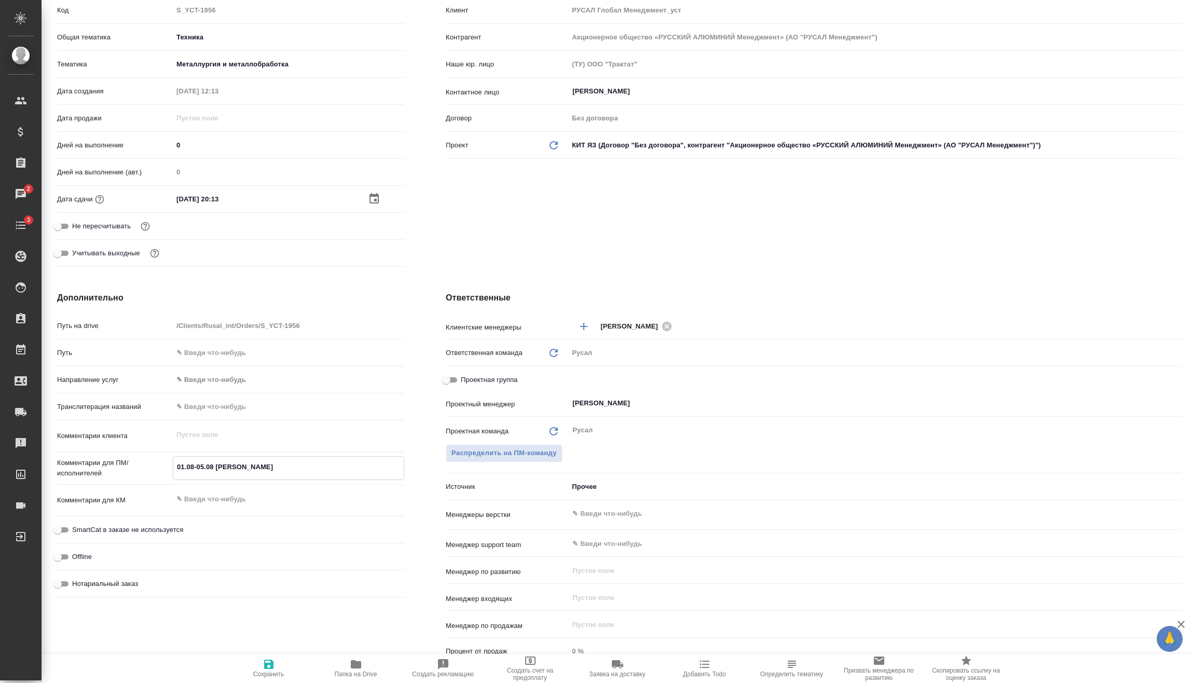
type textarea "x"
type textarea "01.08-05.08 [PERSON_NAME]"
type textarea "x"
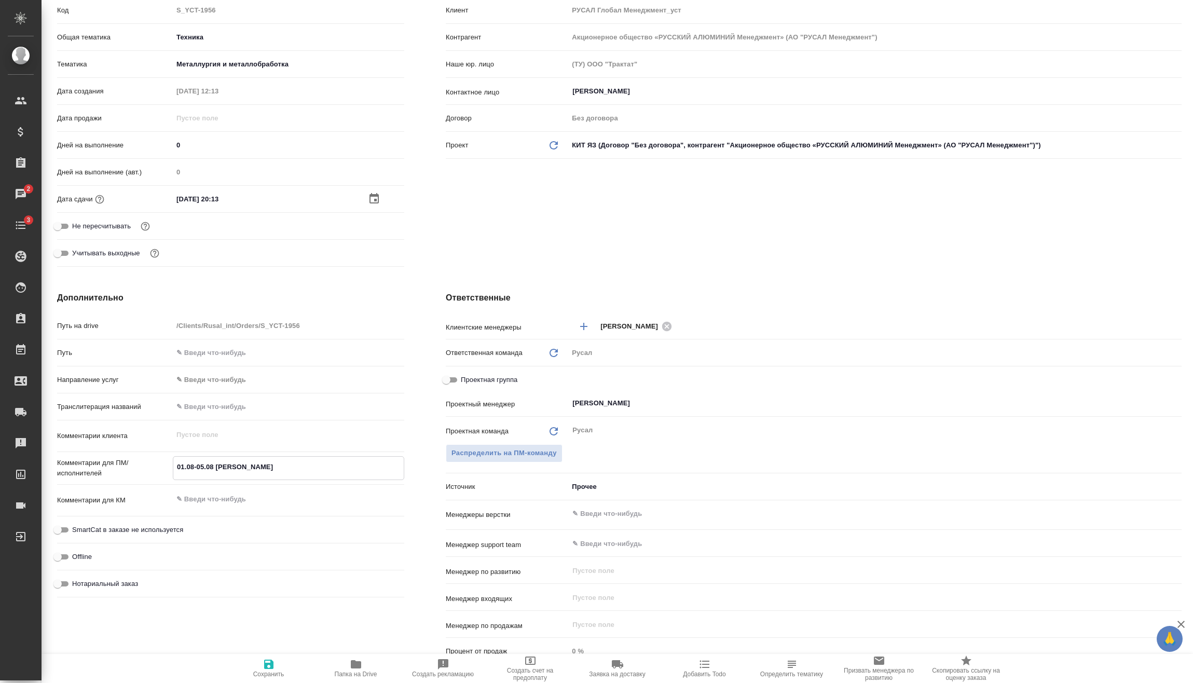
type textarea "01.08-05.08 [PERSON_NAME]"
type textarea "x"
click at [269, 674] on span "Сохранить" at bounding box center [268, 674] width 31 height 7
type textarea "x"
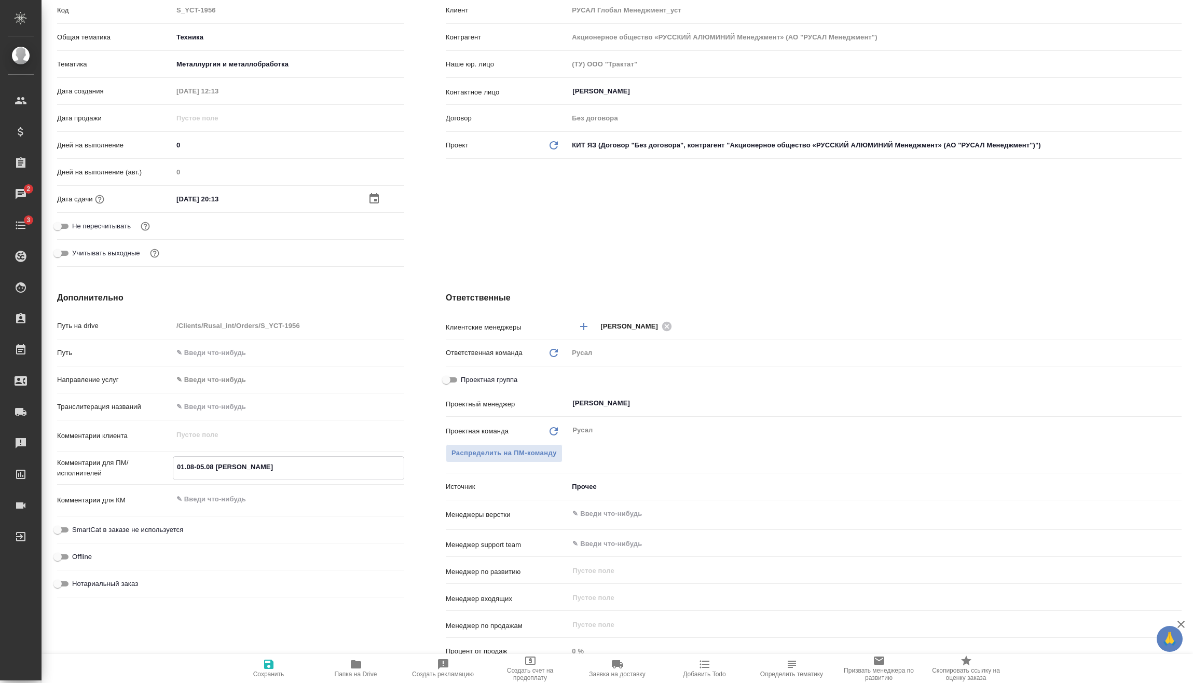
type textarea "x"
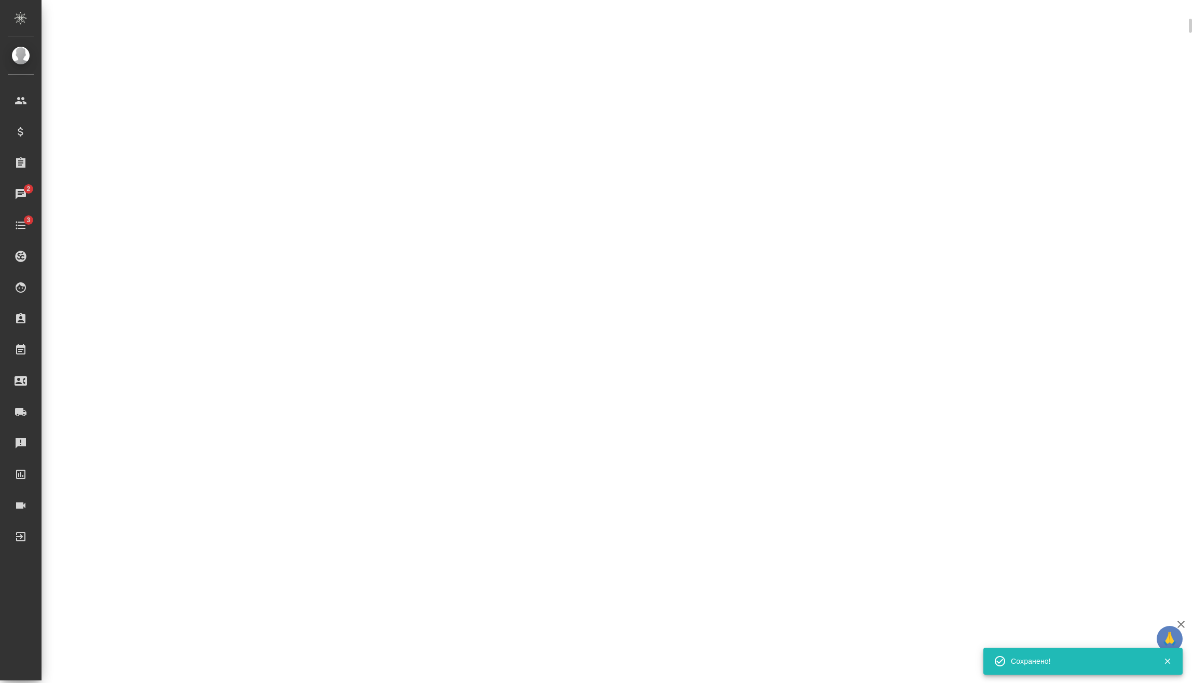
select select "RU"
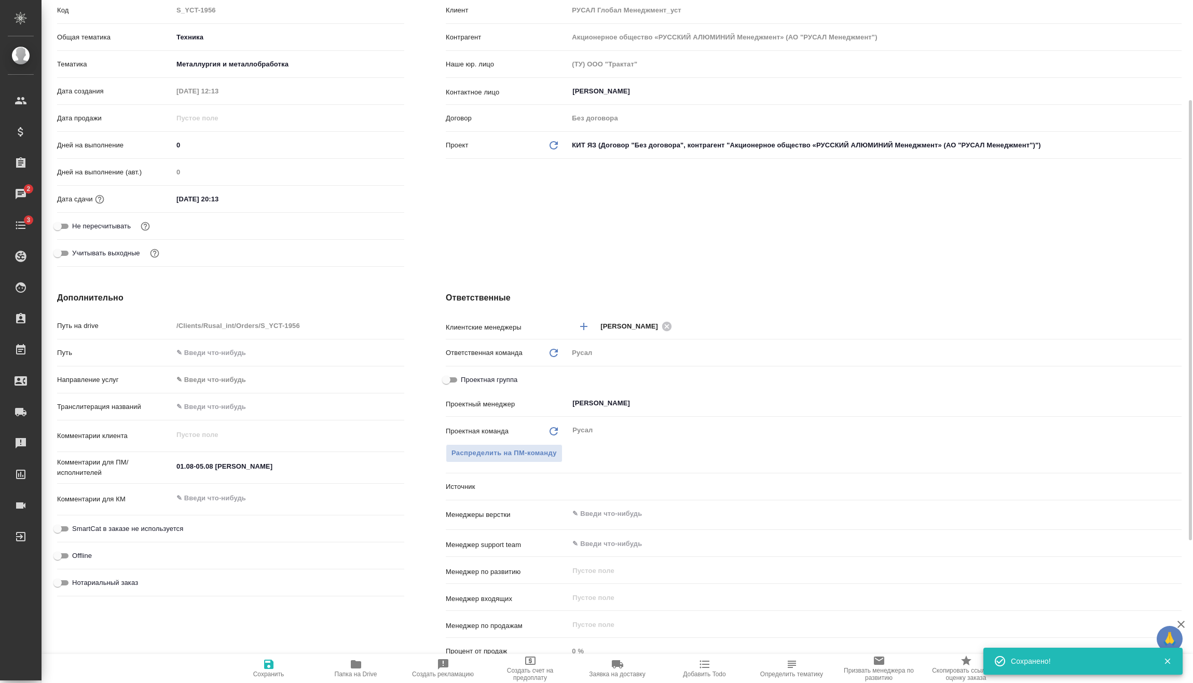
type textarea "x"
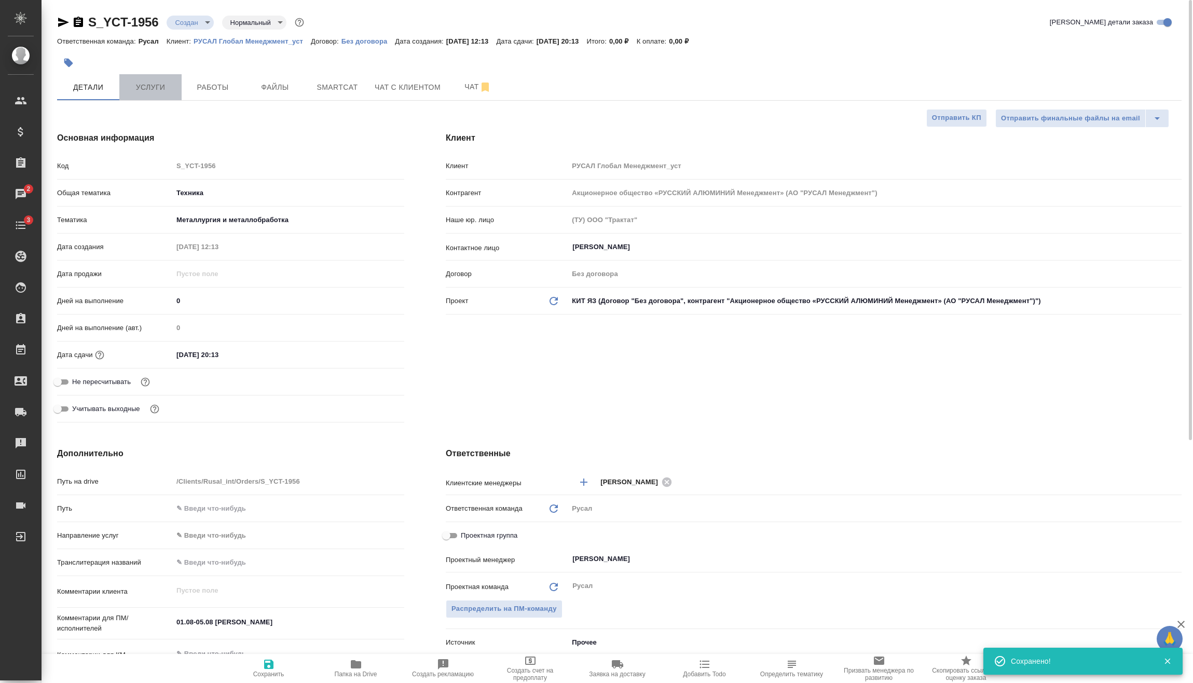
click at [144, 81] on span "Услуги" at bounding box center [151, 87] width 50 height 13
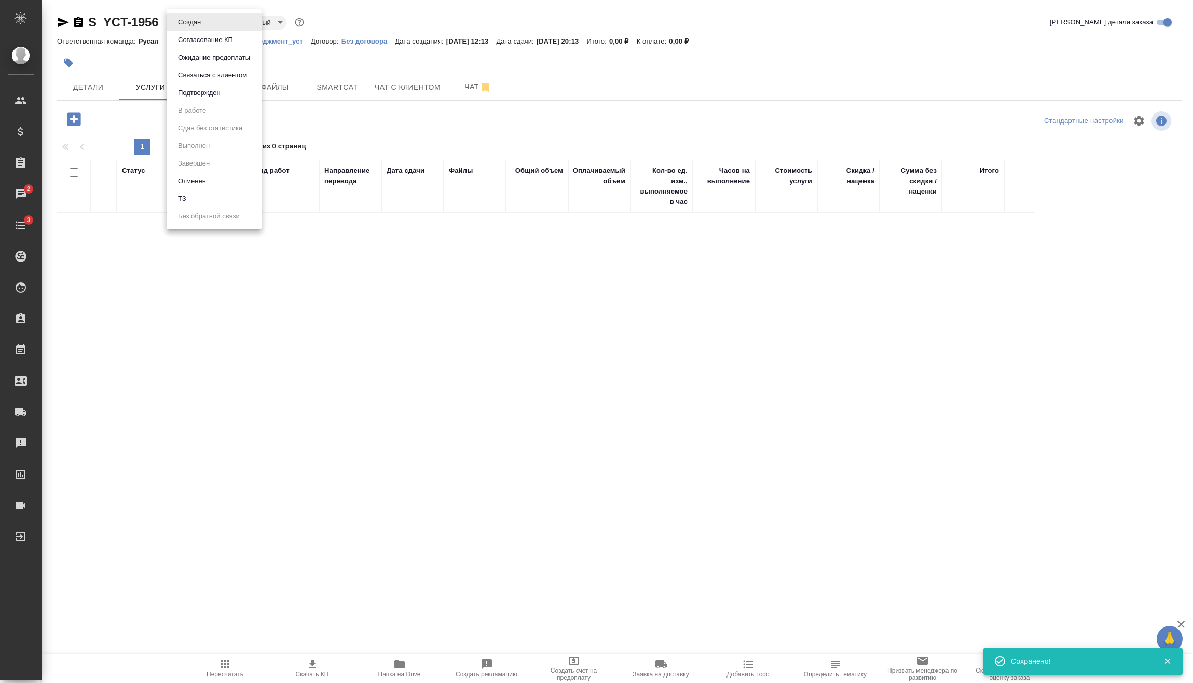
click at [198, 19] on body "🙏 .cls-1 fill:#fff; AWATERA [PERSON_NAME] Спецификации Заказы 2 Чаты 3 Todo Про…" at bounding box center [596, 341] width 1193 height 683
click at [221, 91] on button "Подтвержден" at bounding box center [199, 92] width 49 height 11
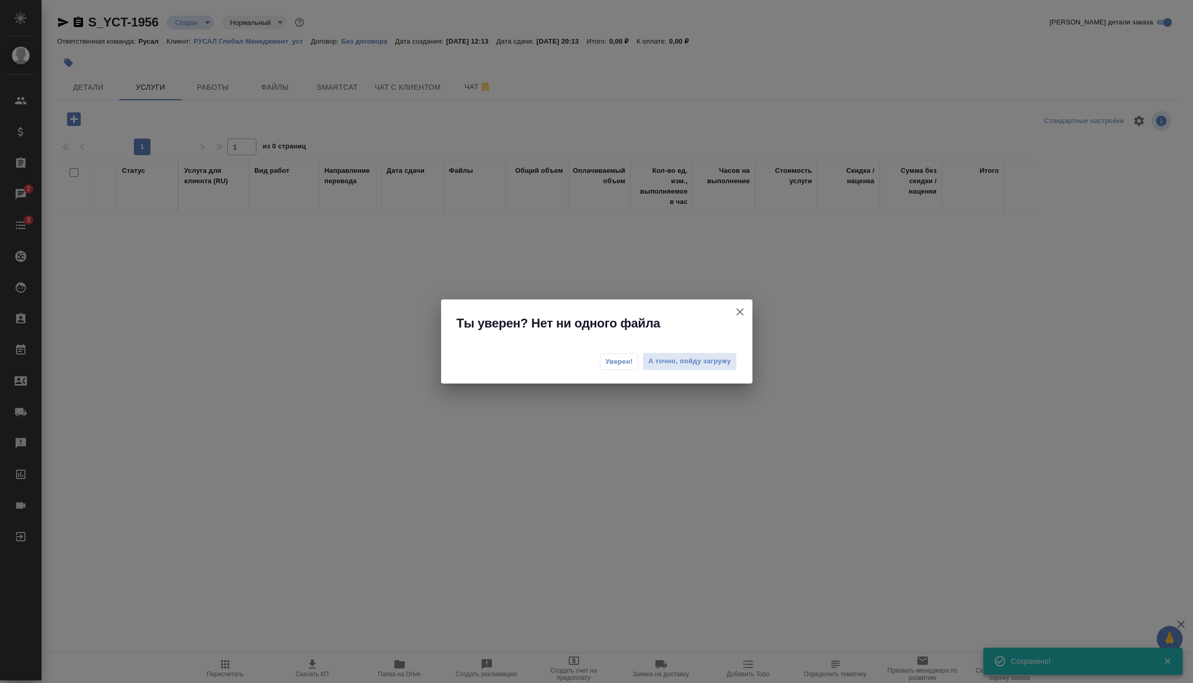
click at [609, 366] on span "Уверен!" at bounding box center [620, 362] width 28 height 10
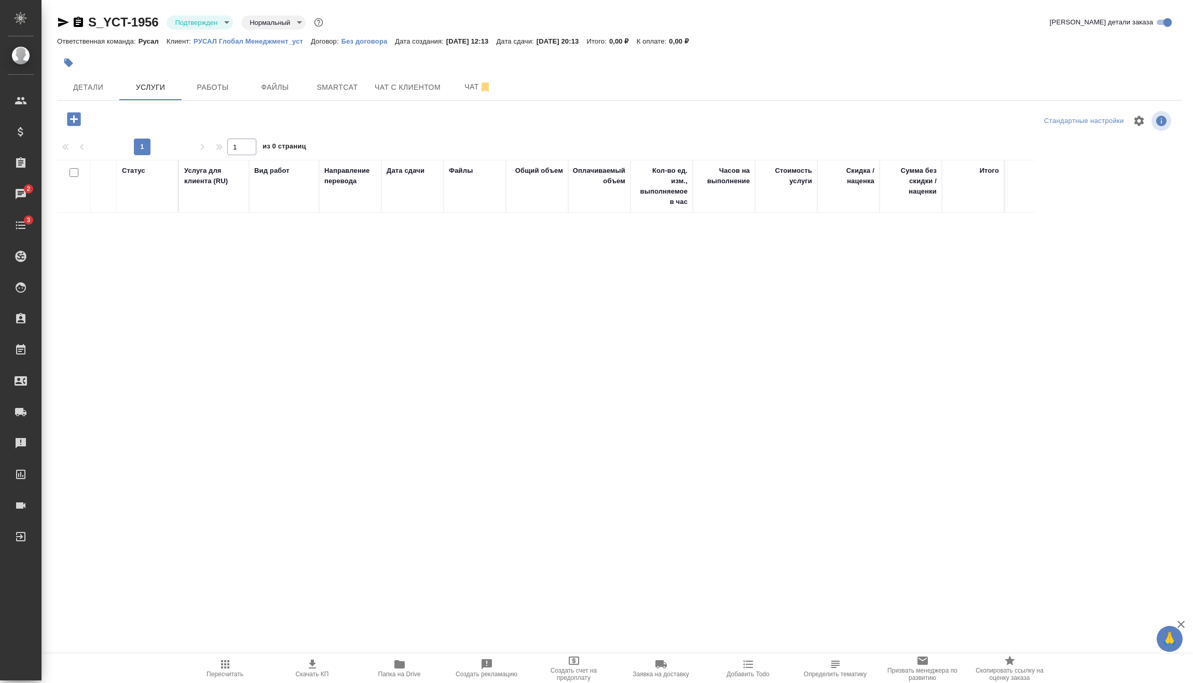
click at [216, 25] on body "🙏 .cls-1 fill:#fff; AWATERA [PERSON_NAME] Спецификации Заказы 2 Чаты 3 Todo Про…" at bounding box center [596, 341] width 1193 height 683
click at [79, 114] on div at bounding box center [596, 341] width 1193 height 683
click at [70, 124] on icon "button" at bounding box center [73, 118] width 13 height 13
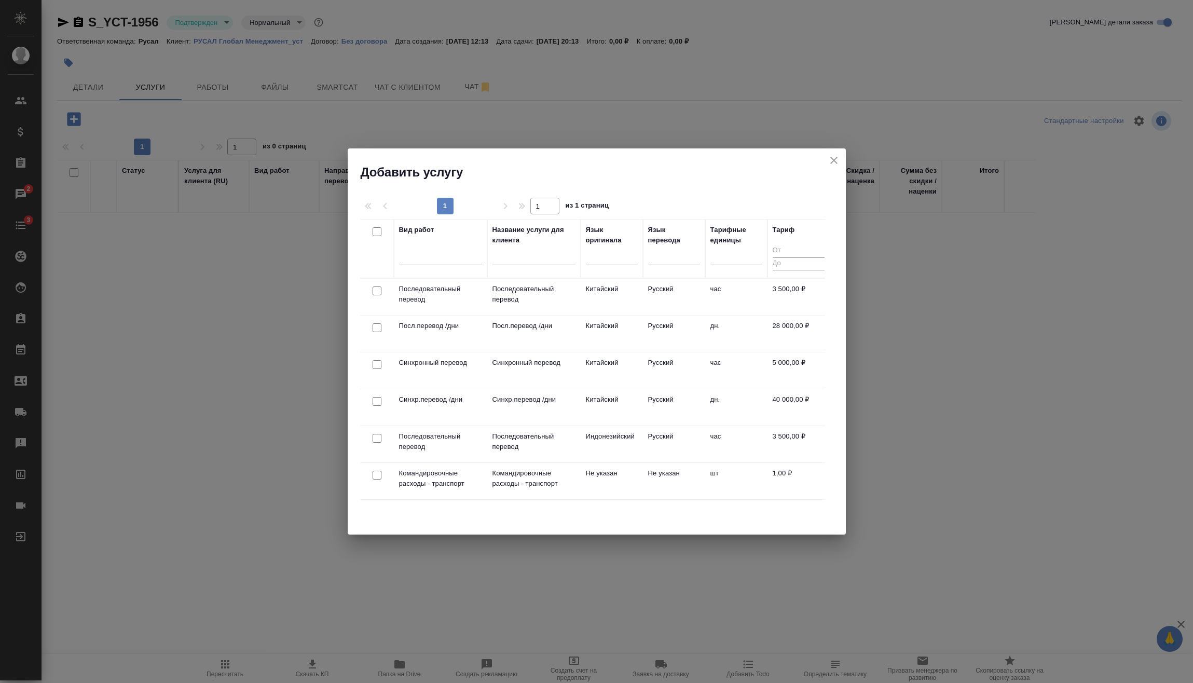
click at [377, 401] on input "checkbox" at bounding box center [377, 401] width 9 height 9
checkbox input "true"
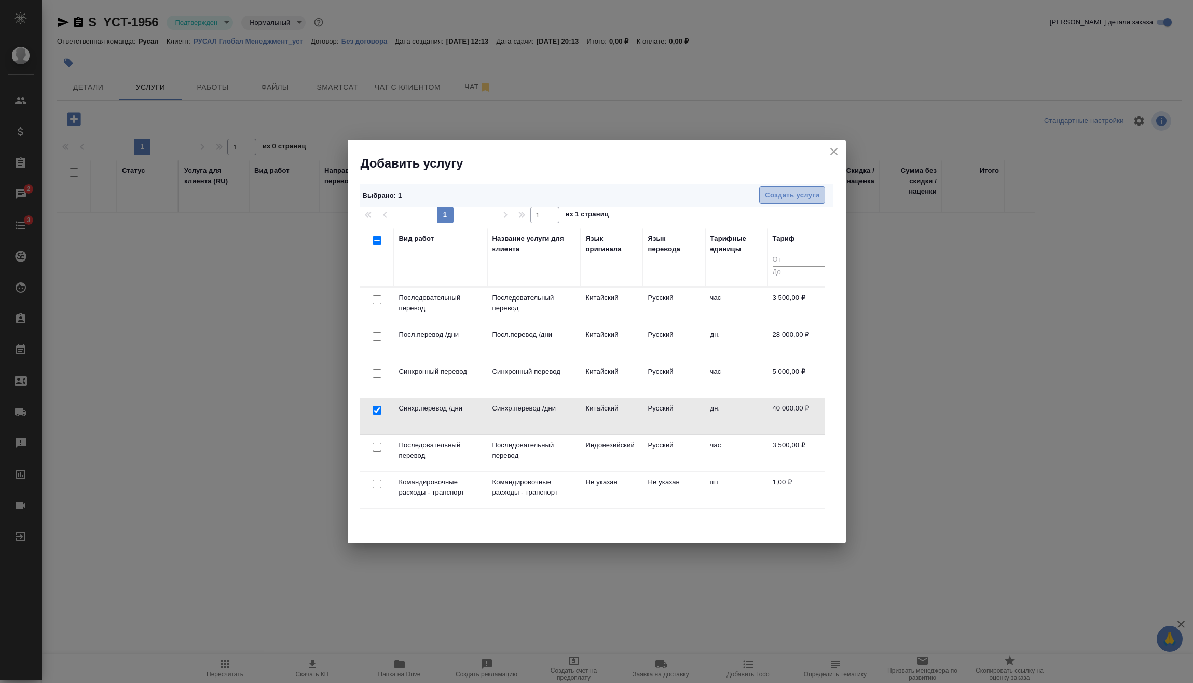
click at [810, 191] on span "Создать услуги" at bounding box center [792, 195] width 55 height 12
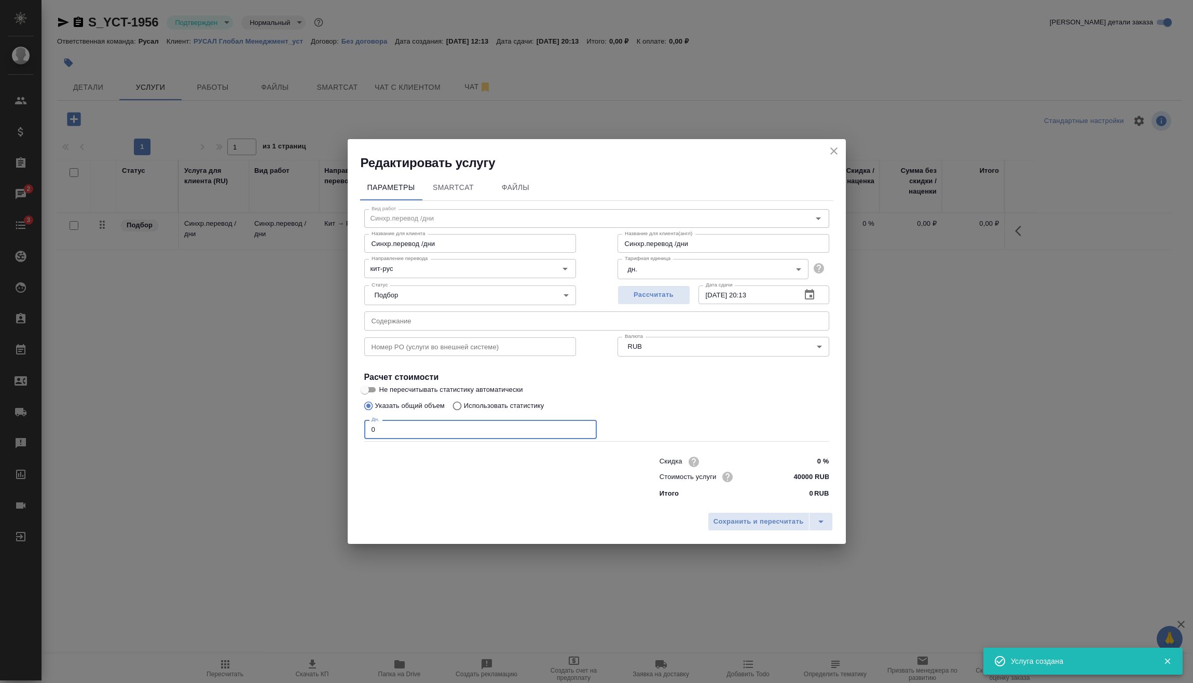
click at [449, 433] on input "0" at bounding box center [480, 429] width 233 height 19
drag, startPoint x: 433, startPoint y: 435, endPoint x: 344, endPoint y: 431, distance: 88.8
click at [346, 432] on div "Редактировать услугу Параметры SmartCat Файлы Вид работ [PERSON_NAME].перевод /…" at bounding box center [596, 341] width 1193 height 683
type input "10"
click at [743, 525] on span "Сохранить и пересчитать" at bounding box center [759, 522] width 90 height 12
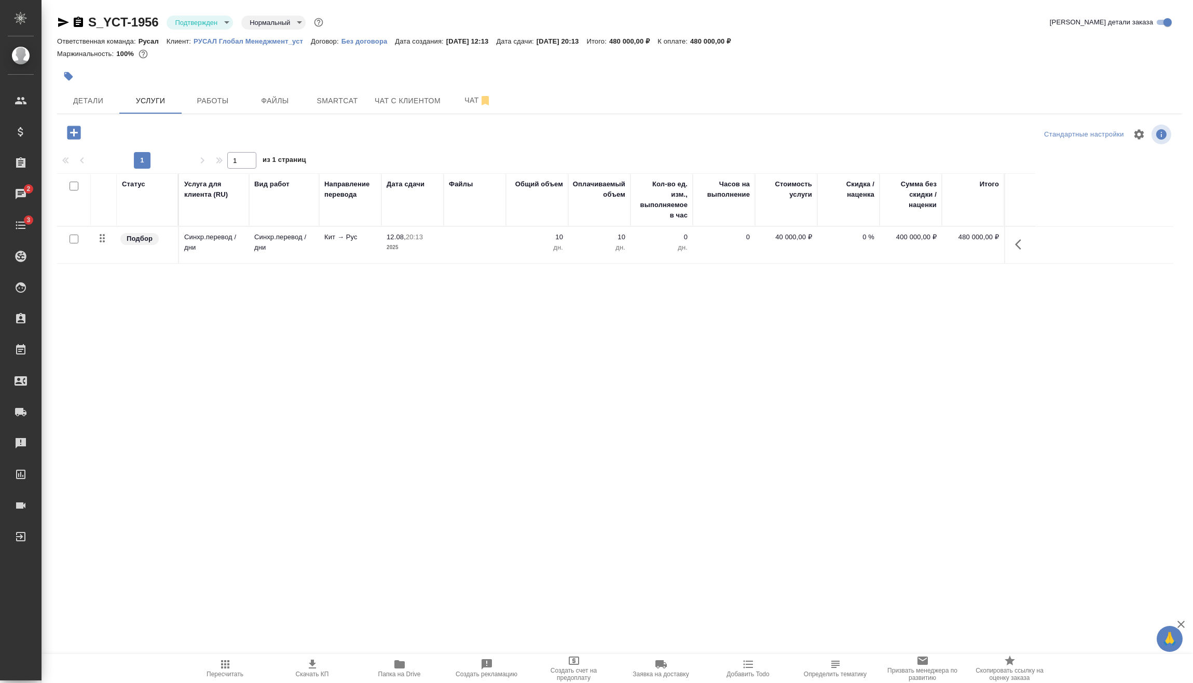
click at [77, 132] on icon "button" at bounding box center [74, 133] width 18 height 18
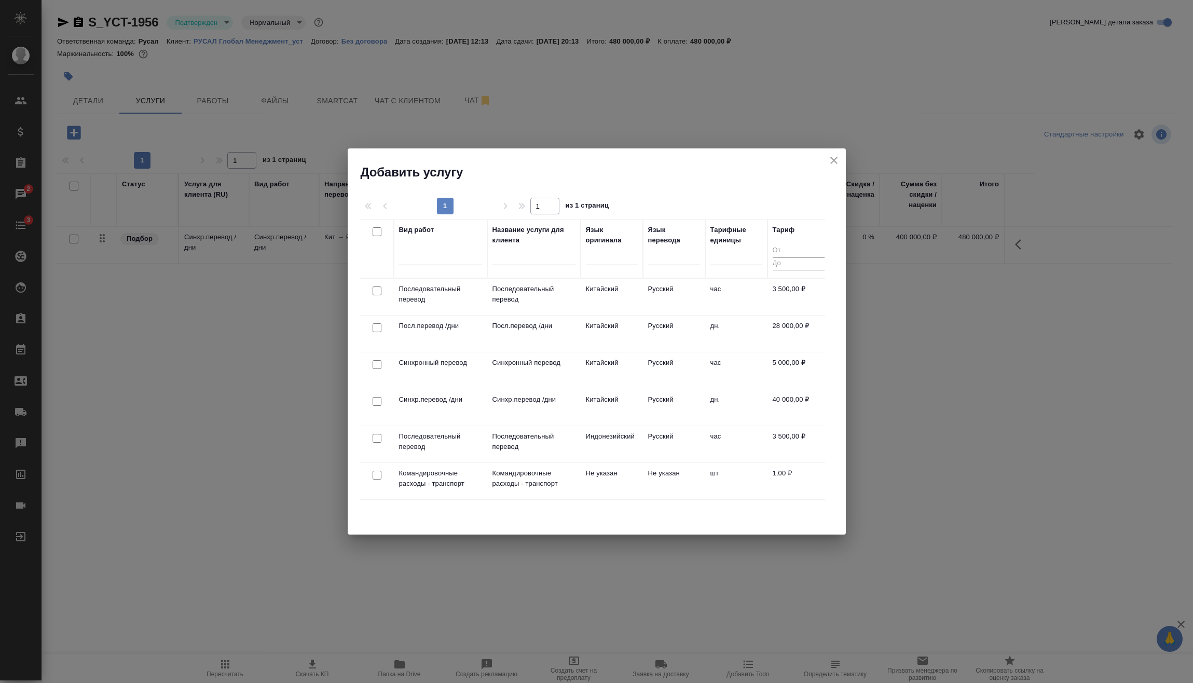
click at [378, 365] on input "checkbox" at bounding box center [377, 364] width 9 height 9
checkbox input "true"
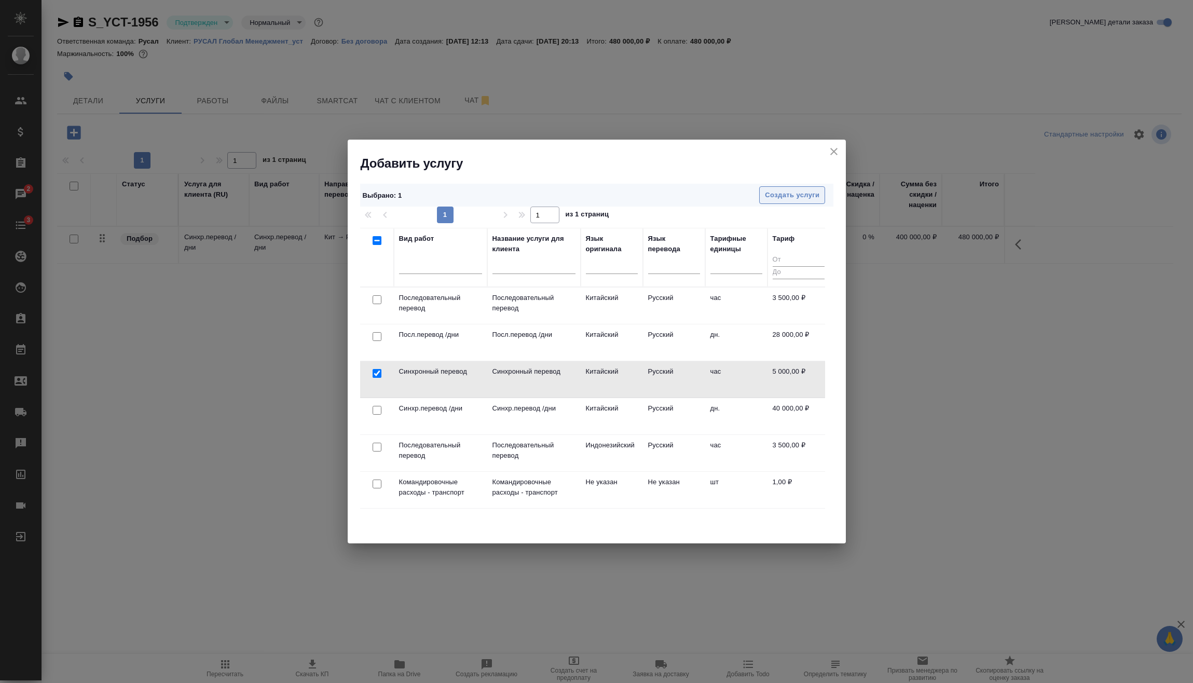
click at [812, 198] on span "Создать услуги" at bounding box center [792, 195] width 55 height 12
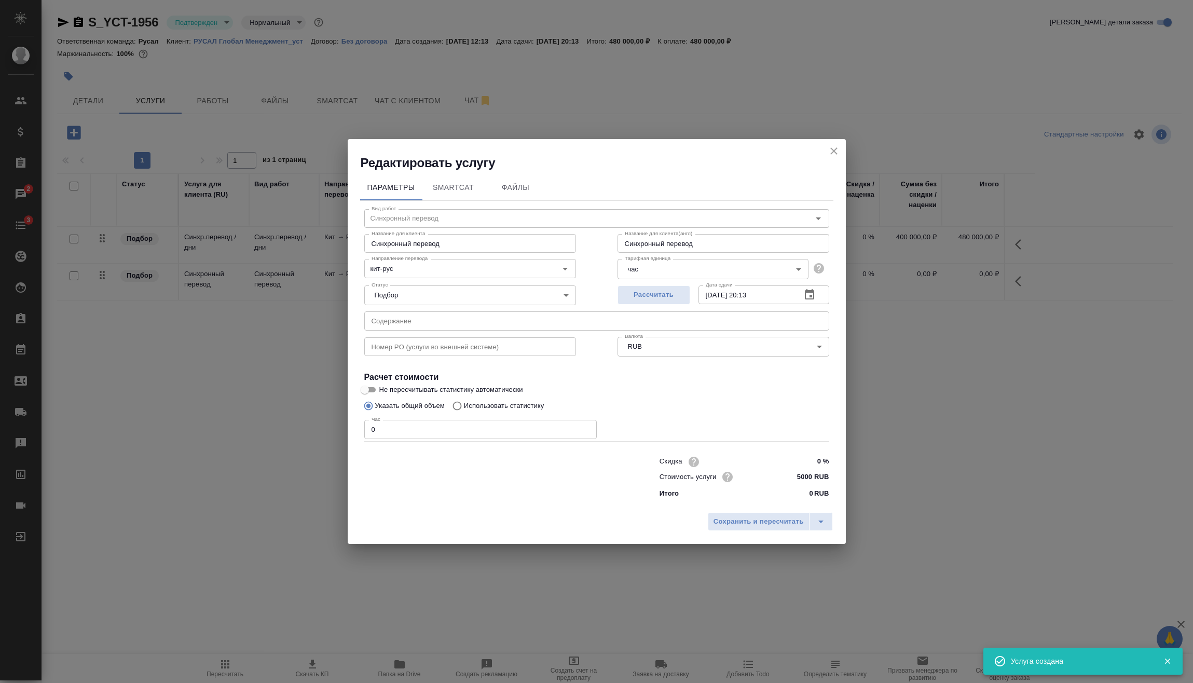
drag, startPoint x: 391, startPoint y: 426, endPoint x: 345, endPoint y: 431, distance: 46.5
click at [345, 431] on div "Редактировать услугу Параметры SmartCat Файлы Вид работ Синхронный перевод Вид …" at bounding box center [596, 341] width 1193 height 683
drag, startPoint x: 398, startPoint y: 435, endPoint x: 321, endPoint y: 436, distance: 76.8
click at [321, 436] on div "Редактировать услугу Параметры SmartCat Файлы Вид работ Синхронный перевод Вид …" at bounding box center [596, 341] width 1193 height 683
type input "3"
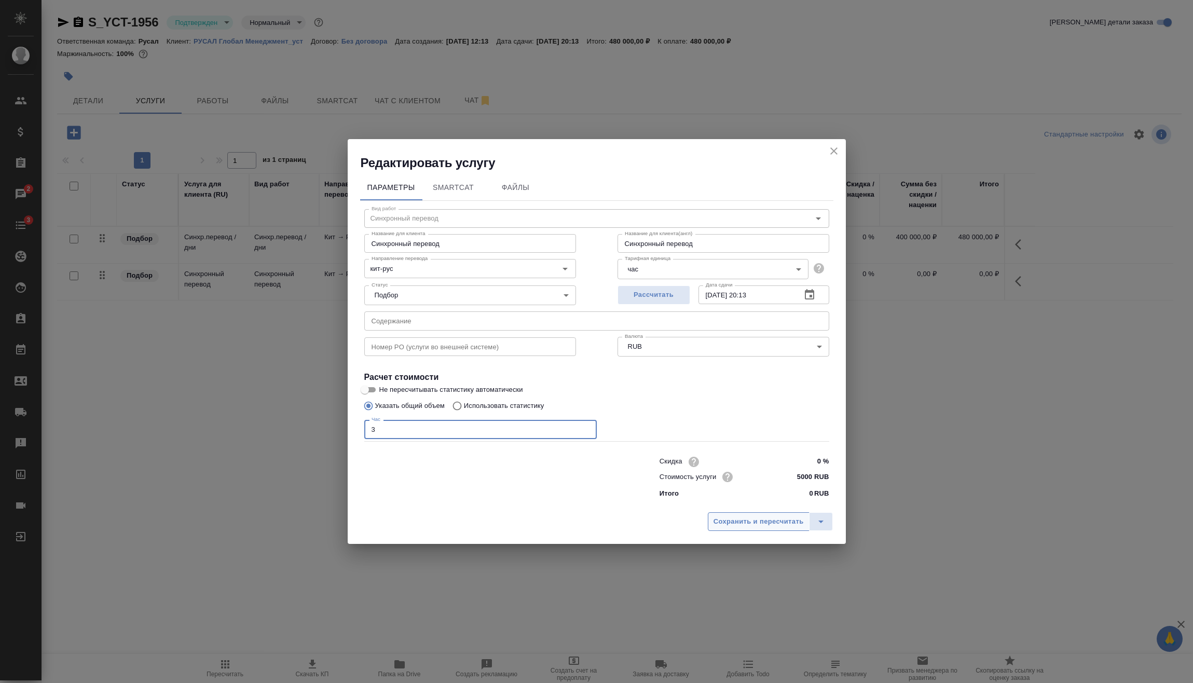
click at [751, 526] on span "Сохранить и пересчитать" at bounding box center [759, 522] width 90 height 12
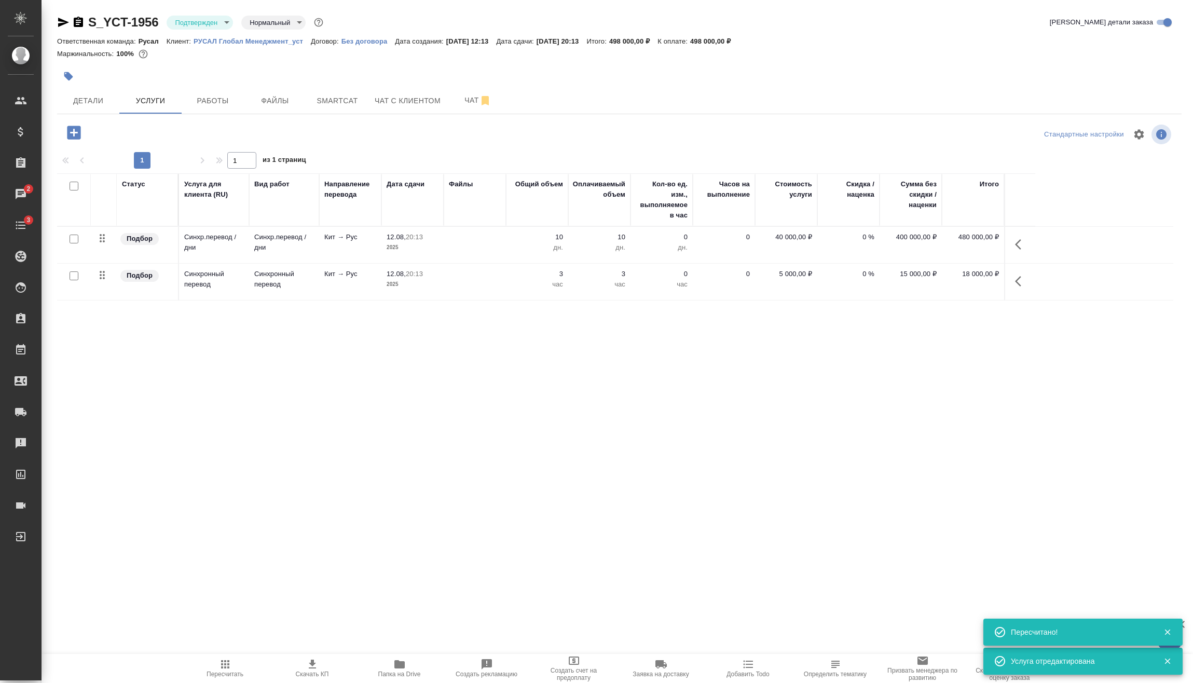
click at [223, 657] on button "Пересчитать" at bounding box center [225, 668] width 87 height 29
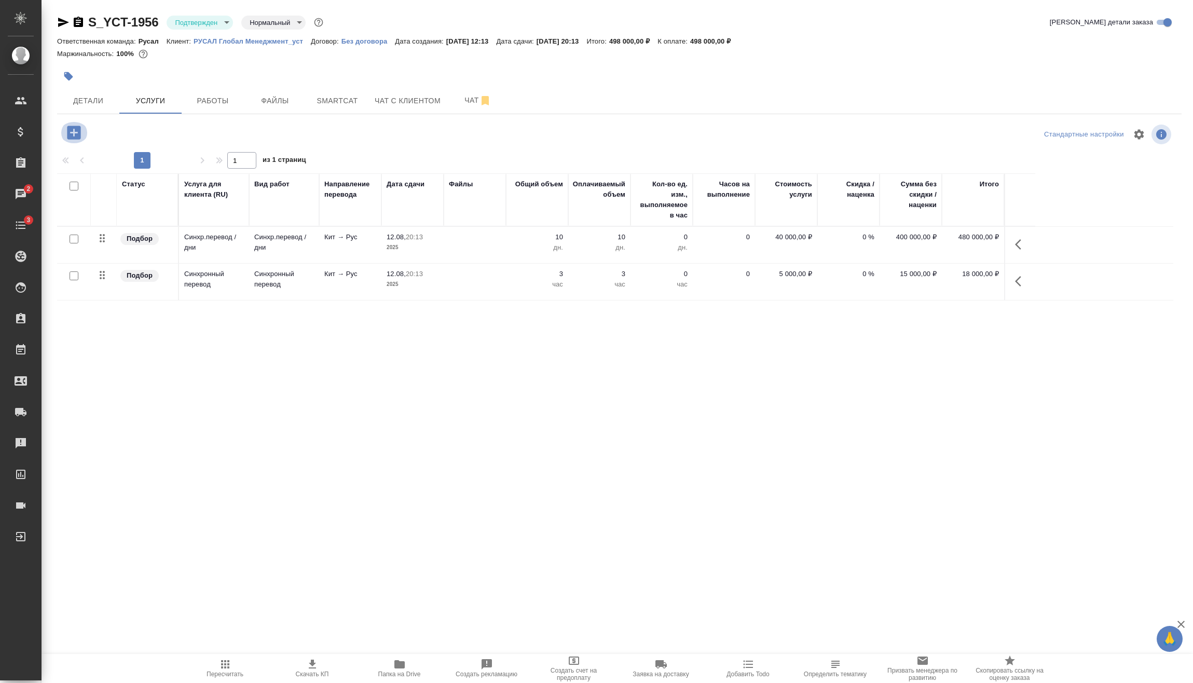
click at [76, 125] on icon "button" at bounding box center [74, 133] width 18 height 18
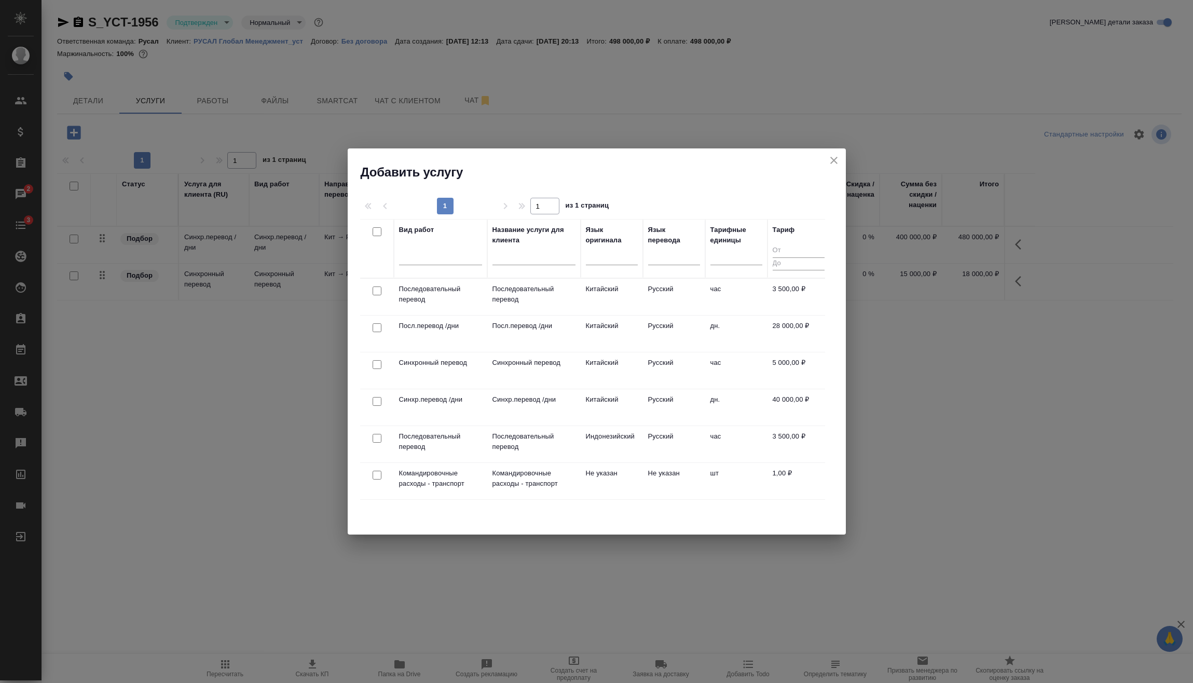
click at [377, 471] on input "checkbox" at bounding box center [377, 475] width 9 height 9
checkbox input "true"
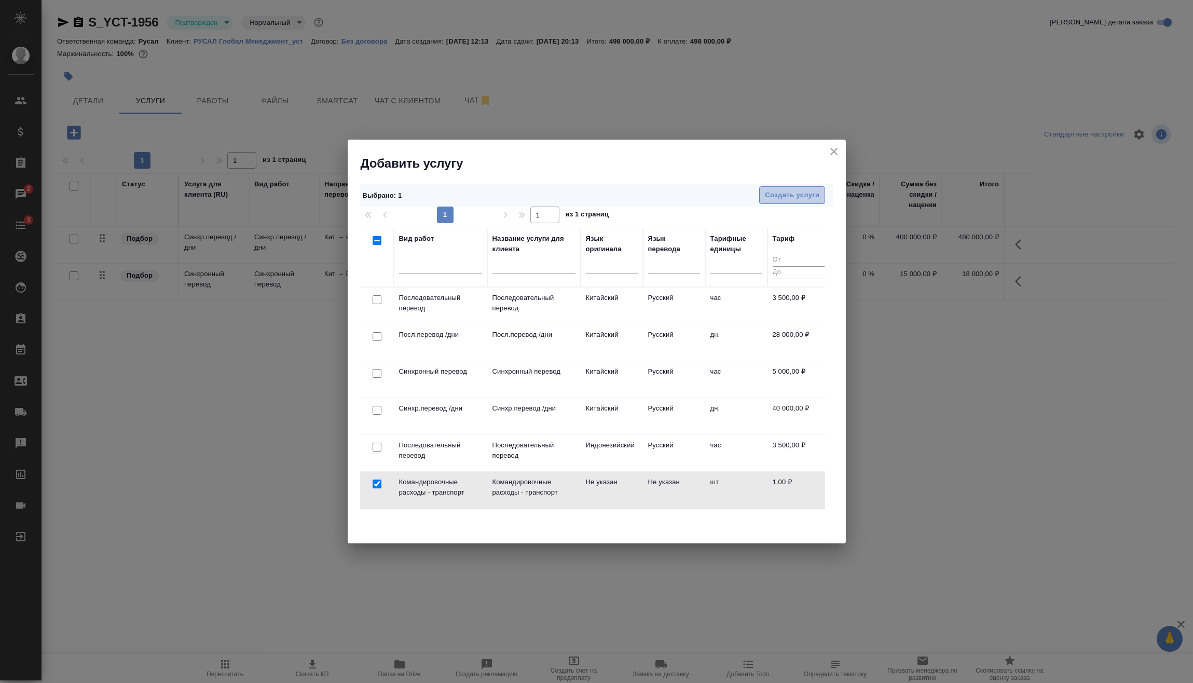
click at [782, 197] on span "Создать услуги" at bounding box center [792, 195] width 55 height 12
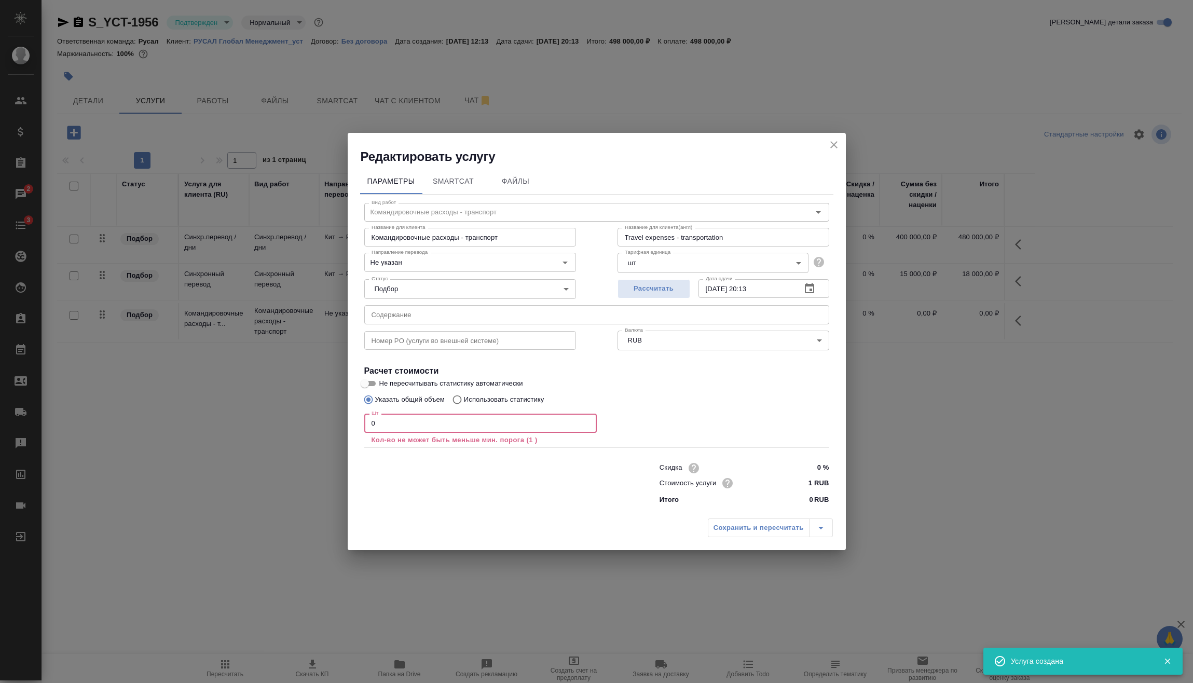
drag, startPoint x: 419, startPoint y: 425, endPoint x: 230, endPoint y: 433, distance: 189.7
click at [303, 441] on div "Редактировать услугу Параметры SmartCat Файлы Вид работ Командировочные расходы…" at bounding box center [596, 341] width 1193 height 683
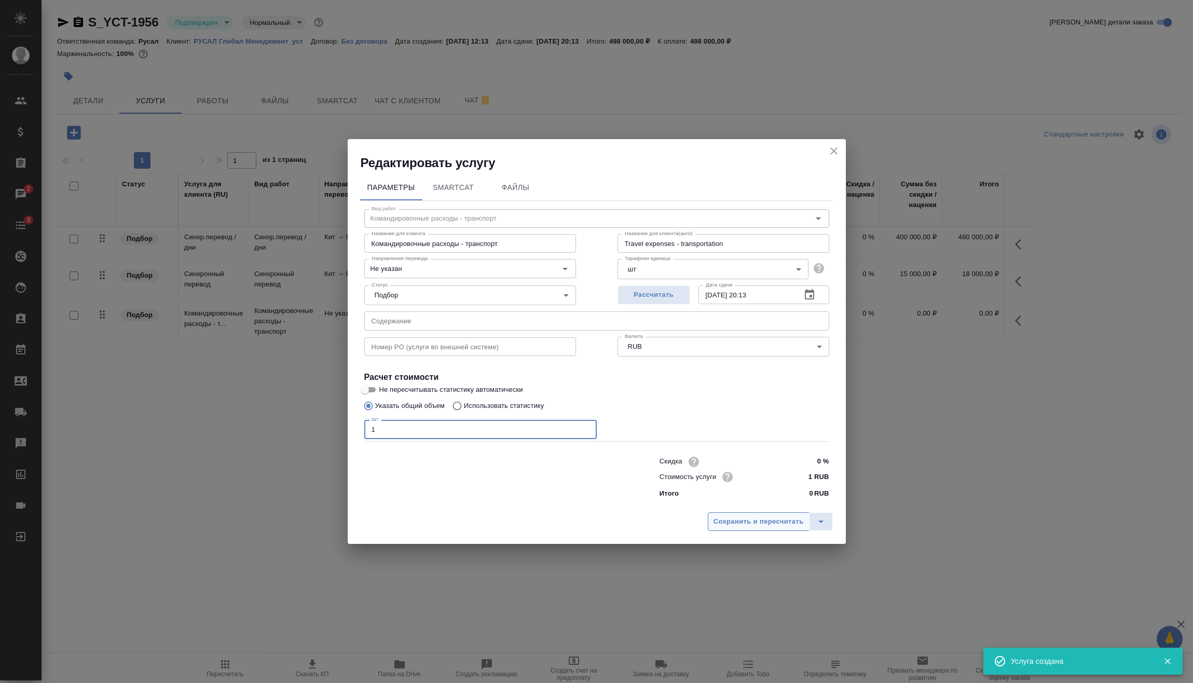
type input "1"
click at [742, 527] on span "Сохранить и пересчитать" at bounding box center [759, 522] width 90 height 12
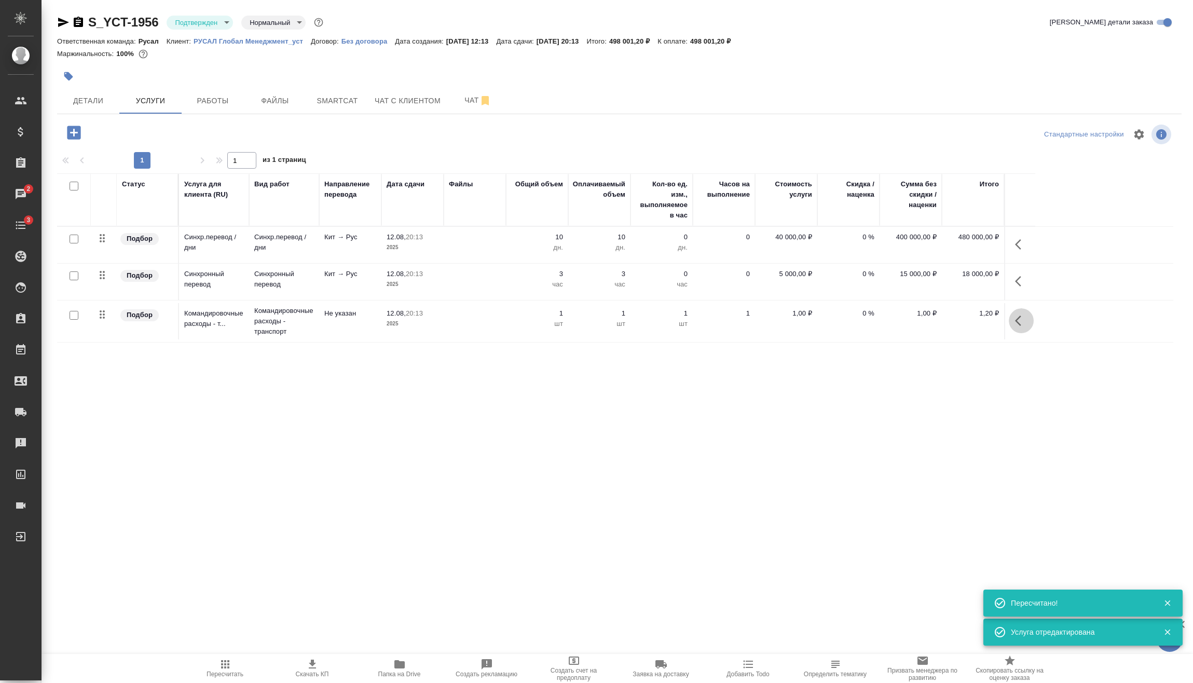
click at [1015, 328] on button "button" at bounding box center [1021, 320] width 25 height 25
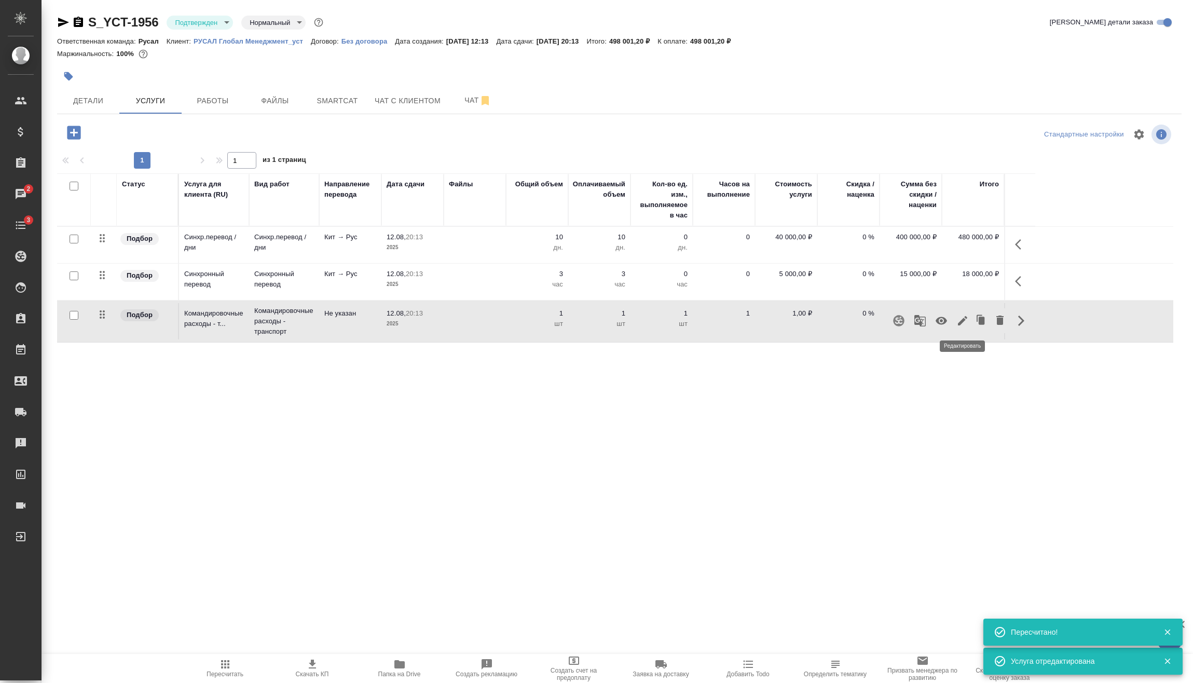
click at [948, 318] on button "button" at bounding box center [941, 320] width 25 height 25
click at [1025, 280] on icon "button" at bounding box center [1021, 281] width 12 height 12
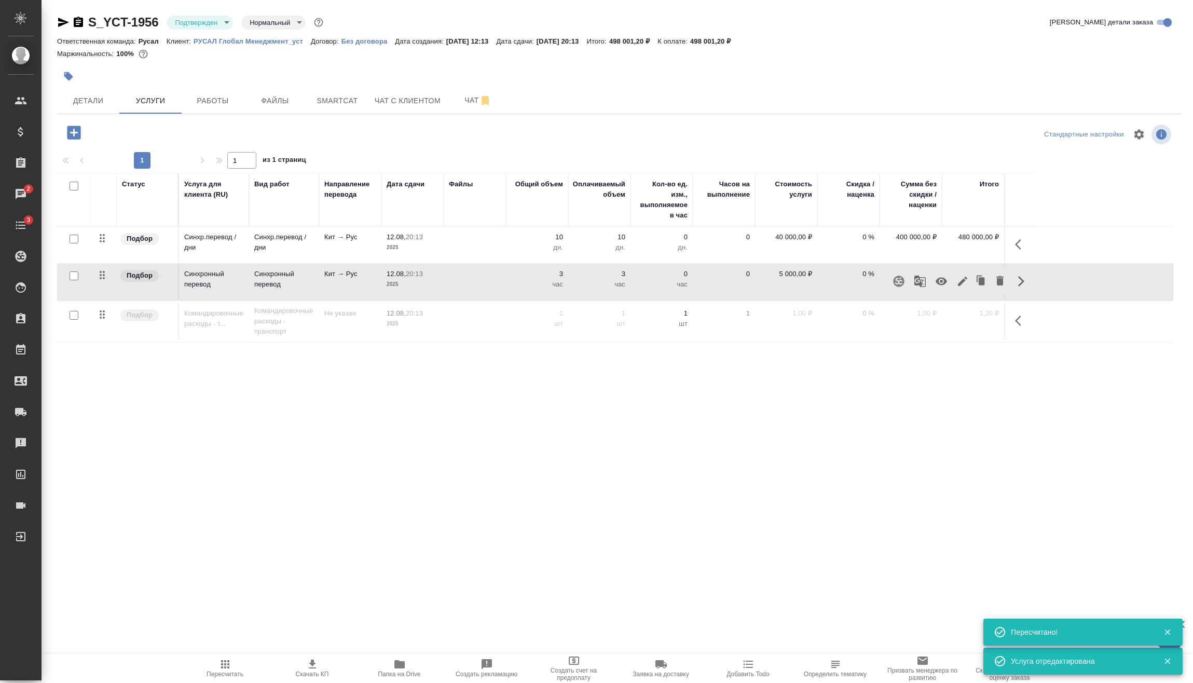
click at [946, 281] on icon "button" at bounding box center [941, 282] width 11 height 8
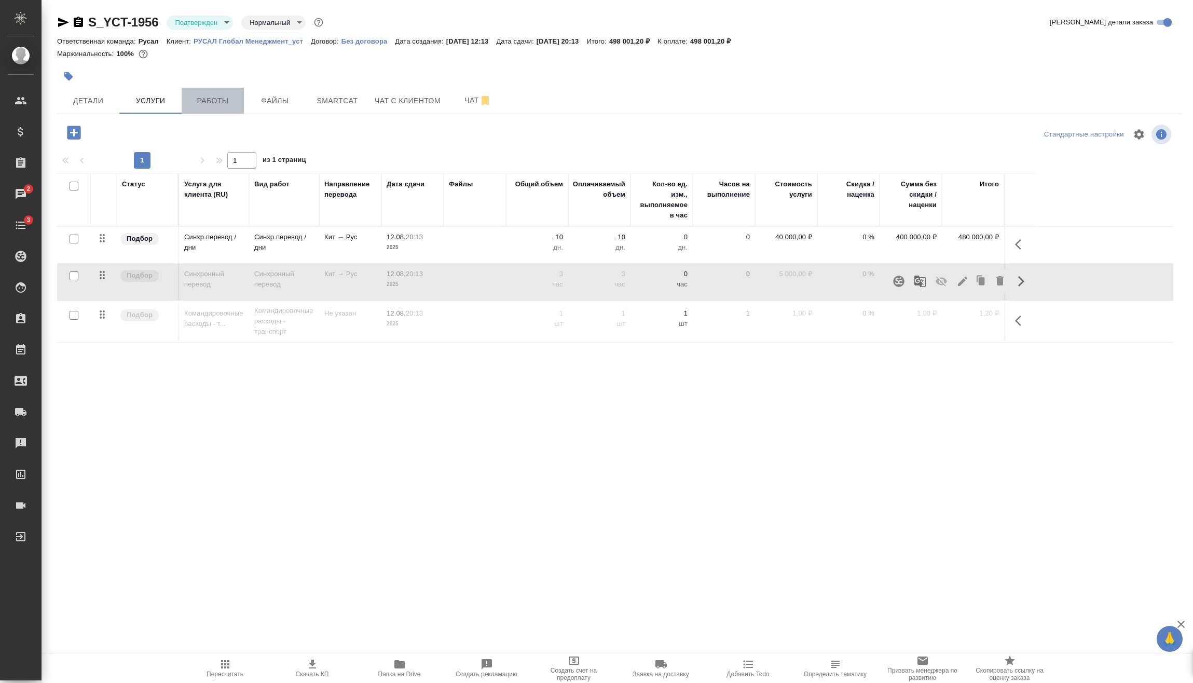
click at [217, 99] on span "Работы" at bounding box center [213, 100] width 50 height 13
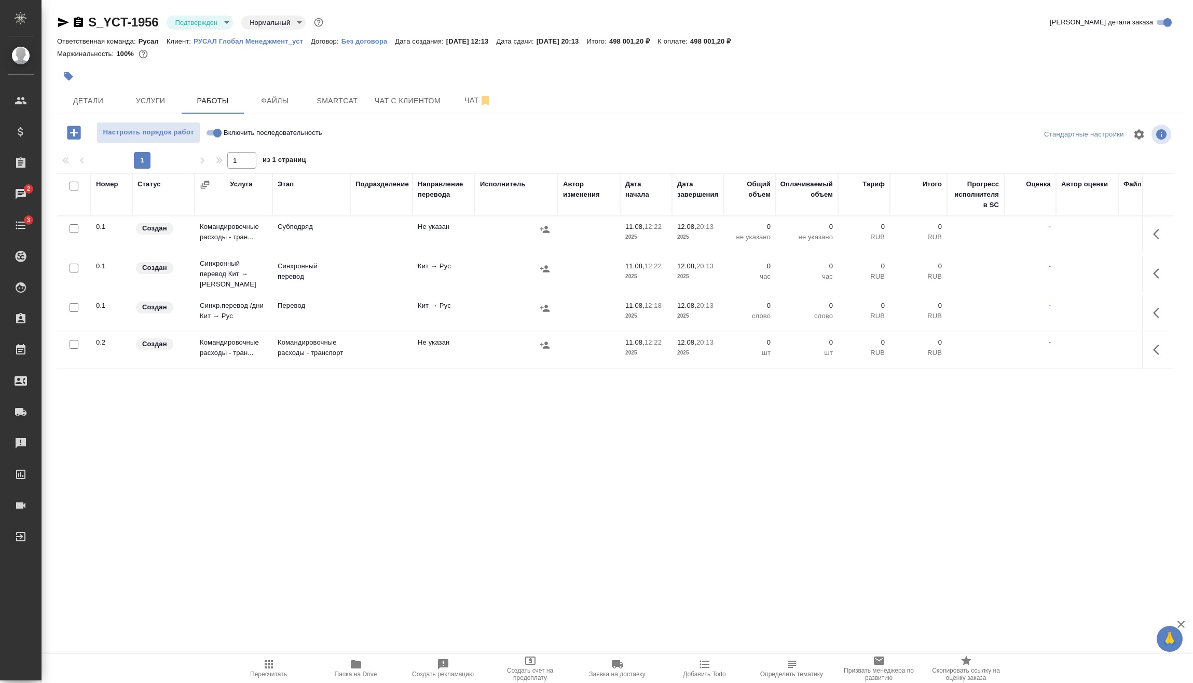
click at [218, 135] on input "Включить последовательность" at bounding box center [217, 133] width 37 height 12
checkbox input "true"
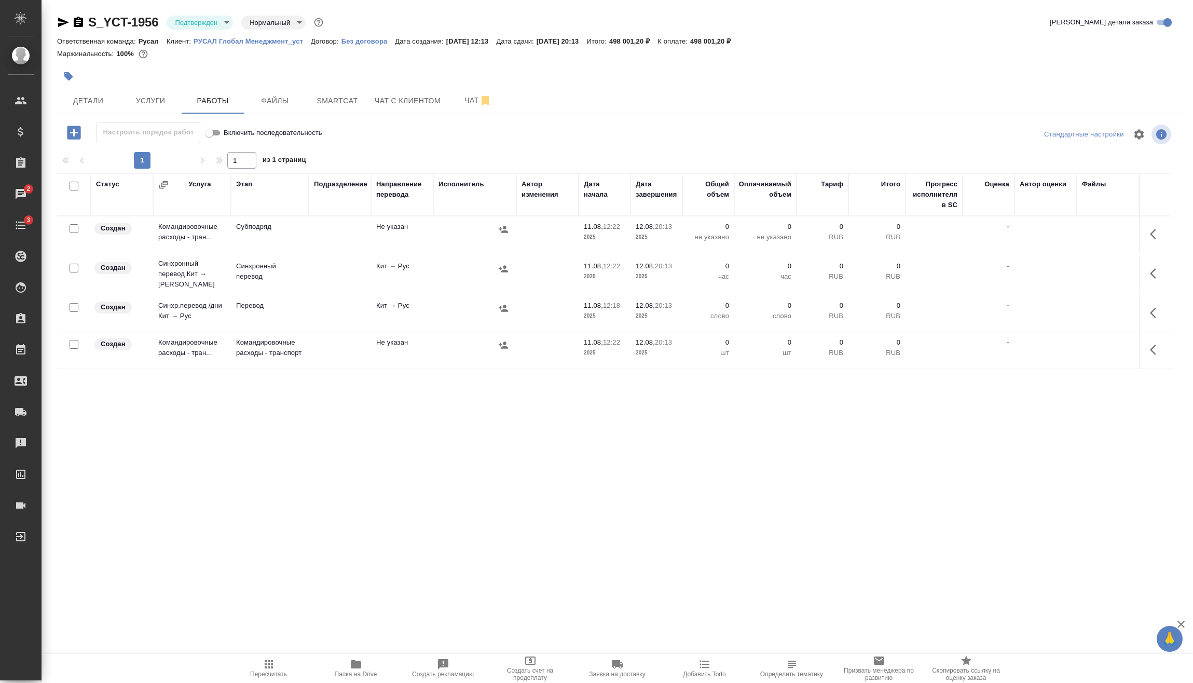
click at [76, 265] on input "checkbox" at bounding box center [74, 268] width 9 height 9
checkbox input "true"
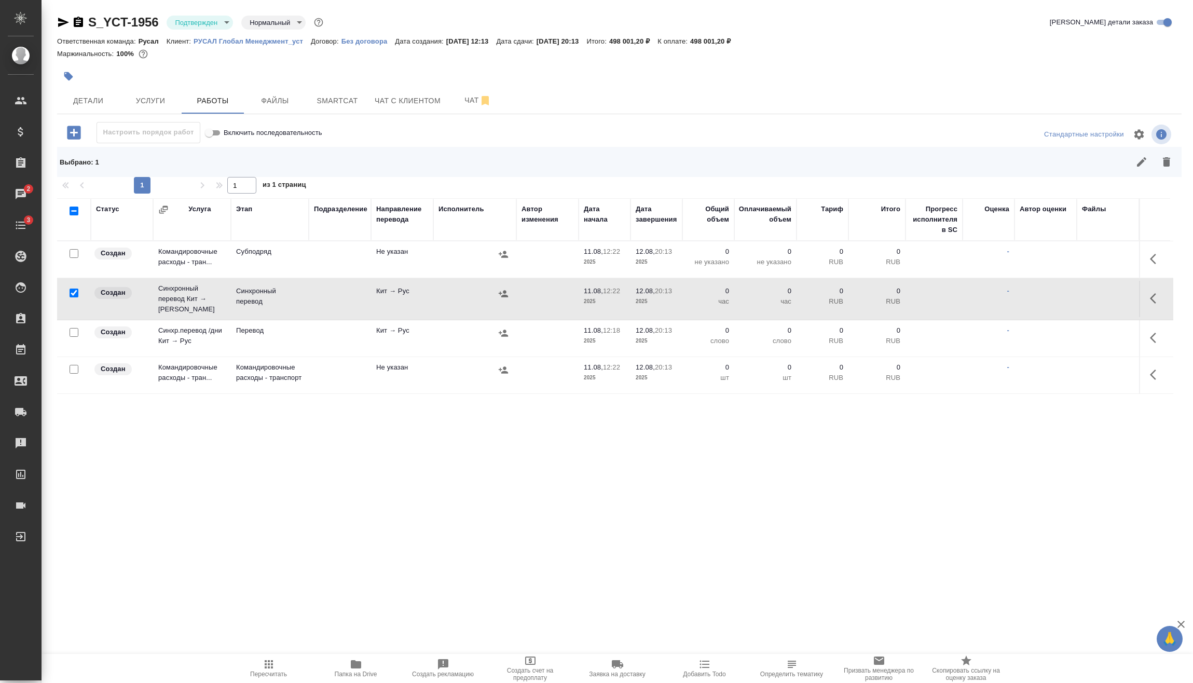
click at [74, 331] on input "checkbox" at bounding box center [74, 332] width 9 height 9
checkbox input "true"
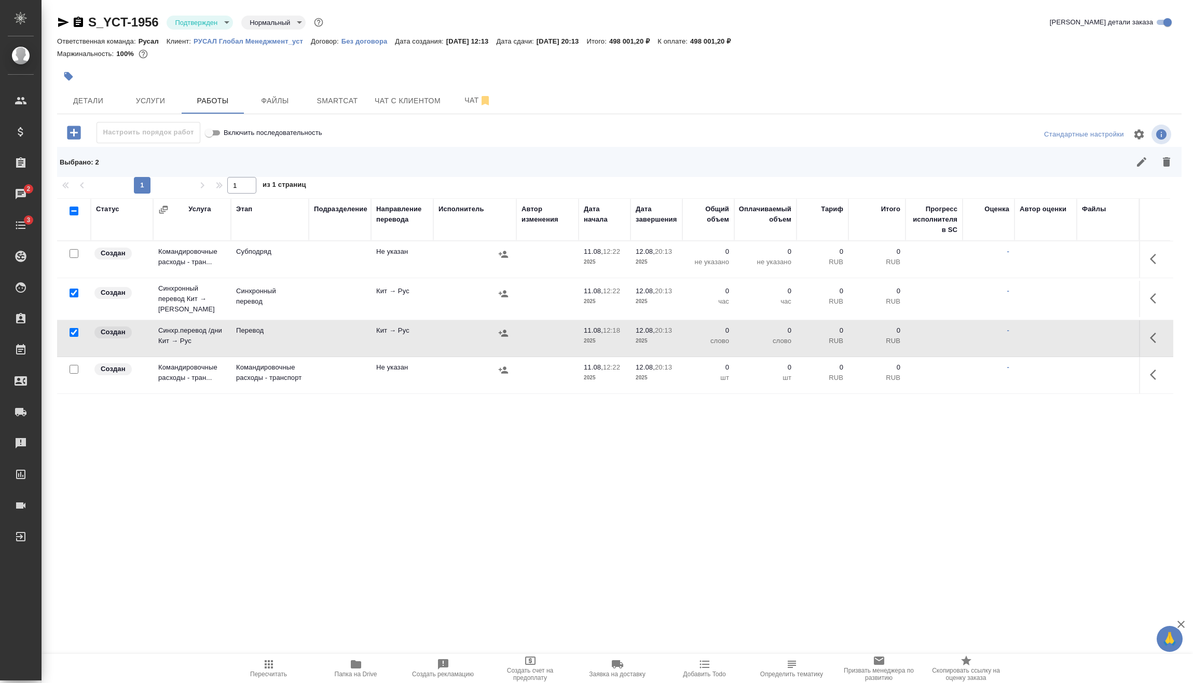
click at [74, 365] on input "checkbox" at bounding box center [74, 369] width 9 height 9
checkbox input "true"
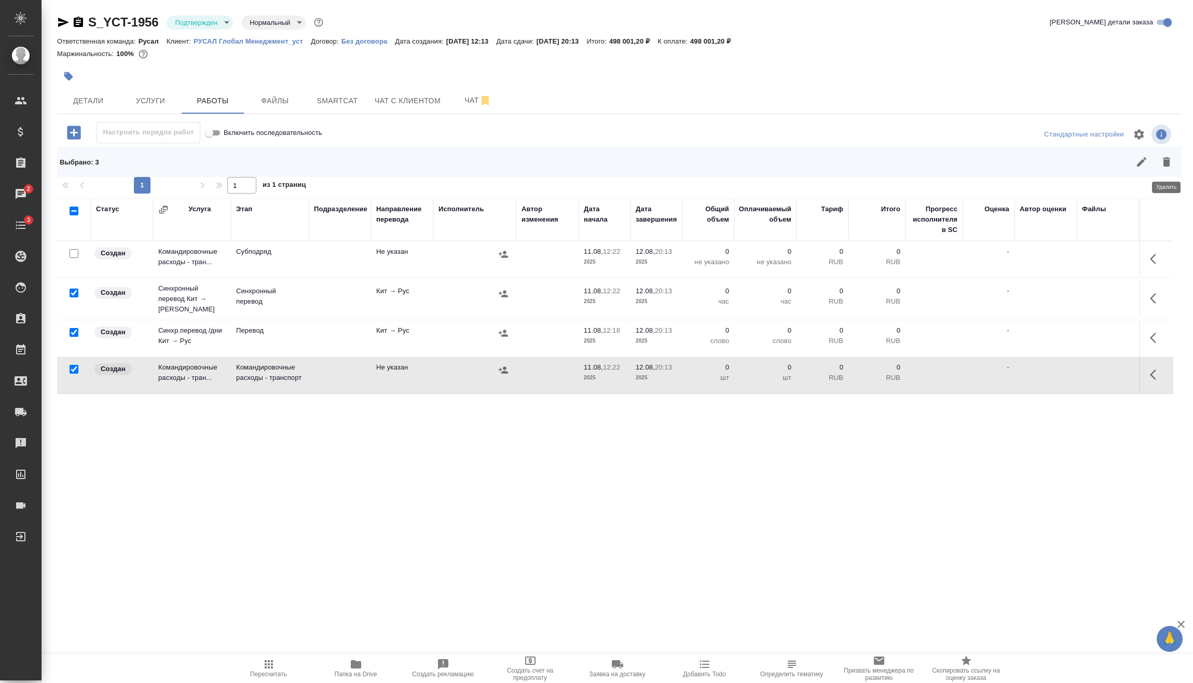
click at [1167, 164] on icon "button" at bounding box center [1166, 161] width 7 height 9
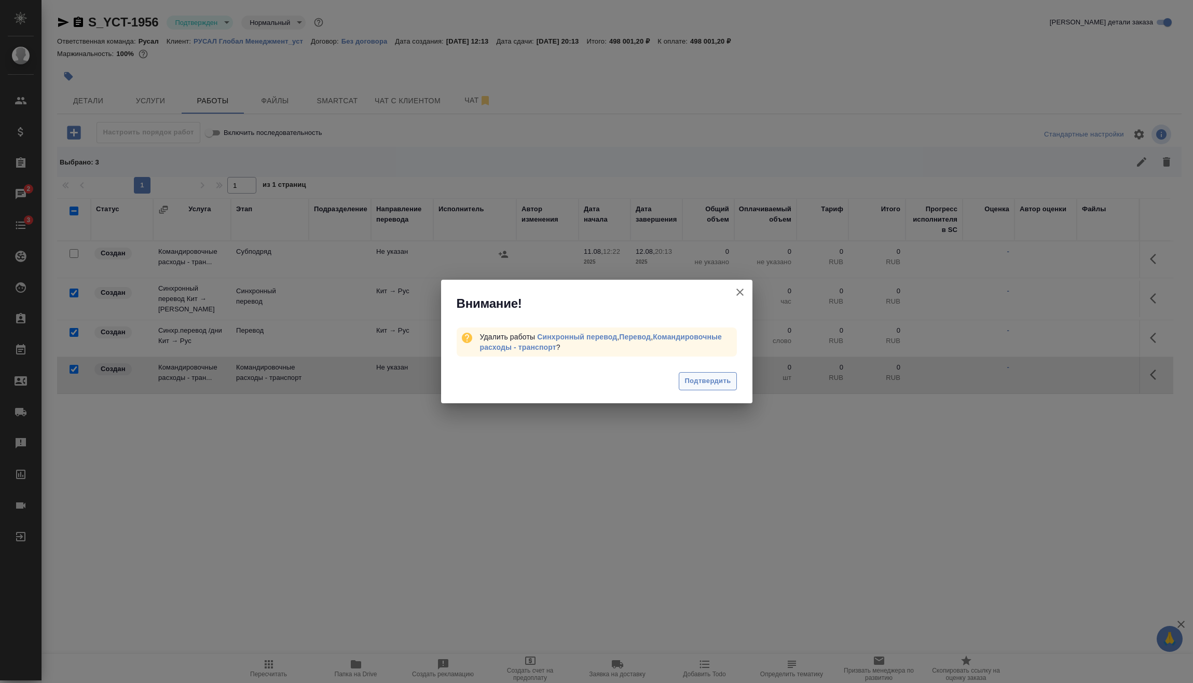
click at [702, 377] on span "Подтвердить" at bounding box center [708, 381] width 46 height 12
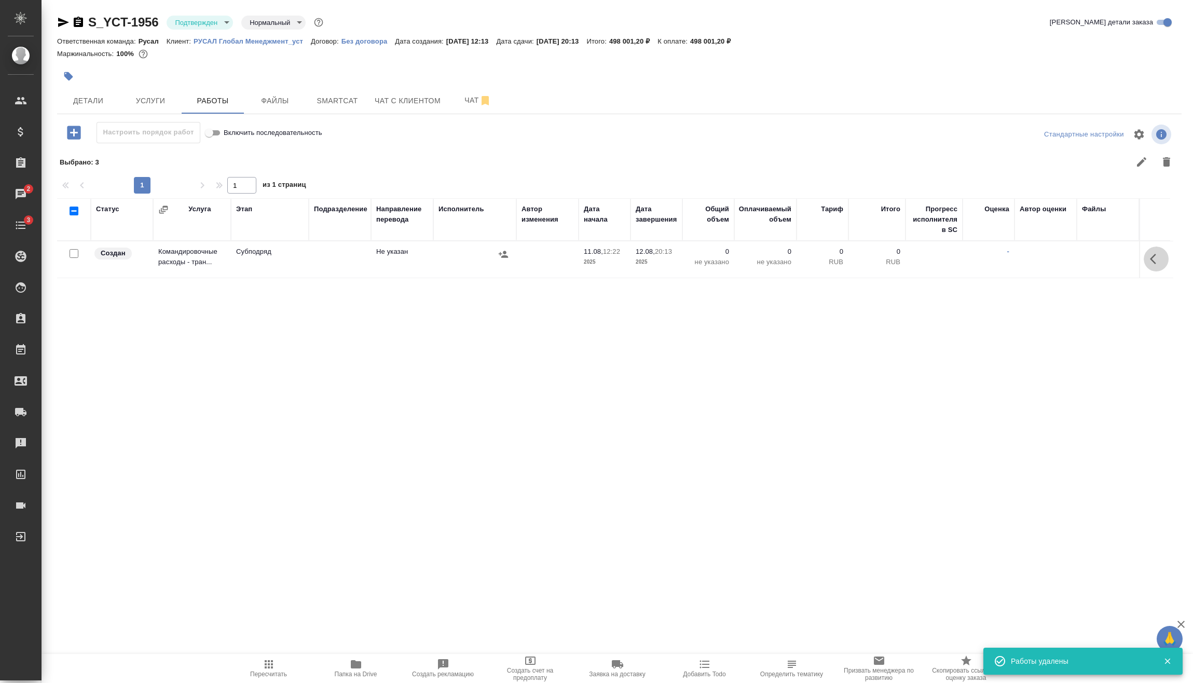
click at [1152, 261] on icon "button" at bounding box center [1153, 259] width 6 height 10
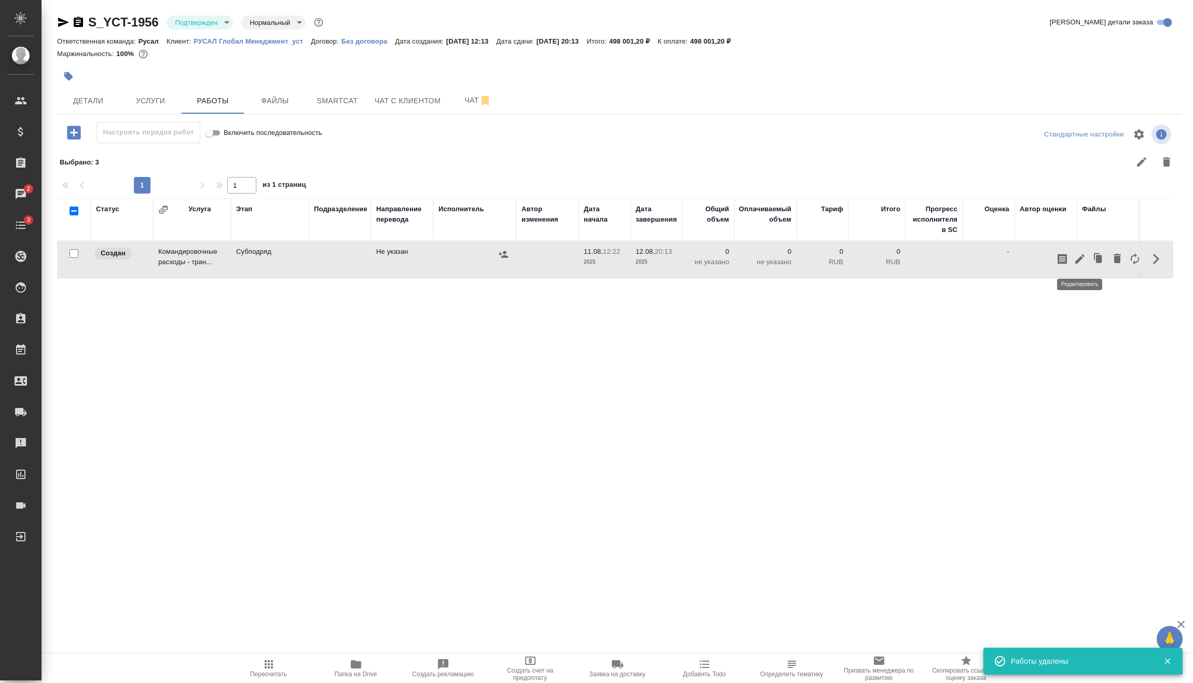
click at [1085, 256] on icon "button" at bounding box center [1080, 259] width 12 height 12
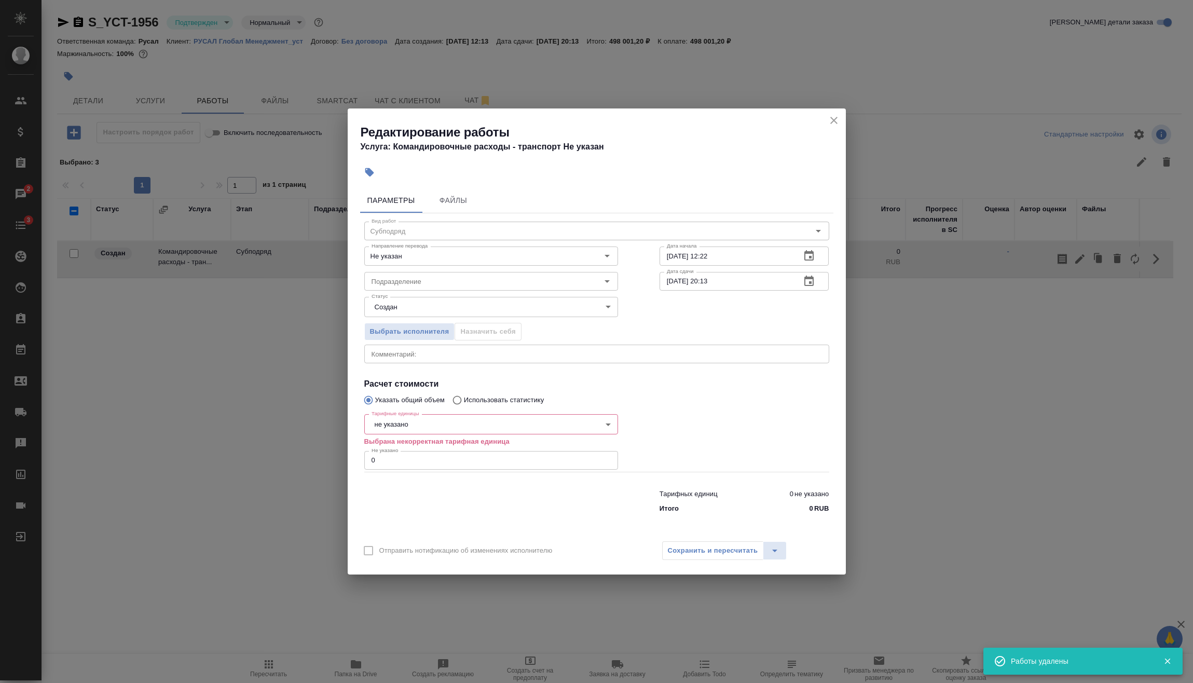
click at [417, 426] on body "🙏 .cls-1 fill:#fff; AWATERA [PERSON_NAME] Спецификации Заказы 2 Чаты 3 Todo Про…" at bounding box center [596, 341] width 1193 height 683
drag, startPoint x: 395, startPoint y: 532, endPoint x: 397, endPoint y: 504, distance: 28.1
click at [396, 532] on li "шт" at bounding box center [491, 531] width 254 height 18
type input "5a8b1489cc6b4906c91bfdc1"
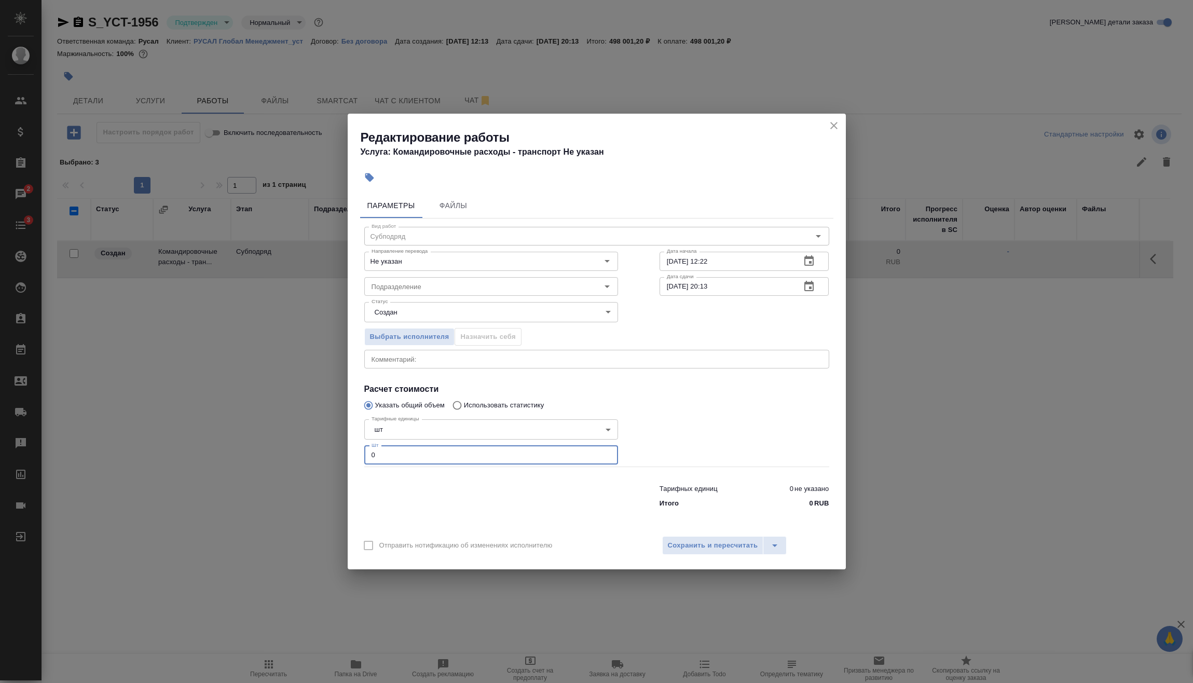
drag, startPoint x: 339, startPoint y: 455, endPoint x: 403, endPoint y: 477, distance: 67.5
click at [327, 454] on div "Редактирование работы Услуга: Командировочные расходы - транспорт Не указан Пар…" at bounding box center [596, 341] width 1193 height 683
type input "1"
click at [704, 550] on span "Сохранить и пересчитать" at bounding box center [713, 546] width 90 height 12
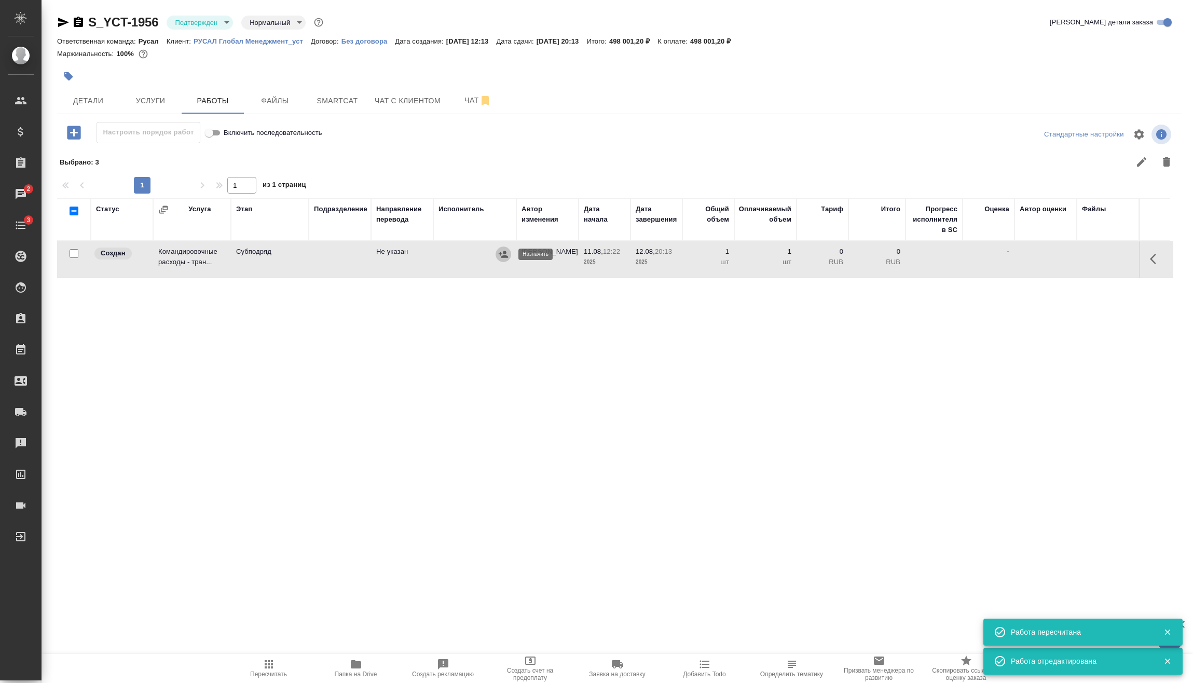
click at [504, 255] on icon "button" at bounding box center [503, 254] width 10 height 10
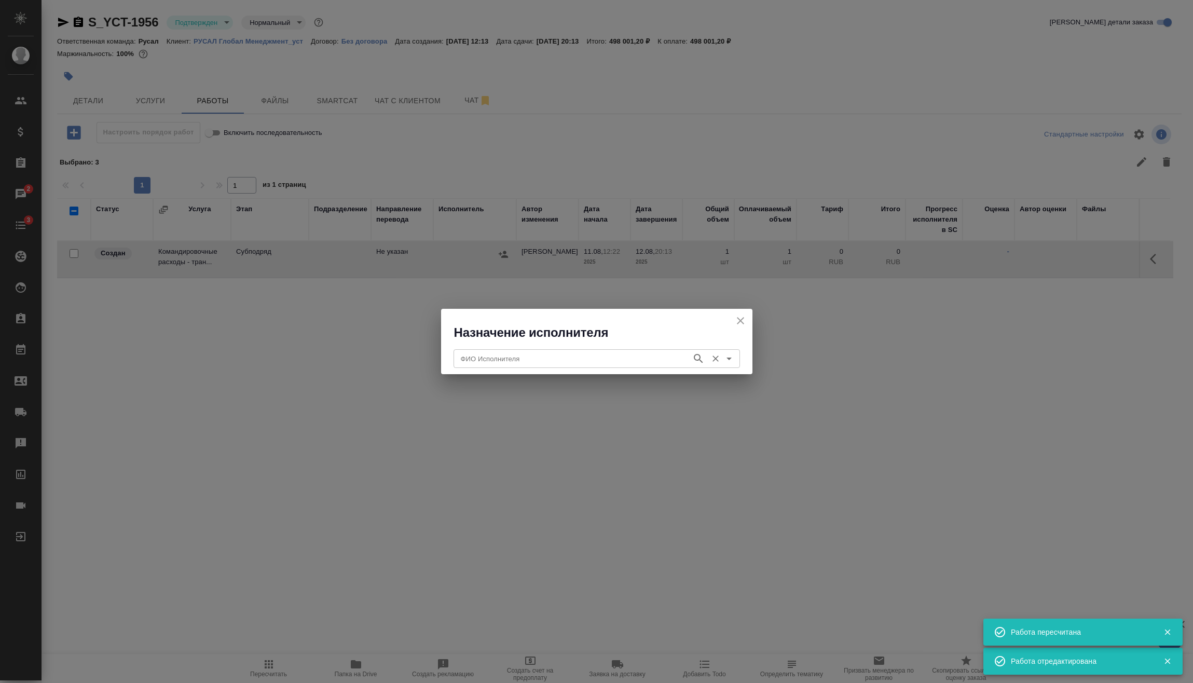
click at [490, 363] on input "ФИО Исполнителя" at bounding box center [572, 358] width 230 height 12
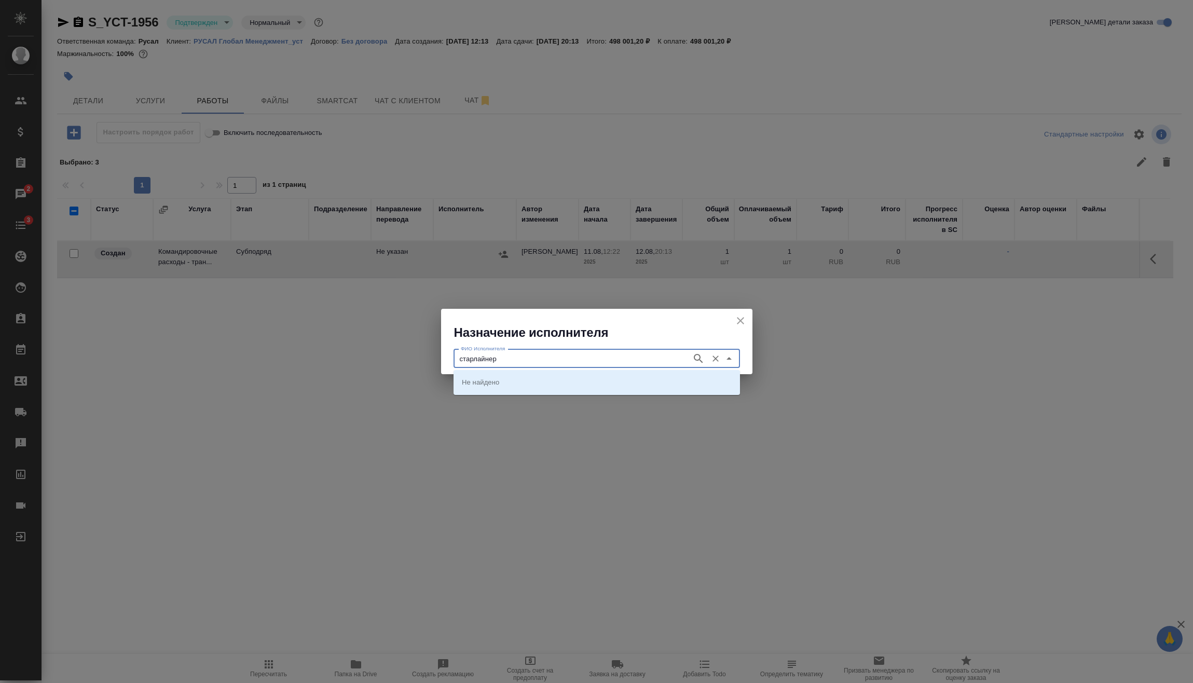
type input "старлайнер"
click at [492, 387] on p "Старлайнер (Starliner)" at bounding box center [497, 382] width 71 height 10
type input "Старлайнер (Starliner)"
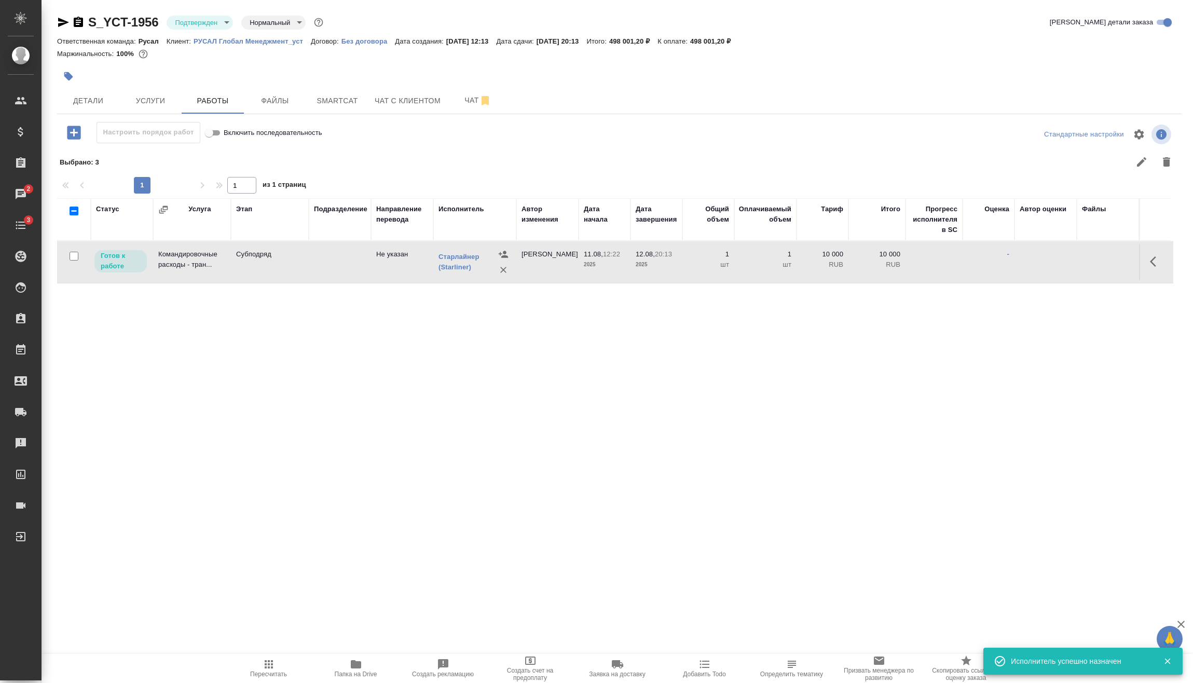
drag, startPoint x: 1152, startPoint y: 269, endPoint x: 1143, endPoint y: 281, distance: 15.2
click at [1152, 269] on button "button" at bounding box center [1156, 261] width 25 height 25
click at [1077, 267] on icon "button" at bounding box center [1080, 261] width 12 height 12
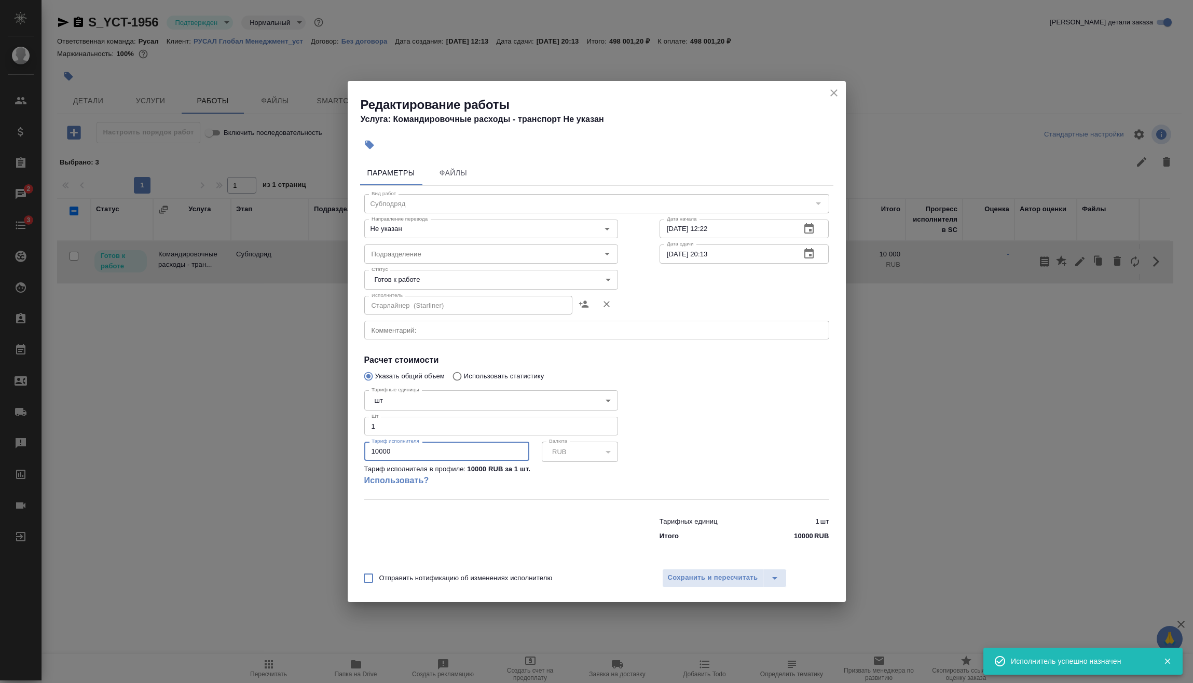
drag, startPoint x: 432, startPoint y: 456, endPoint x: 229, endPoint y: 466, distance: 203.2
click at [271, 460] on div "Редактирование работы Услуга: Командировочные расходы - транспорт Не указан Пар…" at bounding box center [596, 341] width 1193 height 683
type input "45248.5"
click at [710, 580] on span "Сохранить и пересчитать" at bounding box center [713, 578] width 90 height 12
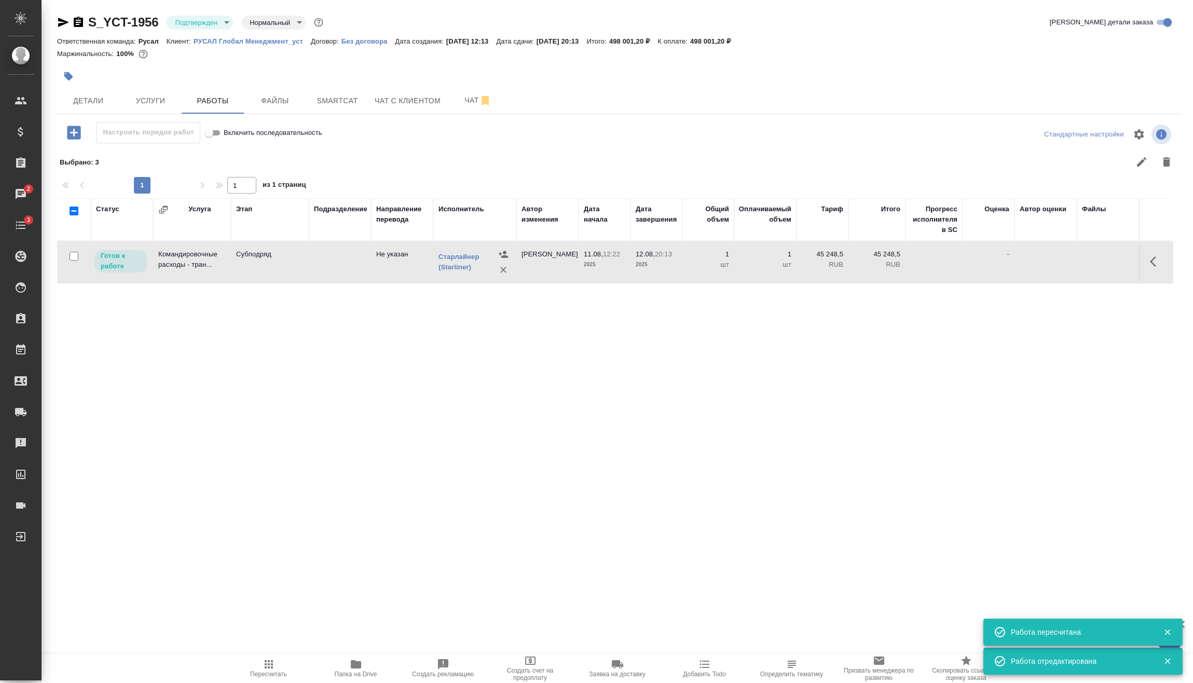
click at [76, 134] on icon "button" at bounding box center [73, 132] width 13 height 13
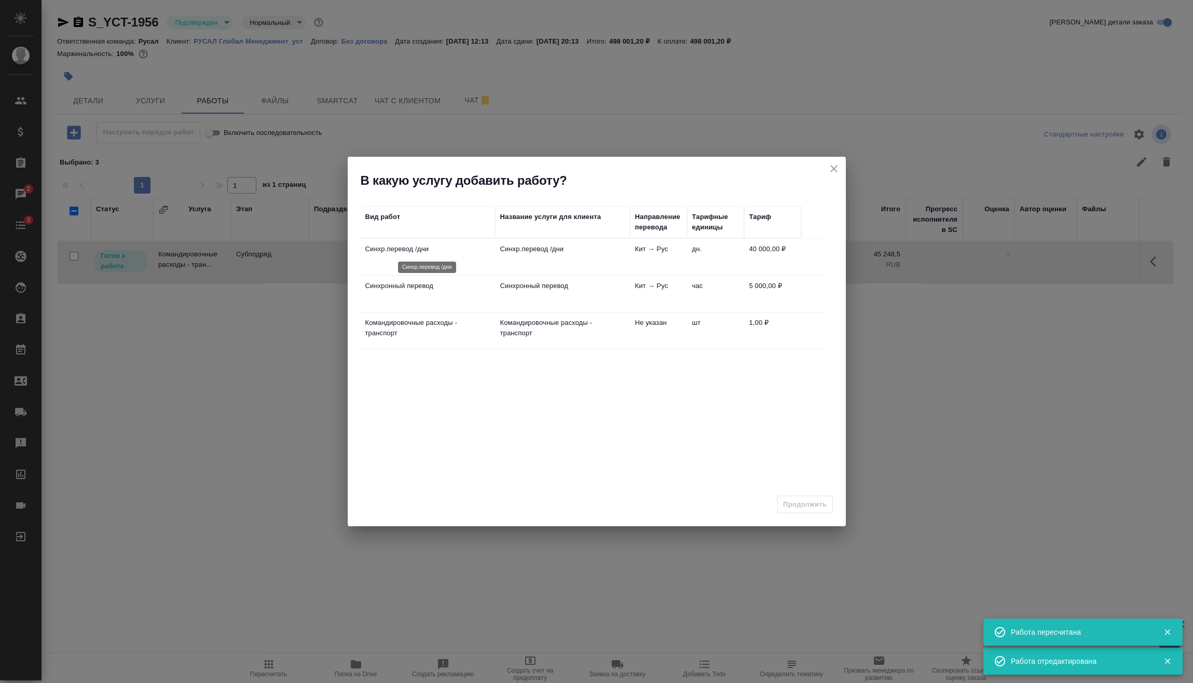
click at [383, 252] on p "Синхр.перевод /дни" at bounding box center [427, 249] width 125 height 10
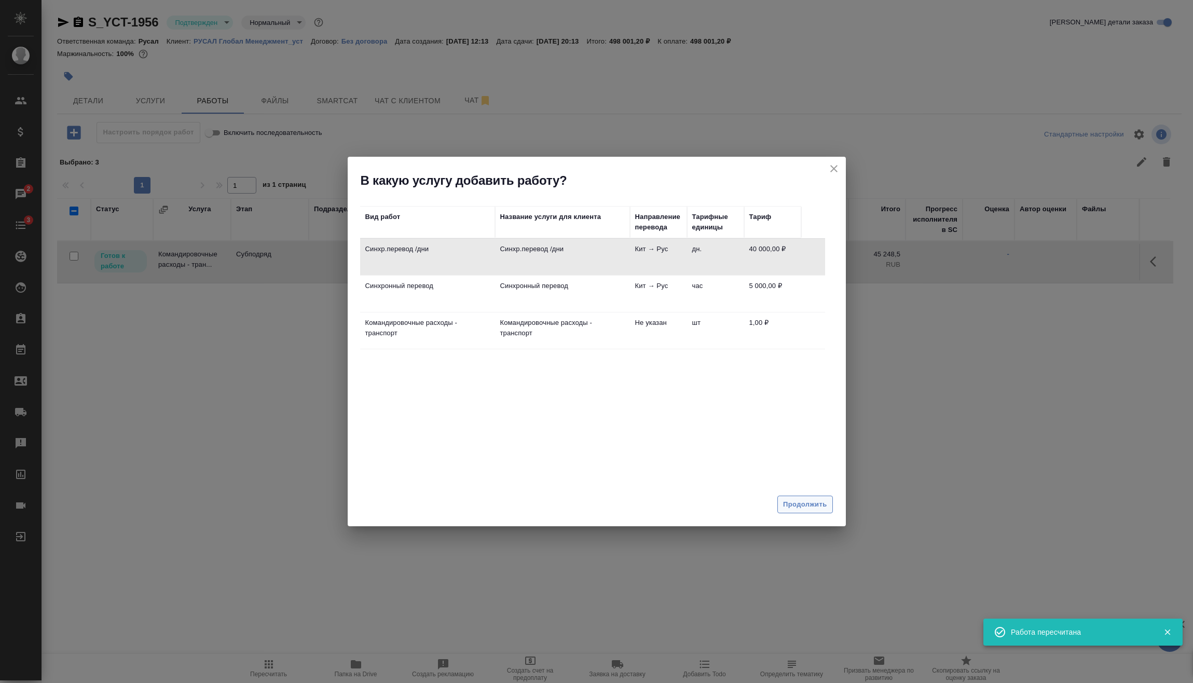
click at [792, 500] on span "Продолжить" at bounding box center [805, 505] width 44 height 12
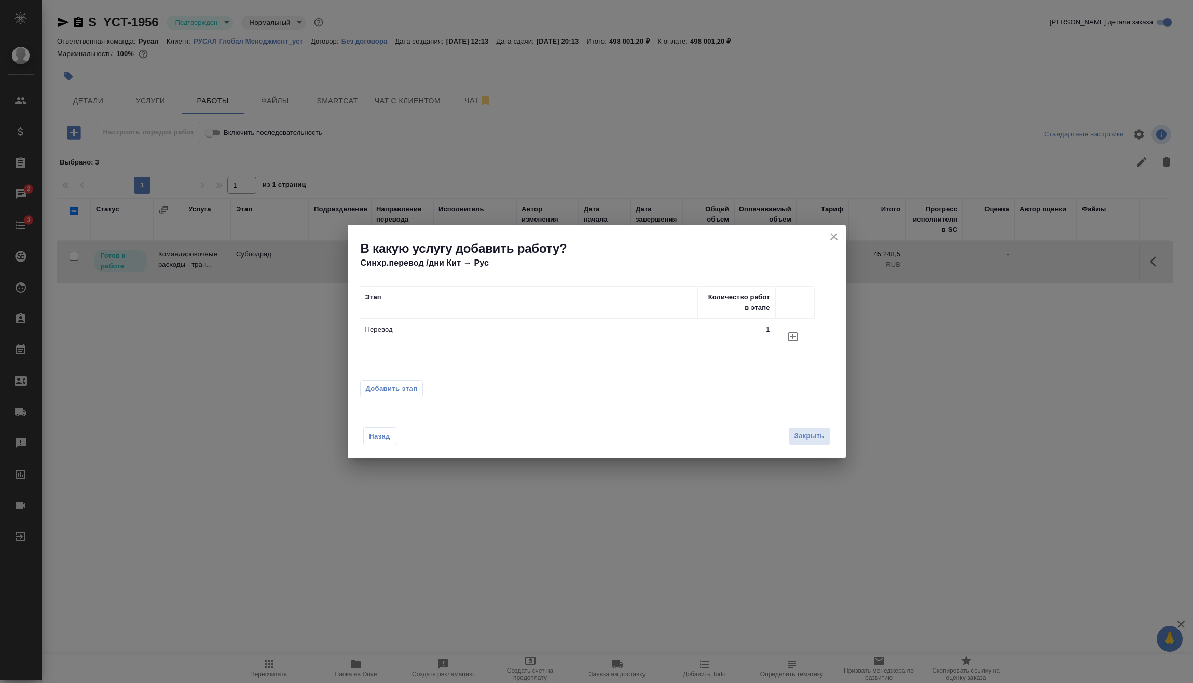
click at [418, 387] on button "Добавить этап" at bounding box center [391, 389] width 63 height 17
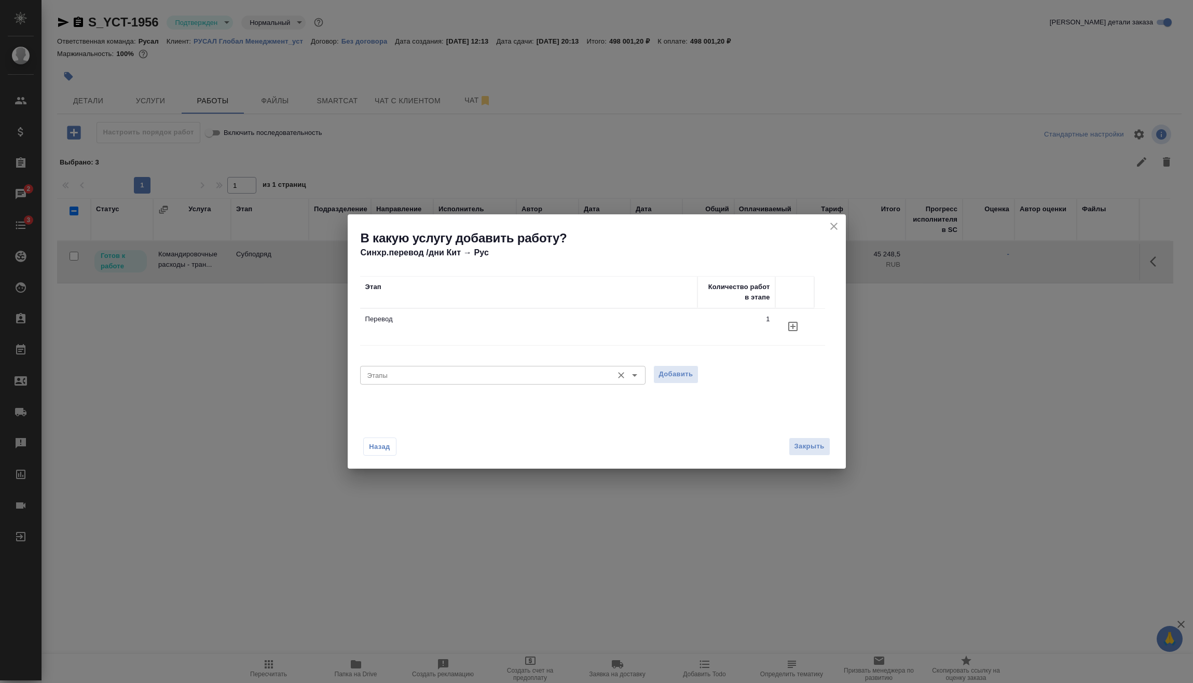
click at [424, 376] on input "Этапы" at bounding box center [485, 375] width 245 height 12
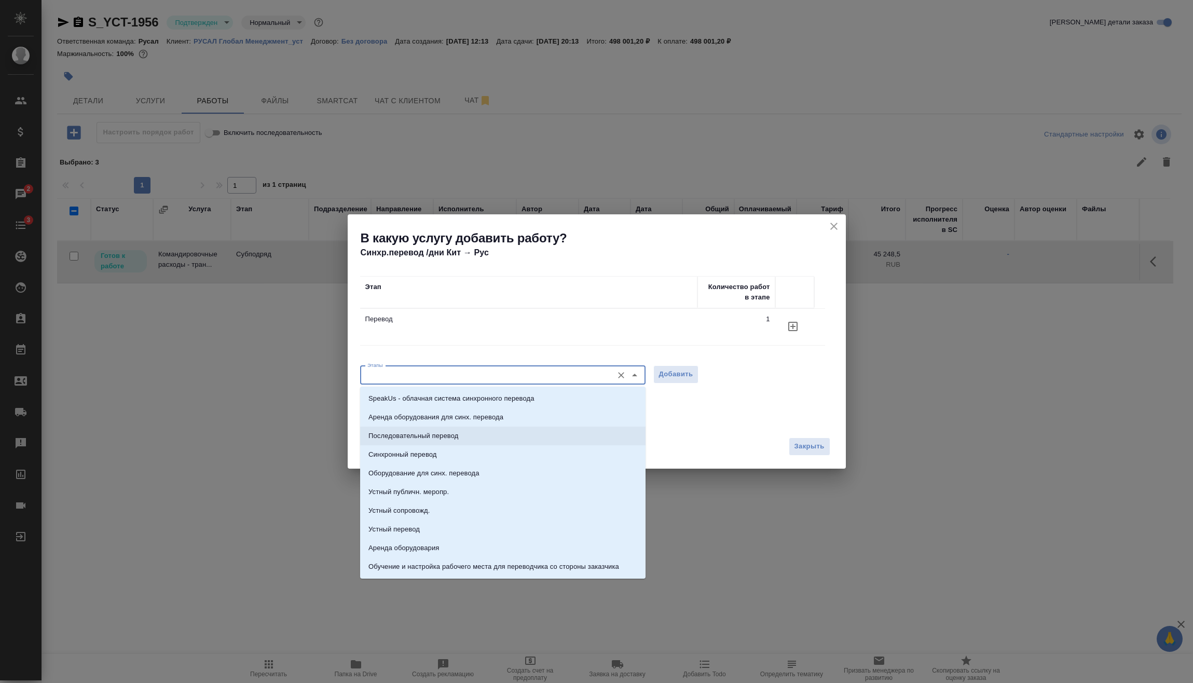
click at [430, 437] on p "Последовательный перевод" at bounding box center [414, 436] width 90 height 10
type input "Последовательный перевод"
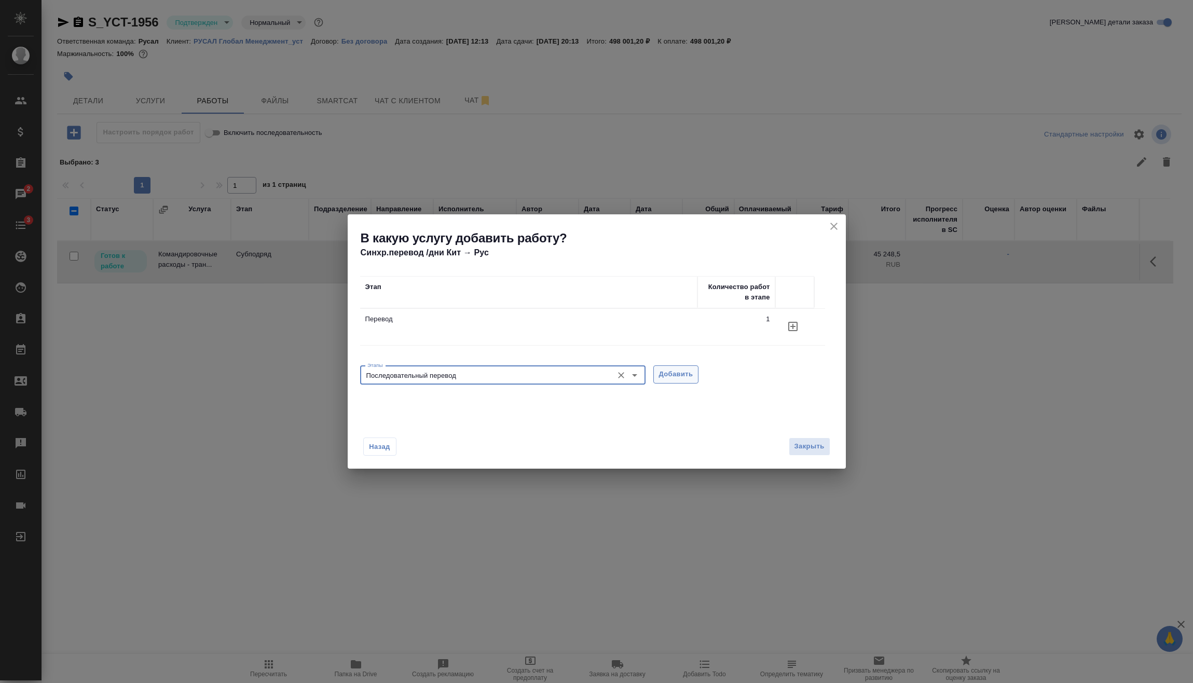
click at [684, 383] on button "Добавить" at bounding box center [677, 374] width 46 height 18
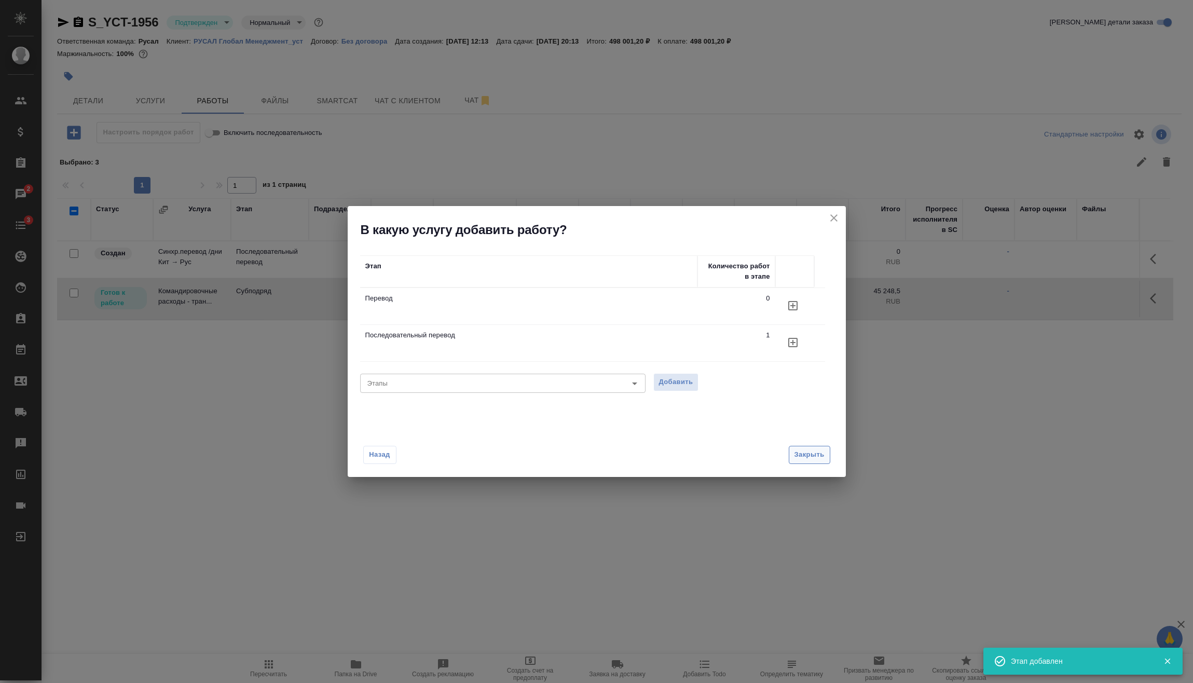
click at [822, 451] on span "Закрыть" at bounding box center [810, 455] width 30 height 12
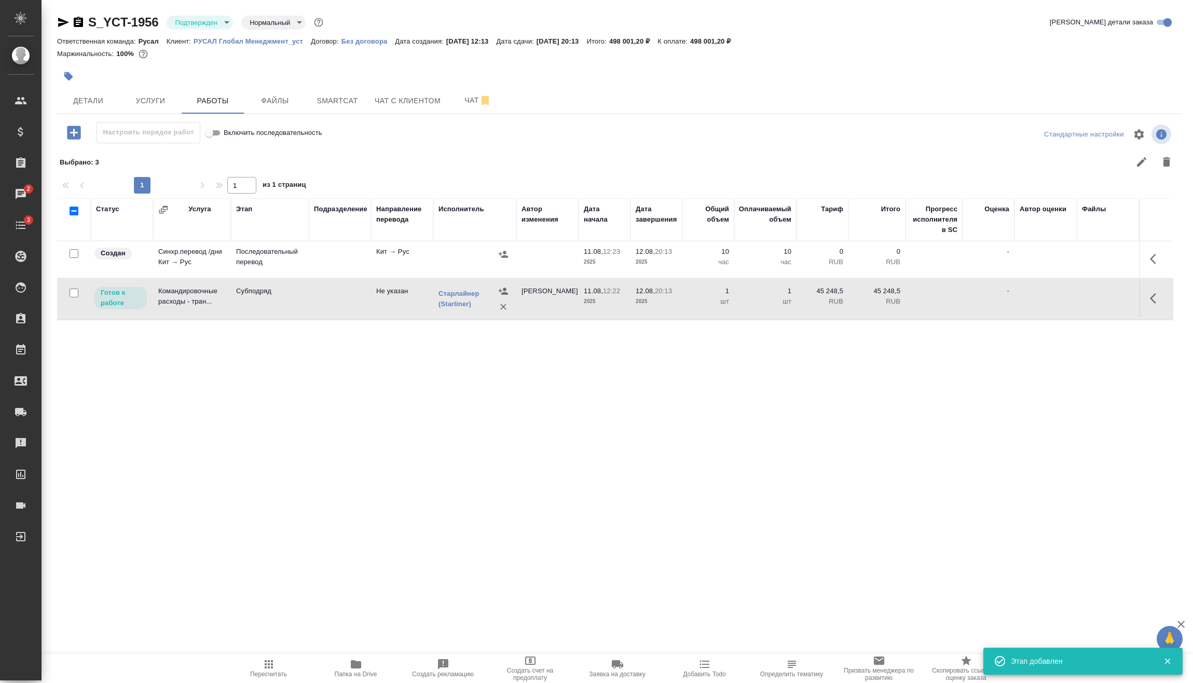
click at [1153, 262] on icon "button" at bounding box center [1153, 259] width 6 height 10
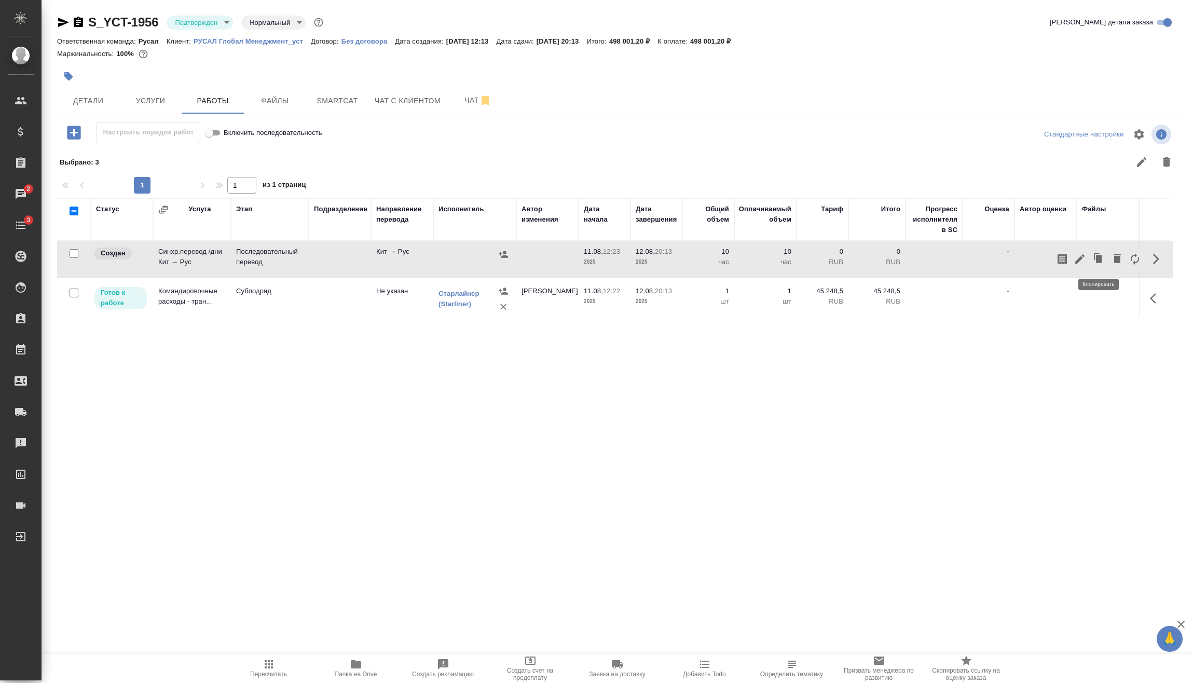
click at [1087, 260] on button "button" at bounding box center [1080, 259] width 18 height 25
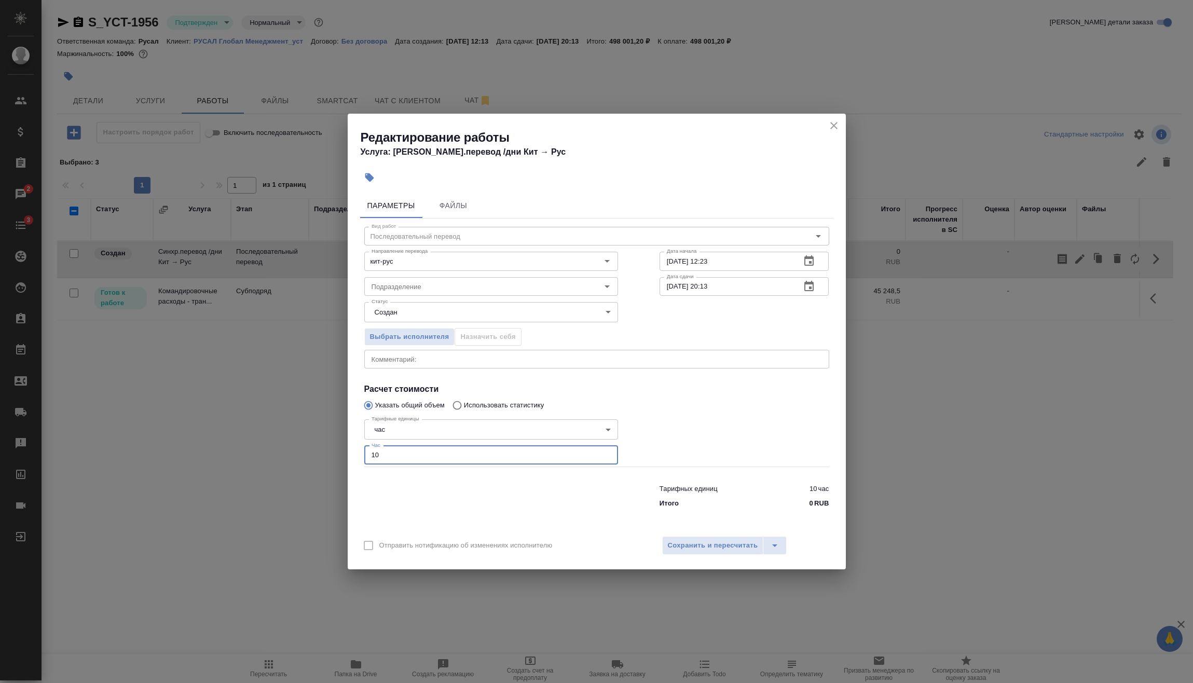
drag, startPoint x: 383, startPoint y: 458, endPoint x: 337, endPoint y: 461, distance: 45.3
click at [335, 462] on div "Редактирование работы Услуга: [PERSON_NAME].перевод /дни Кит → [PERSON_NAME] Фа…" at bounding box center [596, 341] width 1193 height 683
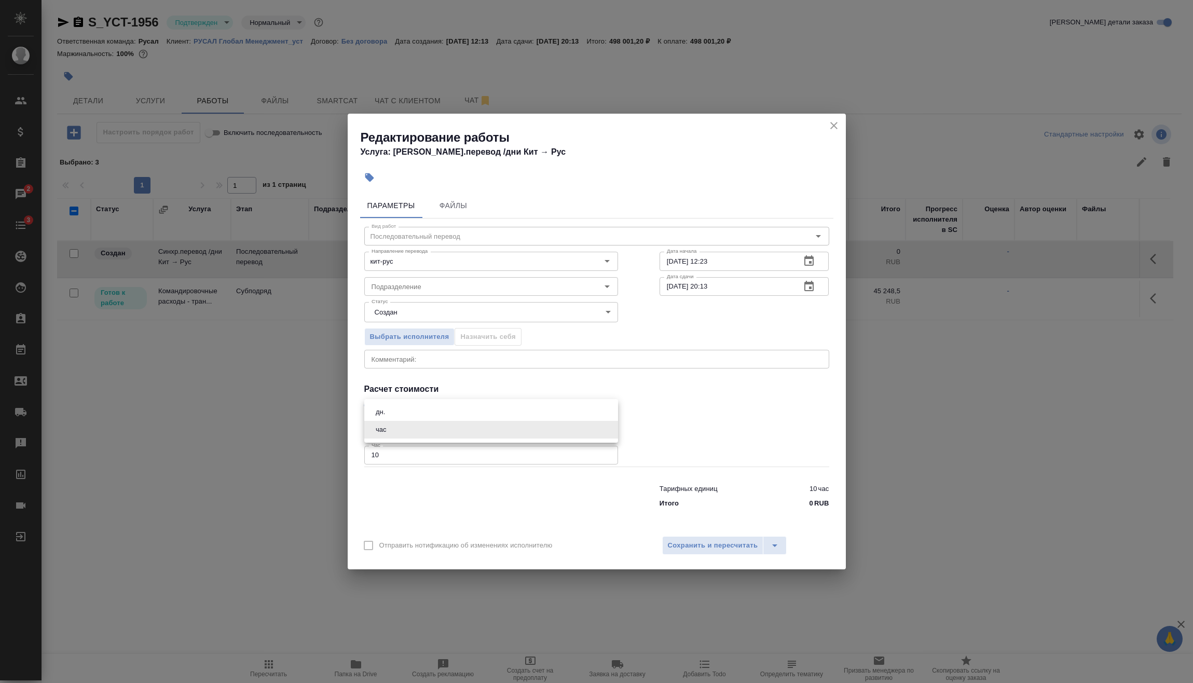
click at [438, 424] on body "🙏 .cls-1 fill:#fff; AWATERA [PERSON_NAME] Спецификации Заказы 2 Чаты 3 Todo Про…" at bounding box center [596, 341] width 1193 height 683
click at [402, 416] on li "дн." at bounding box center [491, 412] width 254 height 18
type input "5a8b1489cc6b4906c91bfd8a"
click at [420, 458] on input "10" at bounding box center [491, 455] width 254 height 19
click at [428, 430] on body "🙏 .cls-1 fill:#fff; AWATERA [PERSON_NAME] Спецификации Заказы 2 Чаты 3 Todo Про…" at bounding box center [596, 341] width 1193 height 683
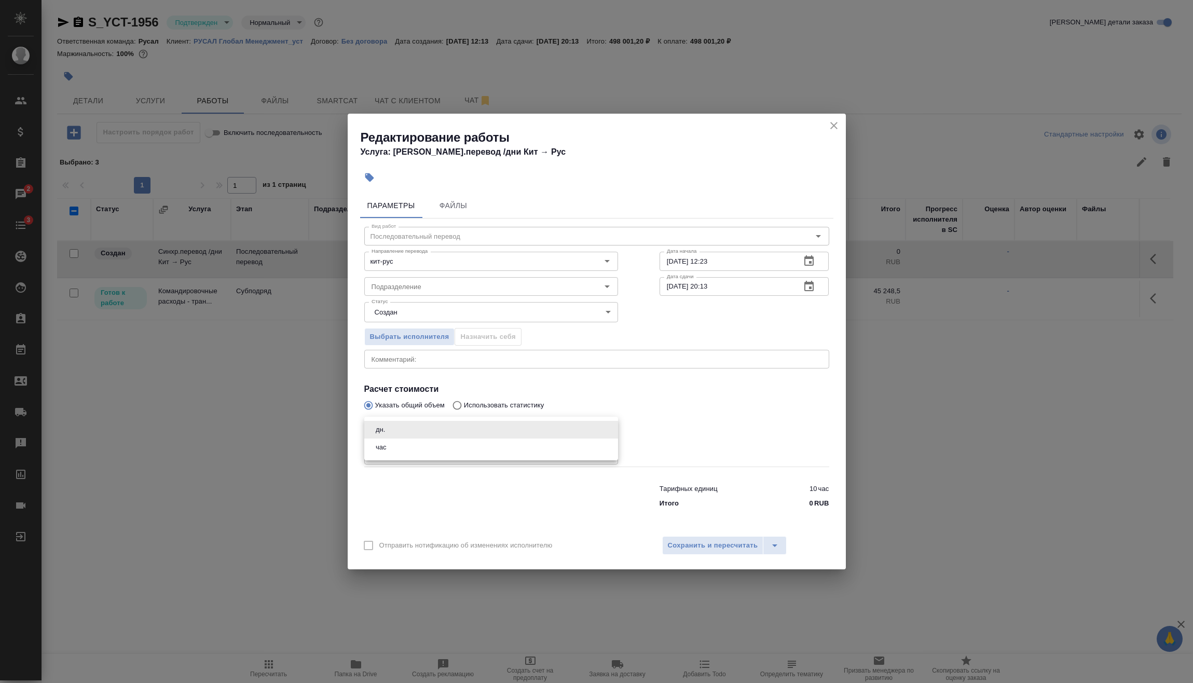
click at [429, 427] on li "дн." at bounding box center [491, 430] width 254 height 18
click at [412, 458] on input "10" at bounding box center [491, 455] width 254 height 19
drag, startPoint x: 413, startPoint y: 454, endPoint x: 313, endPoint y: 454, distance: 99.7
click at [313, 454] on div "Редактирование работы Услуга: [PERSON_NAME].перевод /дни Кит → [PERSON_NAME] Фа…" at bounding box center [596, 341] width 1193 height 683
type input "6"
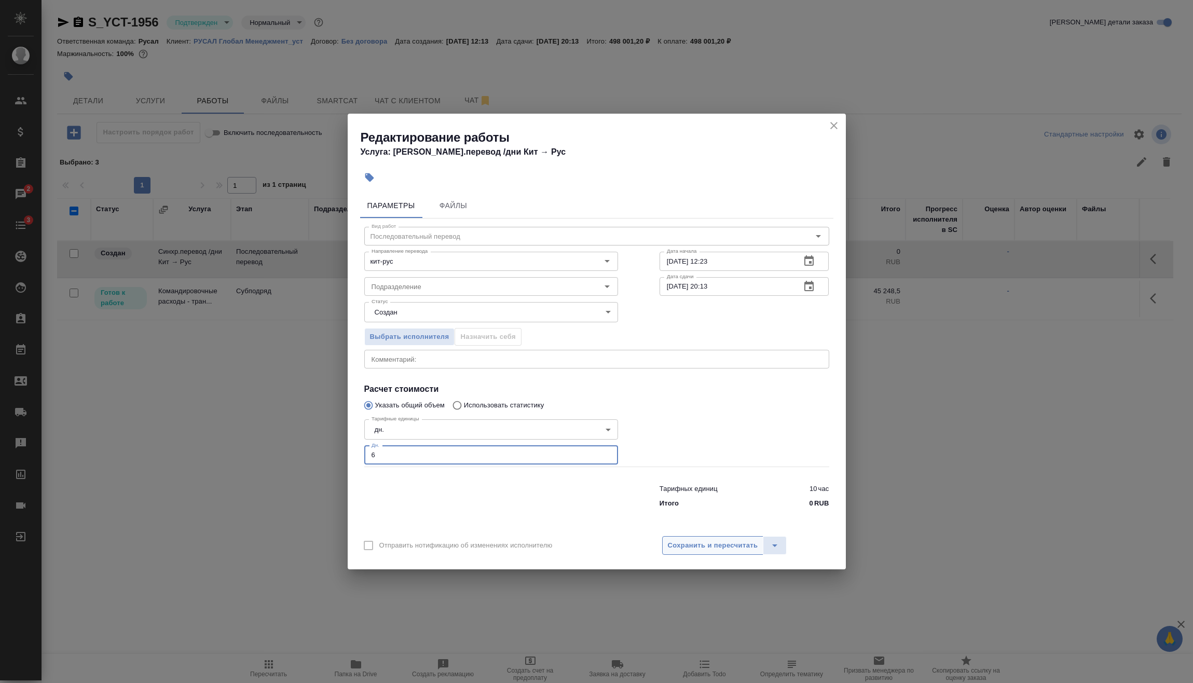
click at [734, 547] on span "Сохранить и пересчитать" at bounding box center [713, 546] width 90 height 12
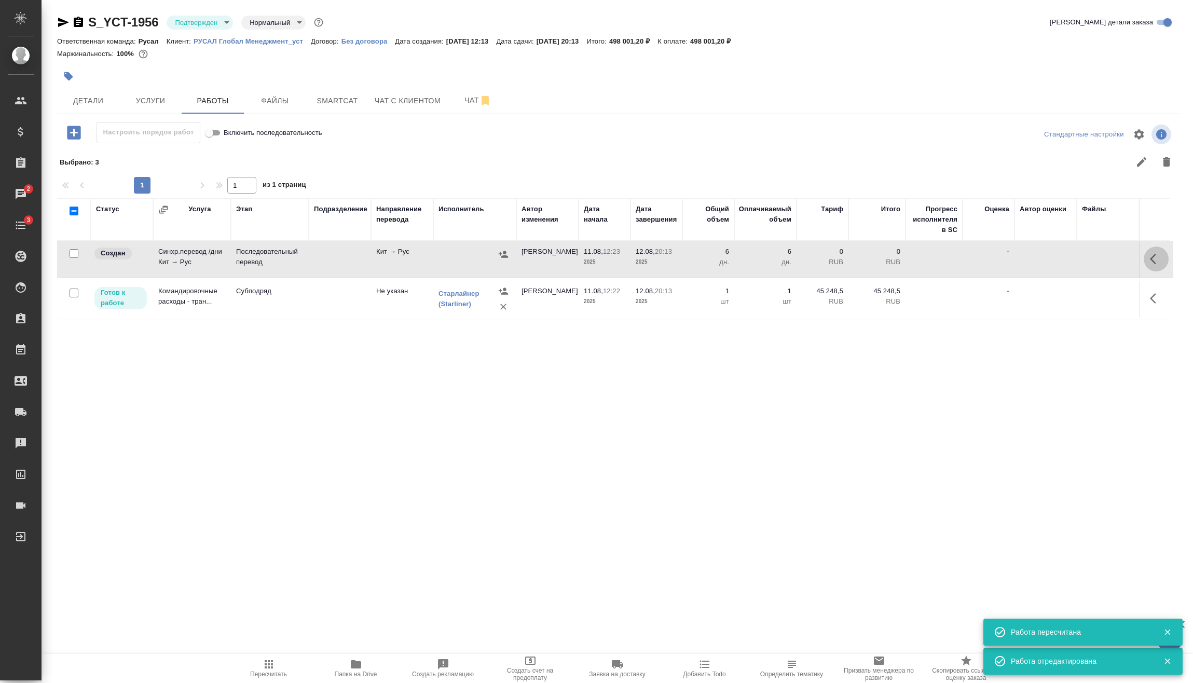
click at [1157, 261] on icon "button" at bounding box center [1156, 259] width 12 height 12
click at [1082, 261] on icon "button" at bounding box center [1080, 259] width 12 height 12
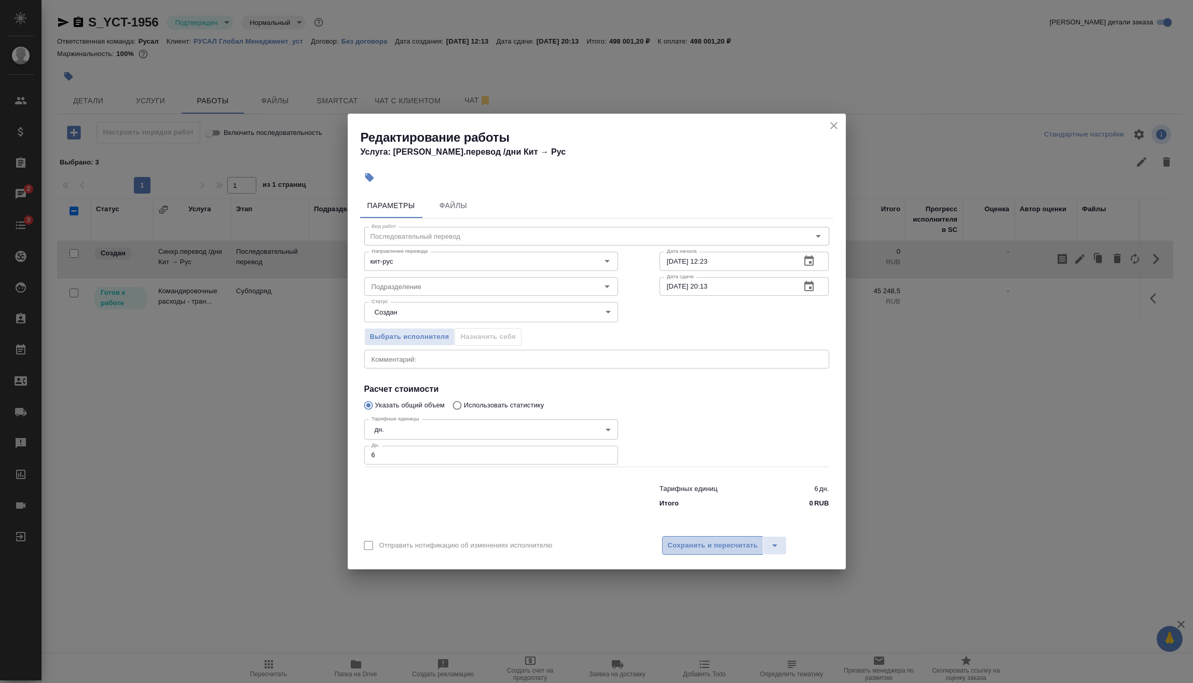
click at [690, 547] on span "Сохранить и пересчитать" at bounding box center [713, 546] width 90 height 12
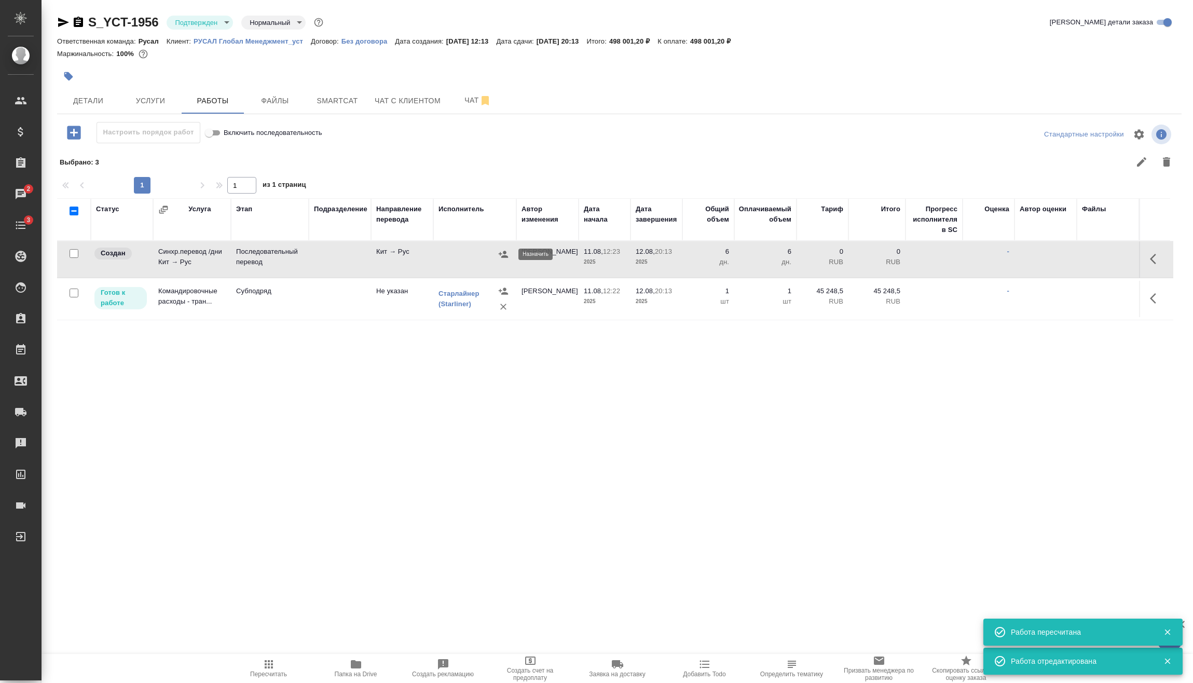
click at [506, 251] on icon "button" at bounding box center [503, 254] width 10 height 10
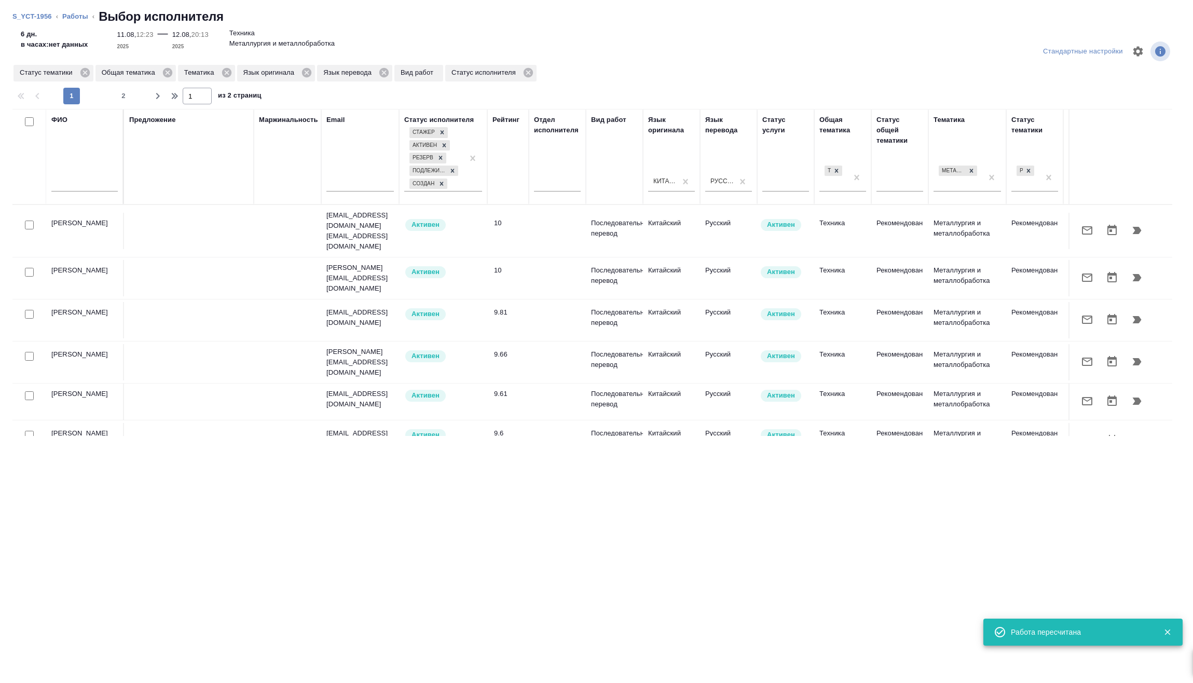
click at [88, 186] on input "text" at bounding box center [84, 185] width 66 height 13
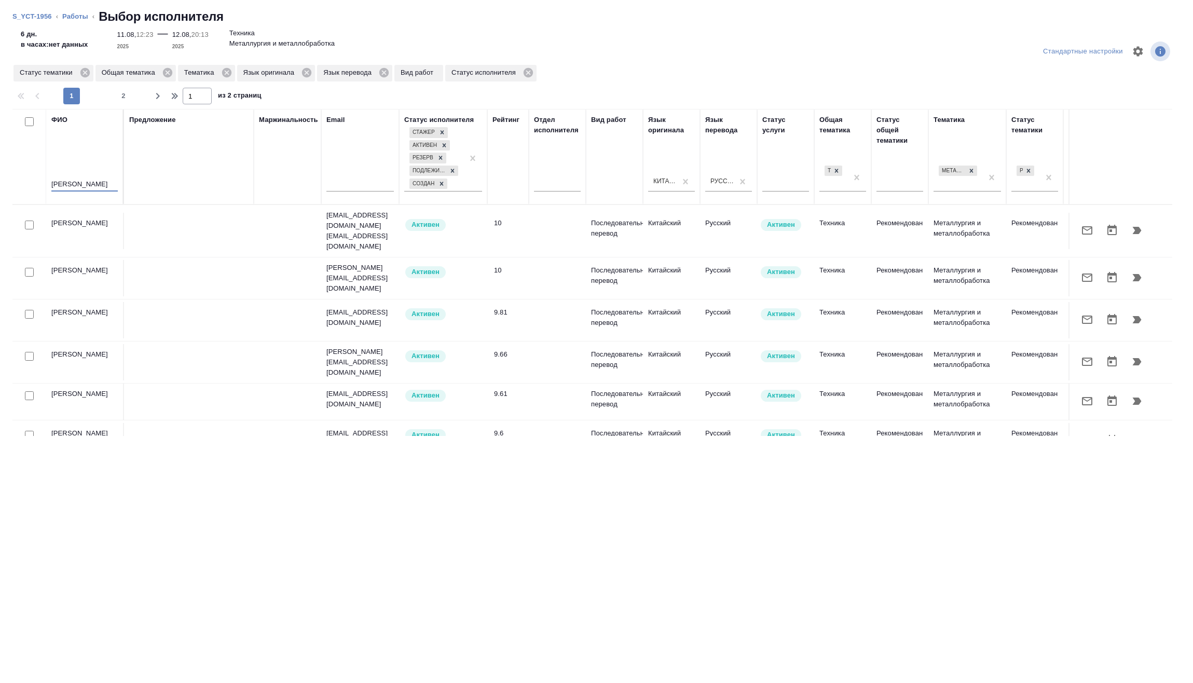
type input "[PERSON_NAME]"
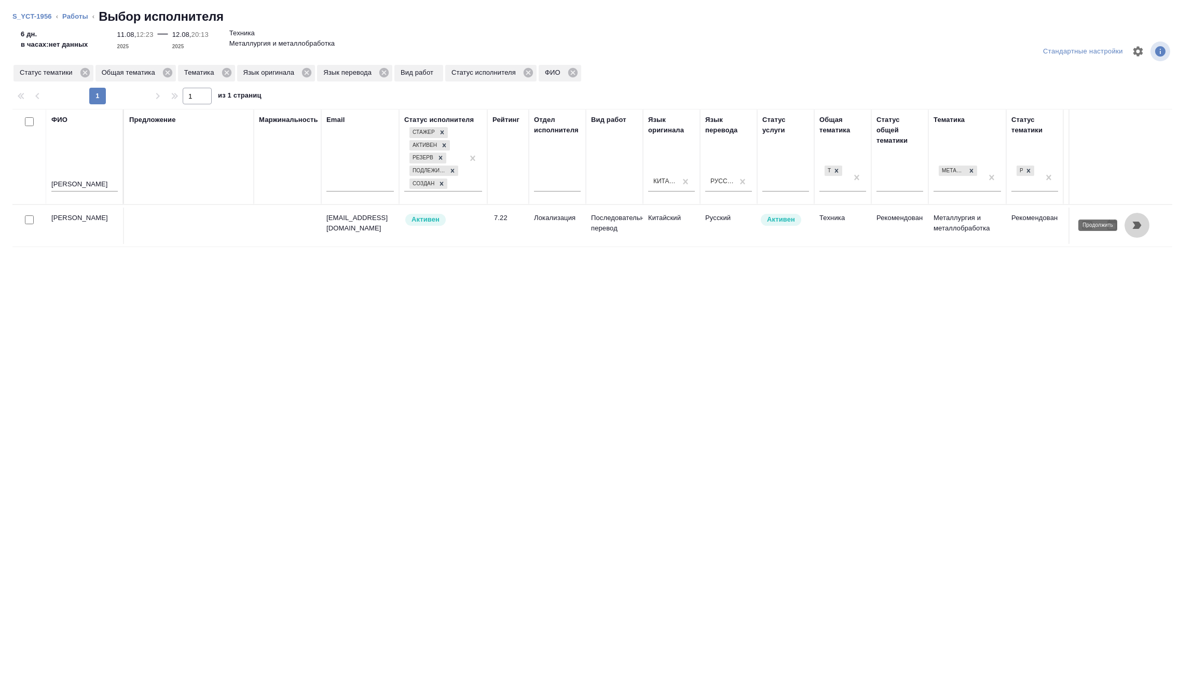
click at [1135, 223] on icon "button" at bounding box center [1137, 225] width 9 height 7
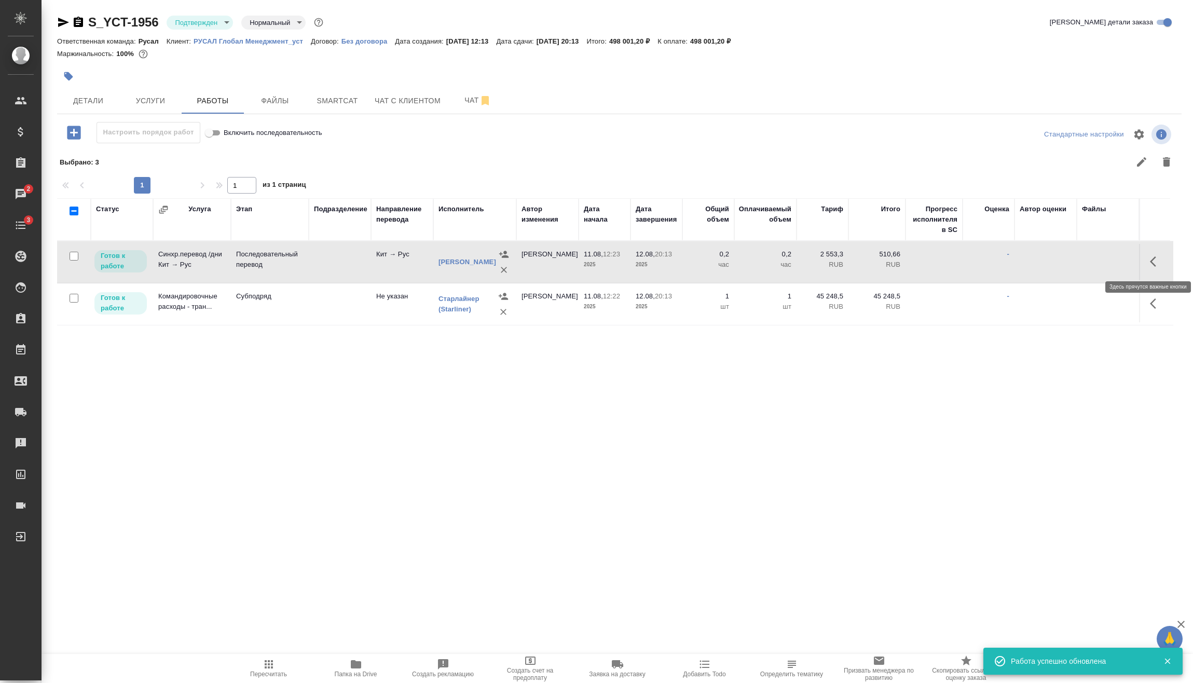
click at [1150, 265] on icon "button" at bounding box center [1156, 261] width 12 height 12
click at [1085, 261] on icon "button" at bounding box center [1080, 261] width 12 height 12
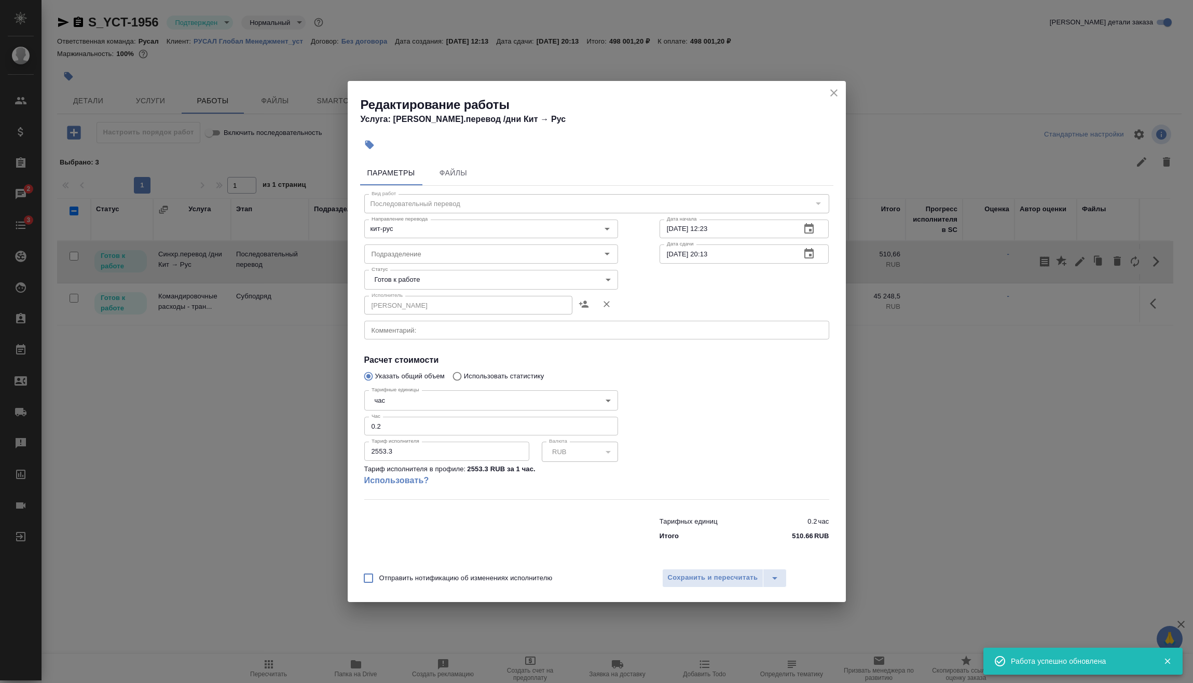
click at [415, 398] on body "🙏 .cls-1 fill:#fff; AWATERA [PERSON_NAME] Спецификации Заказы 2 Чаты 3 Todo Про…" at bounding box center [596, 341] width 1193 height 683
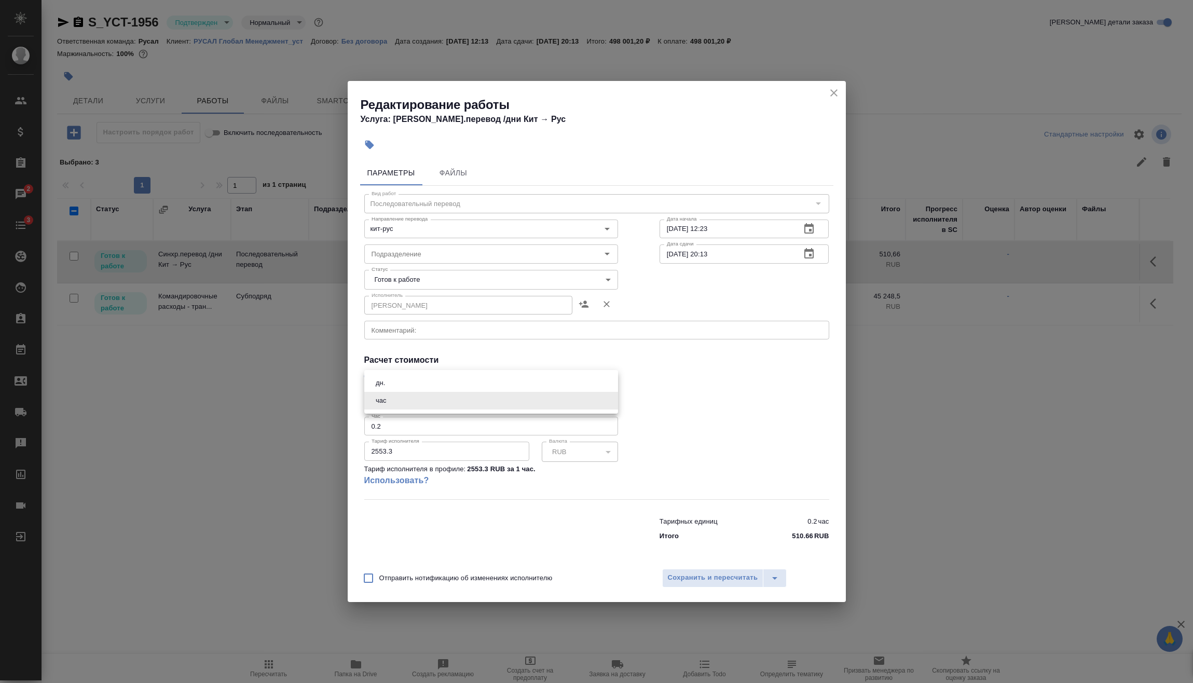
click at [412, 387] on li "дн." at bounding box center [491, 383] width 254 height 18
type input "5a8b1489cc6b4906c91bfd8a"
drag, startPoint x: 403, startPoint y: 426, endPoint x: 297, endPoint y: 431, distance: 106.5
click at [297, 431] on div "Редактирование работы Услуга: [PERSON_NAME].перевод /дни Кит → [PERSON_NAME] Фа…" at bounding box center [596, 341] width 1193 height 683
type input "6"
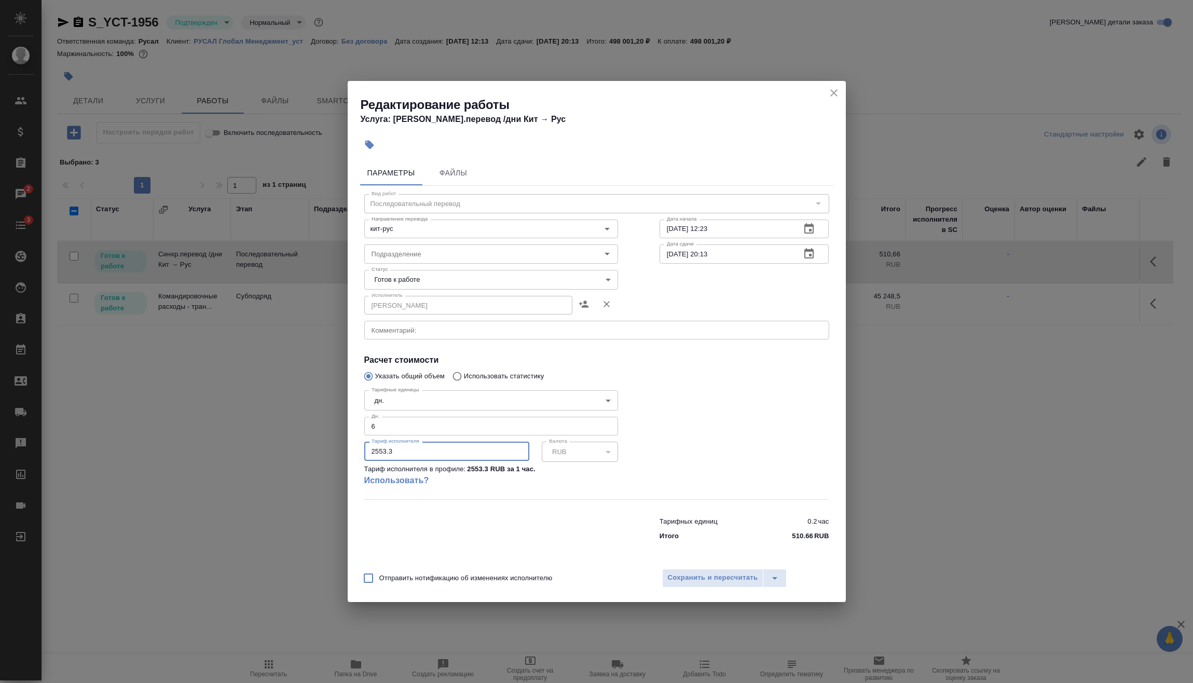
drag, startPoint x: 419, startPoint y: 444, endPoint x: 342, endPoint y: 446, distance: 76.9
click at [343, 449] on div "Редактирование работы Услуга: [PERSON_NAME].перевод /дни Кит → [PERSON_NAME] Фа…" at bounding box center [596, 341] width 1193 height 683
type input "0"
click at [696, 574] on span "Сохранить и пересчитать" at bounding box center [713, 578] width 90 height 12
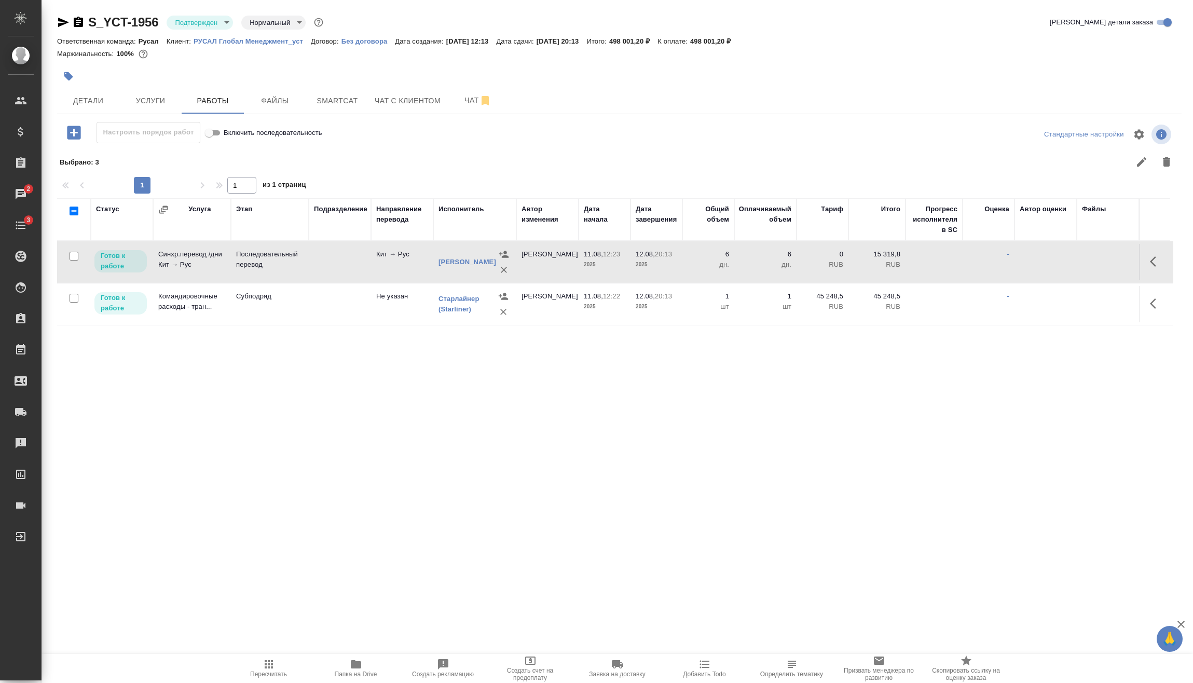
click at [727, 494] on div "Статус Услуга Этап Подразделение Направление перевода Исполнитель Автор изменен…" at bounding box center [615, 405] width 1117 height 415
click at [1156, 254] on button "button" at bounding box center [1156, 261] width 25 height 25
click at [1080, 262] on icon "button" at bounding box center [1080, 261] width 9 height 9
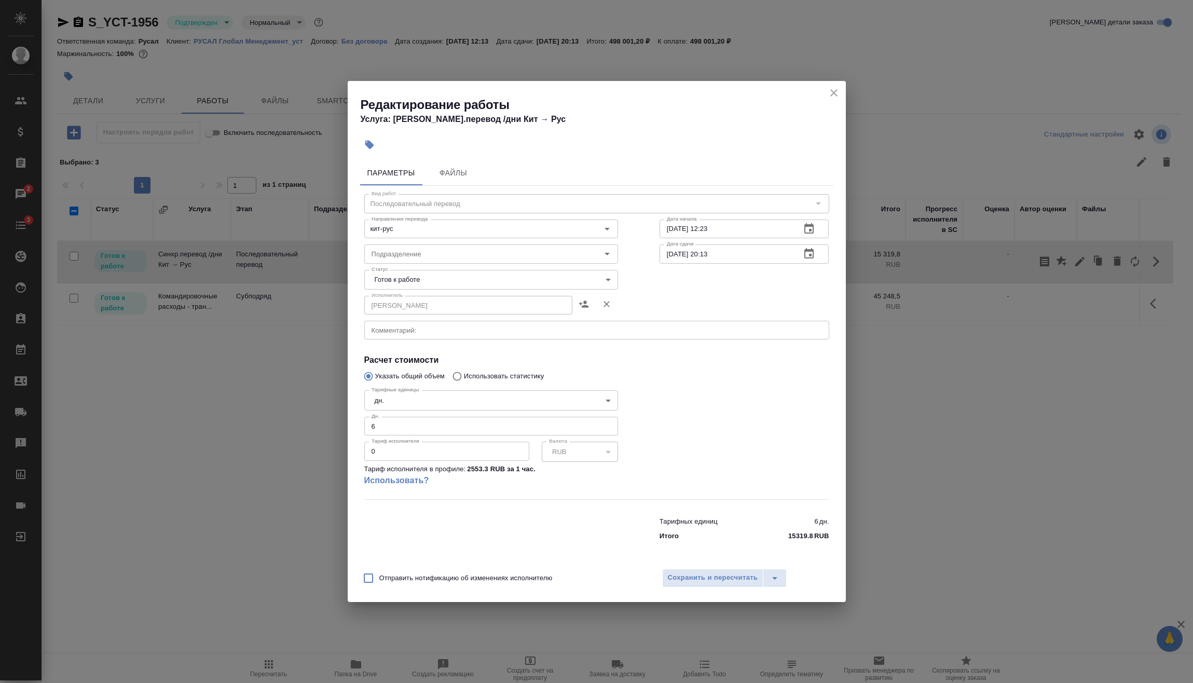
drag, startPoint x: 396, startPoint y: 453, endPoint x: 320, endPoint y: 458, distance: 75.9
click at [321, 458] on div "Редактирование работы Услуга: [PERSON_NAME].перевод /дни Кит → [PERSON_NAME] Фа…" at bounding box center [596, 341] width 1193 height 683
type input "28561"
click at [716, 590] on div "Отправить нотификацию об изменениях исполнителю Сохранить и пересчитать" at bounding box center [597, 582] width 498 height 40
click at [716, 577] on span "Сохранить и пересчитать" at bounding box center [713, 578] width 90 height 12
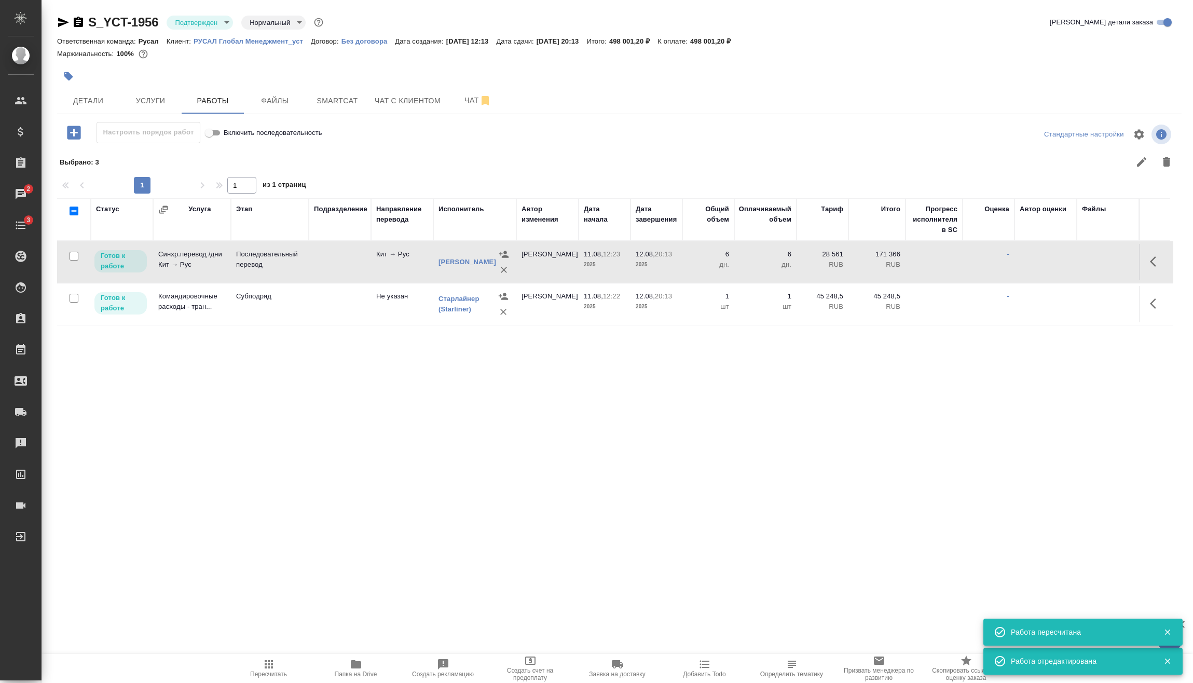
click at [279, 668] on span "Пересчитать" at bounding box center [269, 668] width 75 height 20
click at [224, 23] on body "🙏 .cls-1 fill:#fff; AWATERA [PERSON_NAME] Спецификации Заказы 2 Чаты 3 Todo Про…" at bounding box center [596, 341] width 1193 height 683
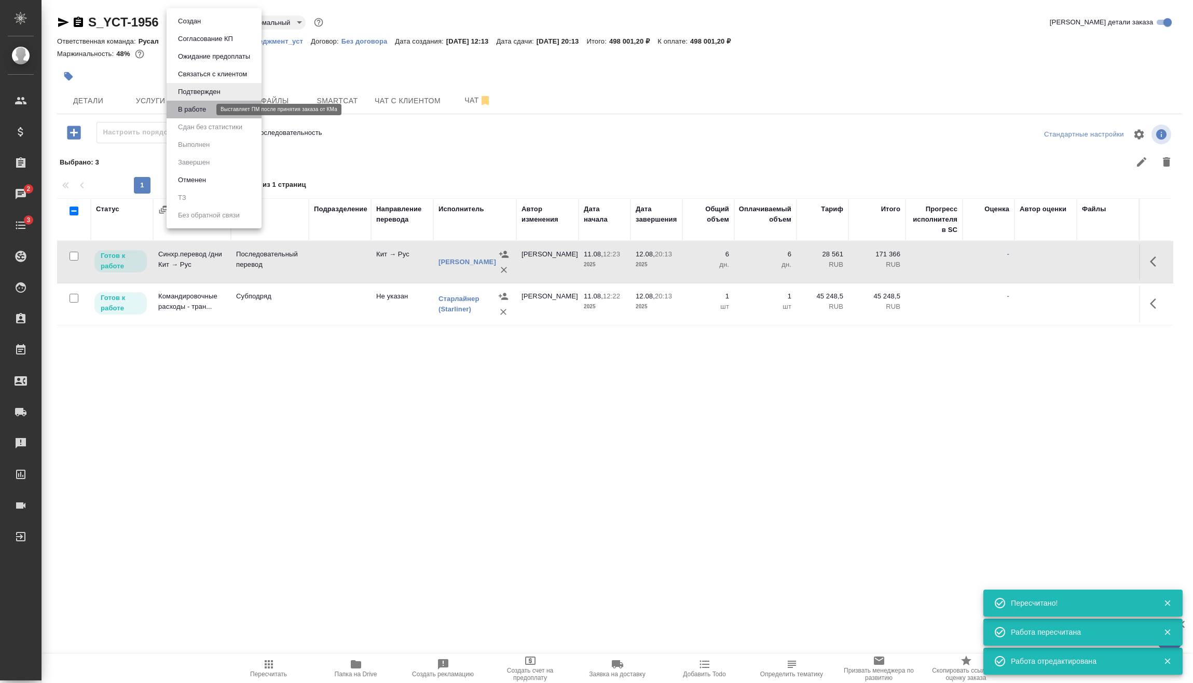
click at [207, 105] on button "В работе" at bounding box center [192, 109] width 34 height 11
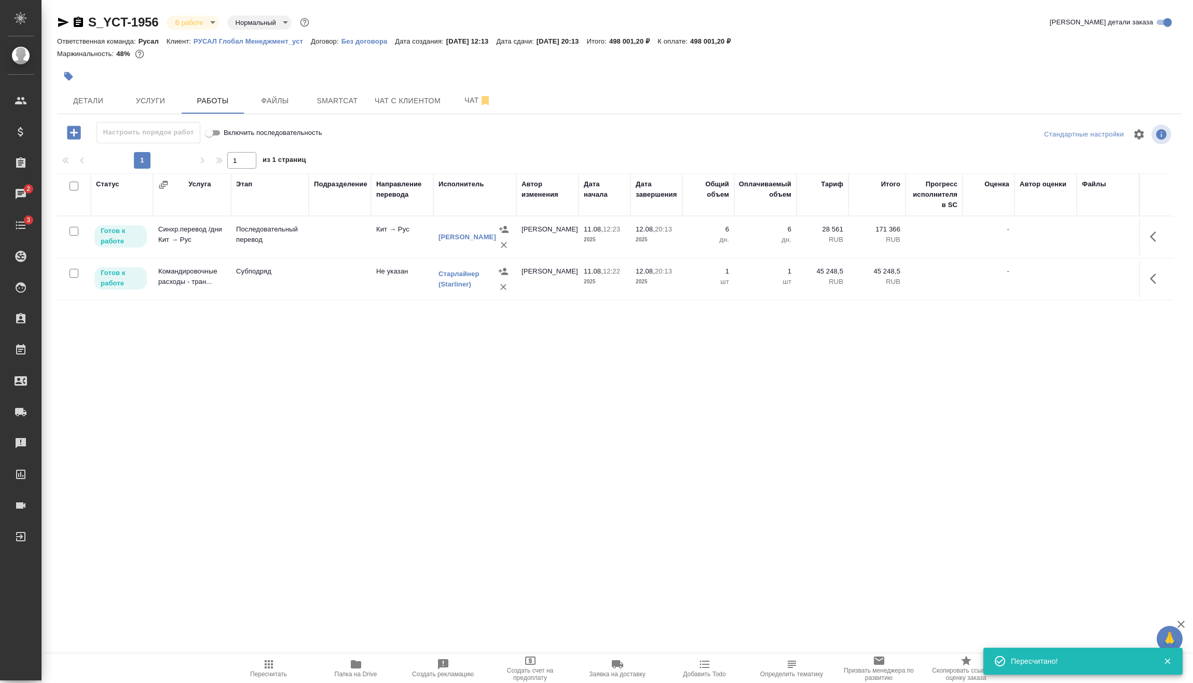
click at [210, 29] on body "🙏 .cls-1 fill:#fff; AWATERA [PERSON_NAME] Спецификации Заказы 2 Чаты 3 Todo Про…" at bounding box center [596, 341] width 1193 height 683
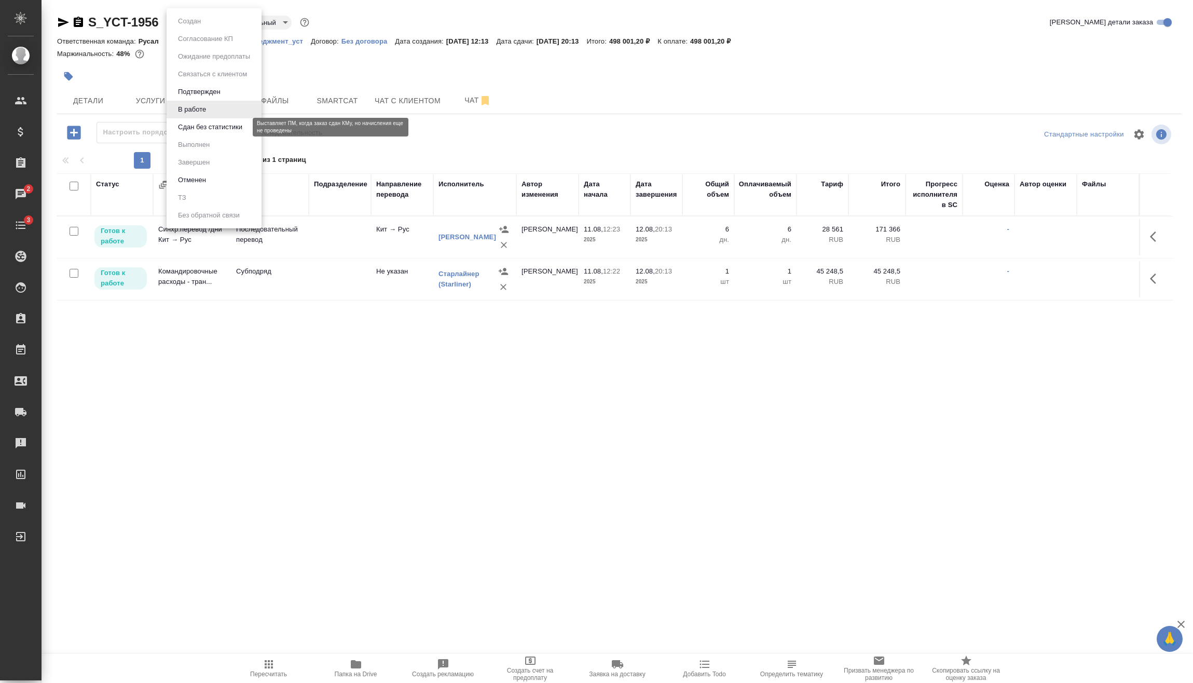
click at [199, 122] on button "Сдан без статистики" at bounding box center [210, 126] width 71 height 11
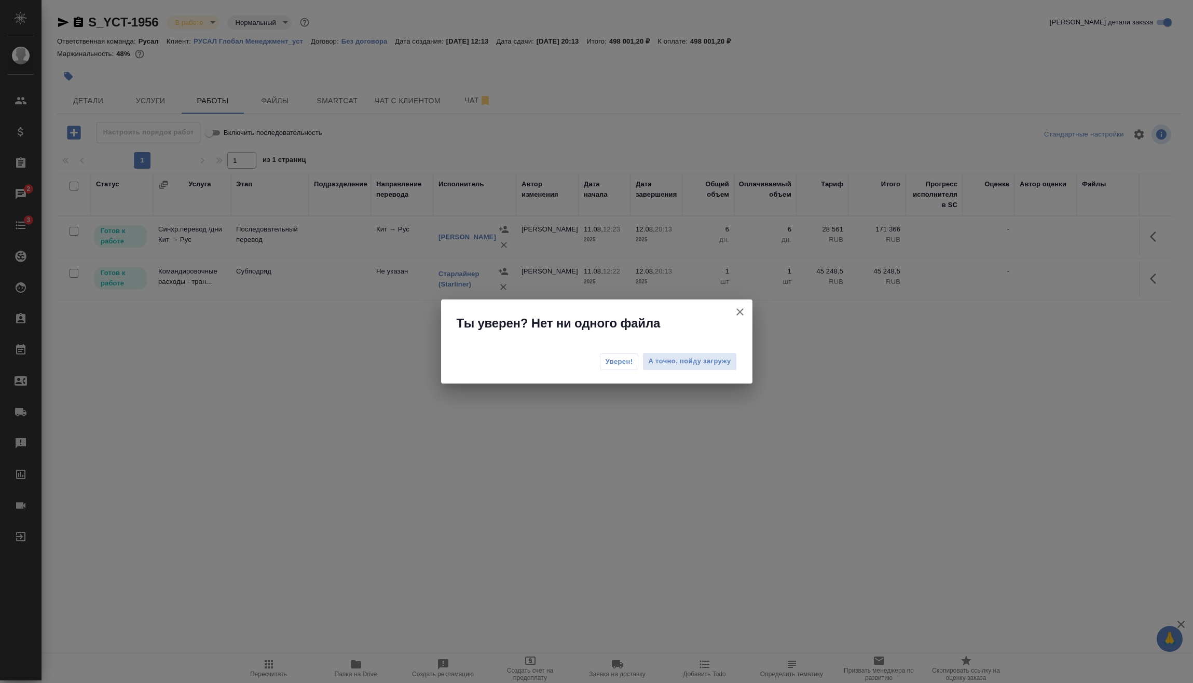
click at [612, 360] on span "Уверен!" at bounding box center [620, 362] width 28 height 10
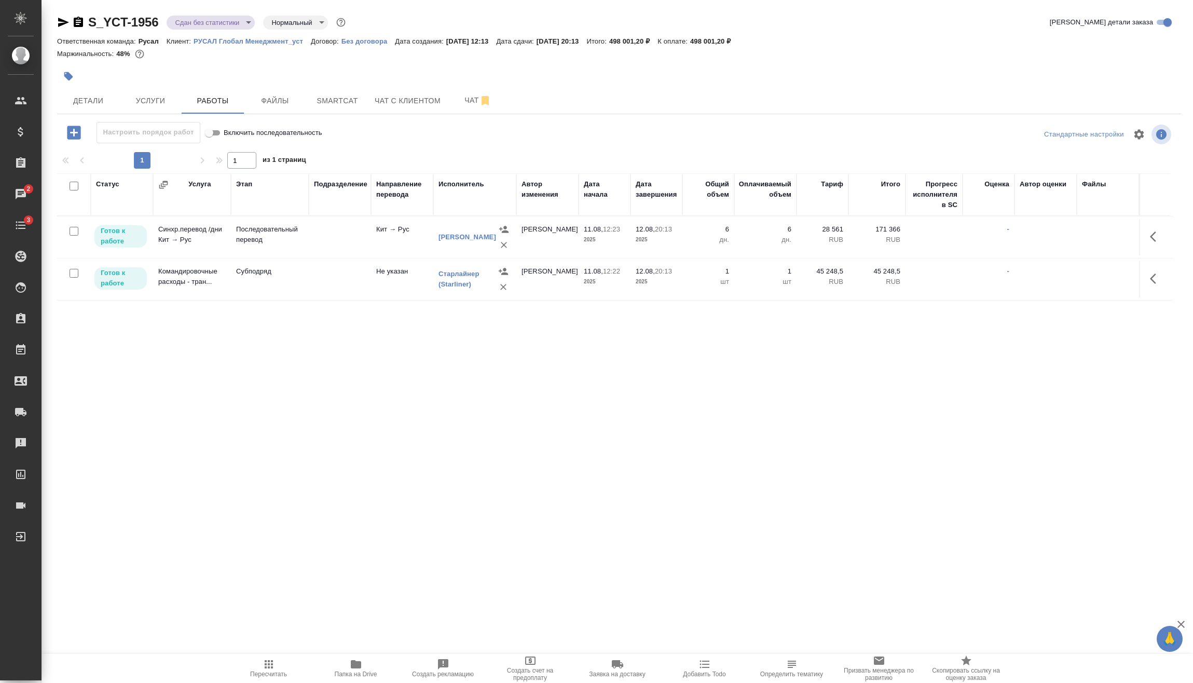
click at [74, 271] on input "checkbox" at bounding box center [74, 273] width 9 height 9
checkbox input "true"
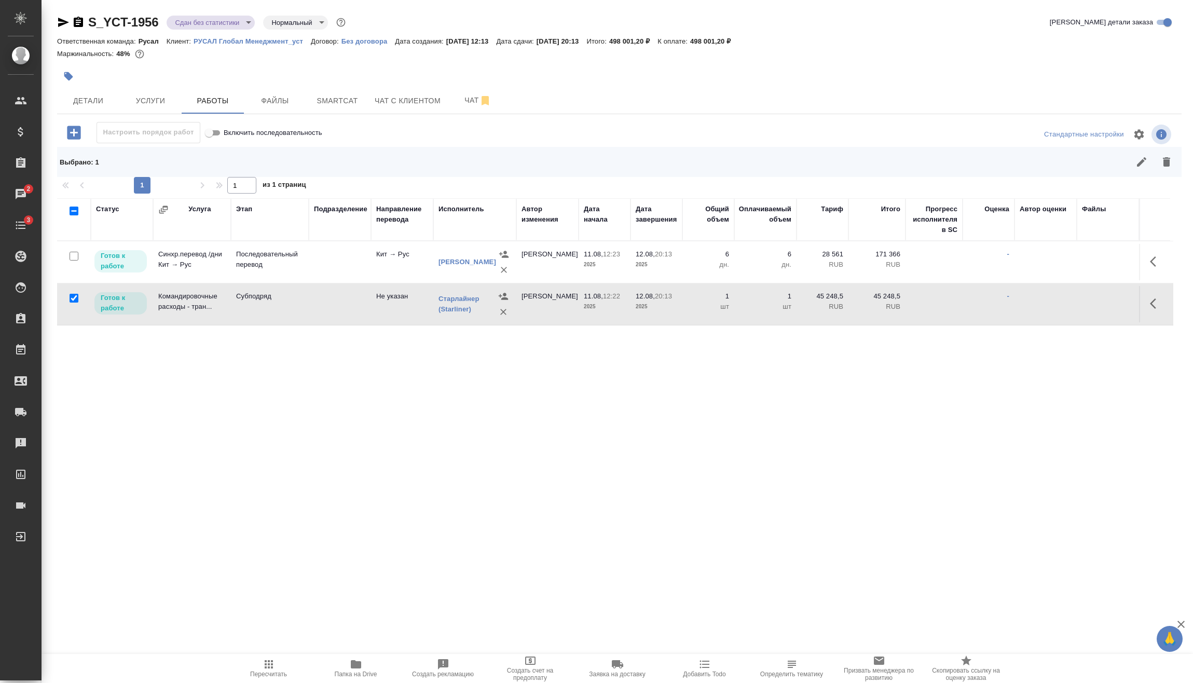
click at [70, 254] on div at bounding box center [73, 256] width 23 height 15
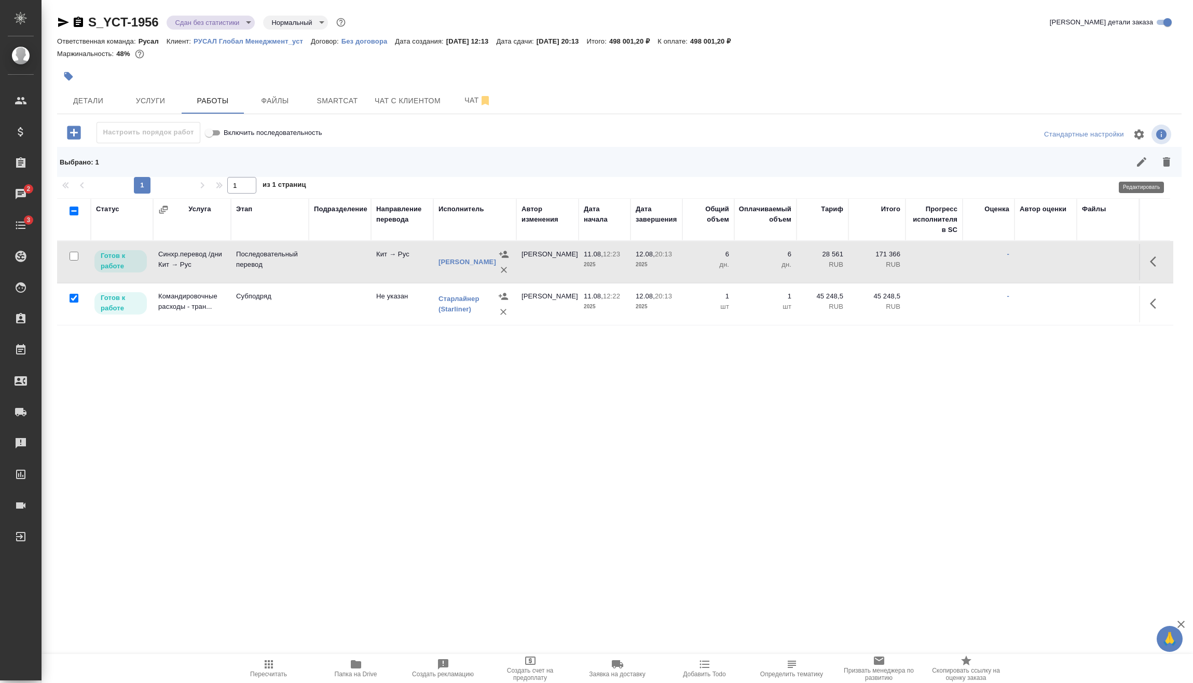
click at [1141, 164] on icon "button" at bounding box center [1142, 162] width 12 height 12
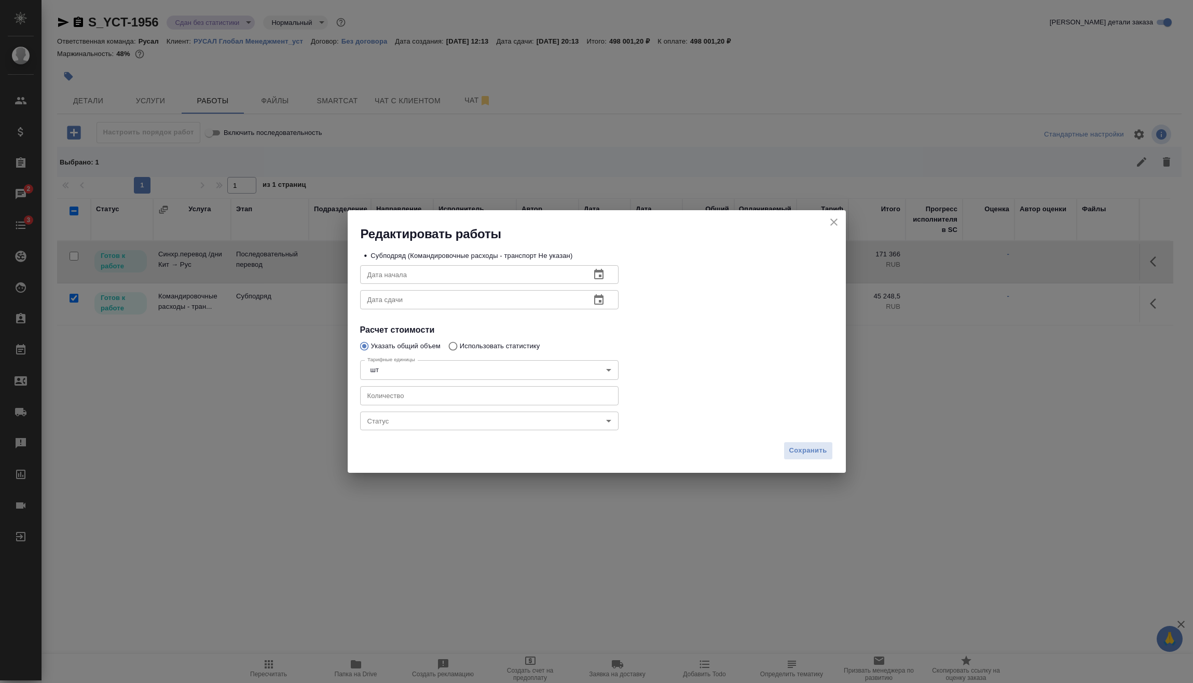
click at [471, 416] on body "🙏 .cls-1 fill:#fff; AWATERA [PERSON_NAME] Спецификации Заказы 2 Чаты 3 Todo Про…" at bounding box center [596, 341] width 1193 height 683
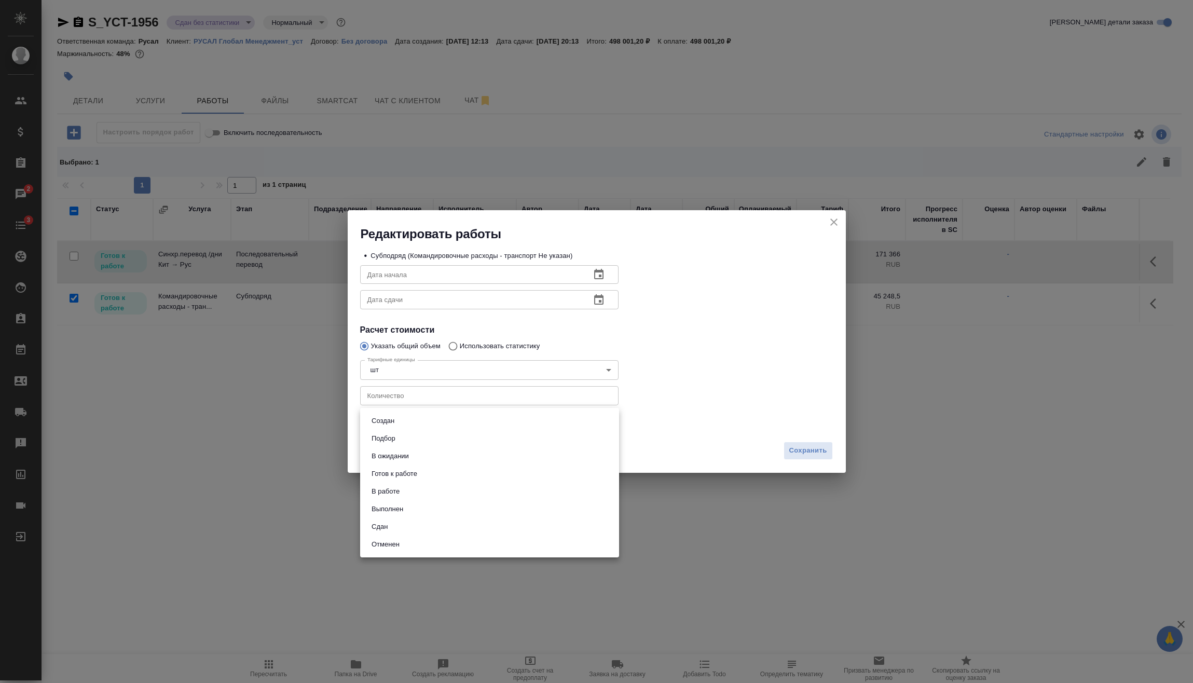
click at [404, 527] on li "Сдан" at bounding box center [489, 527] width 259 height 18
type input "closed"
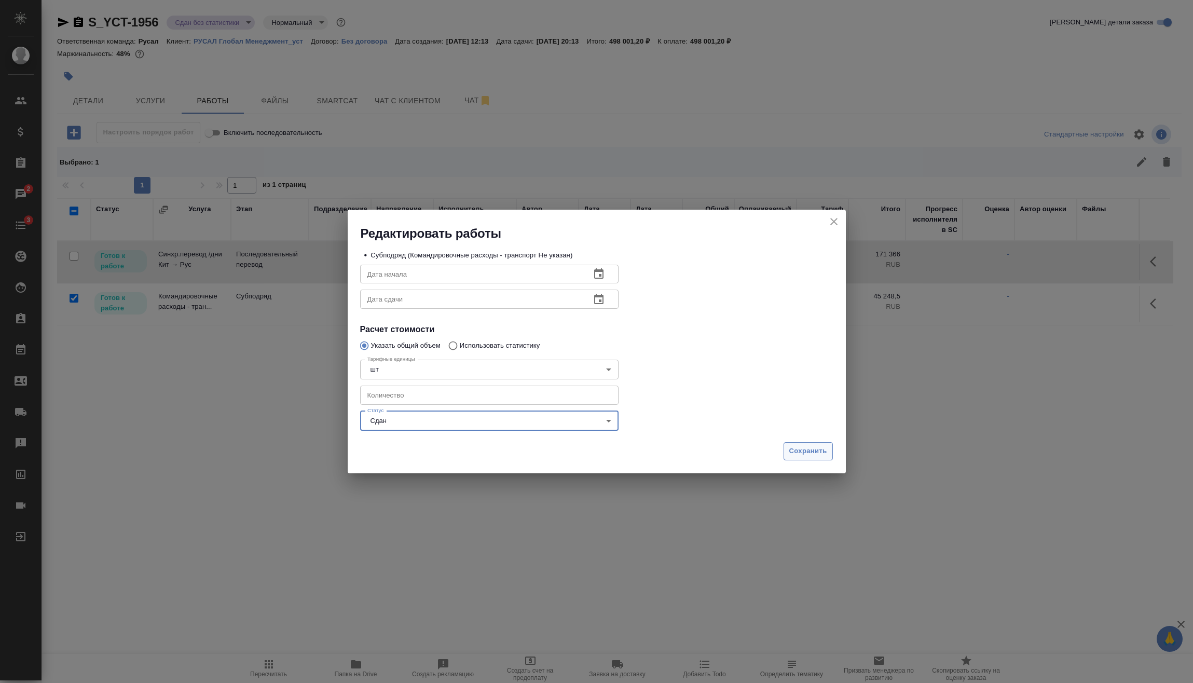
click at [805, 451] on span "Сохранить" at bounding box center [809, 451] width 38 height 12
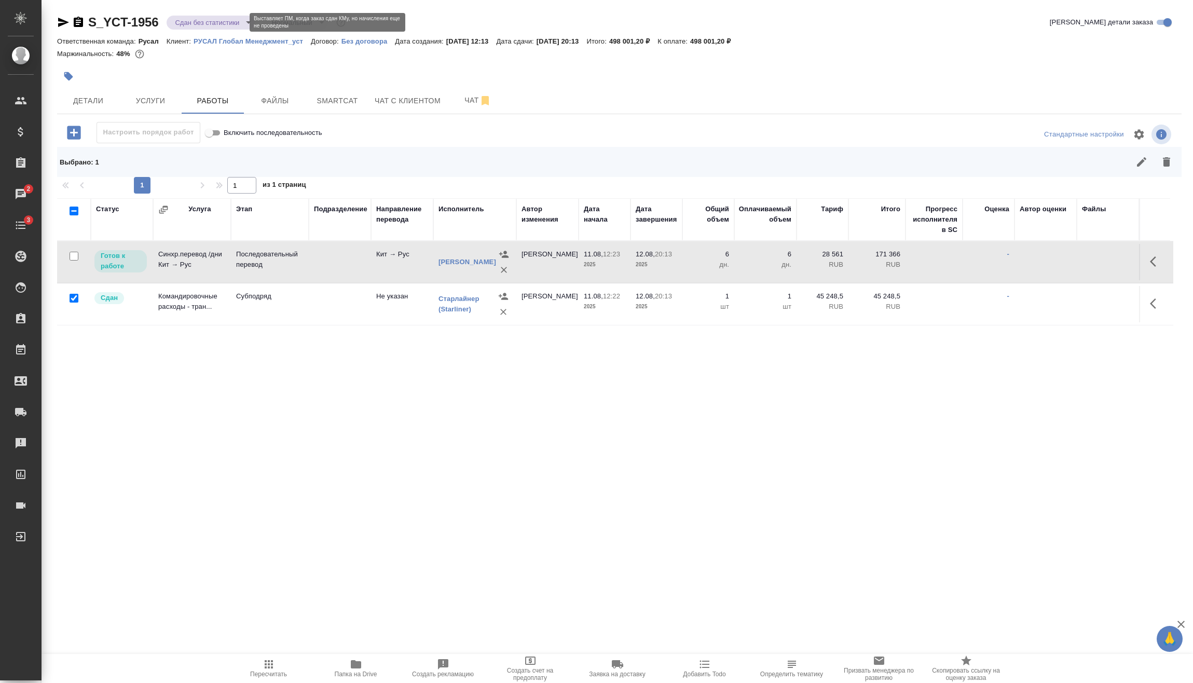
click at [223, 22] on body "🙏 .cls-1 fill:#fff; AWATERA [PERSON_NAME] Спецификации Заказы 2 Чаты 3 Todo Про…" at bounding box center [596, 341] width 1193 height 683
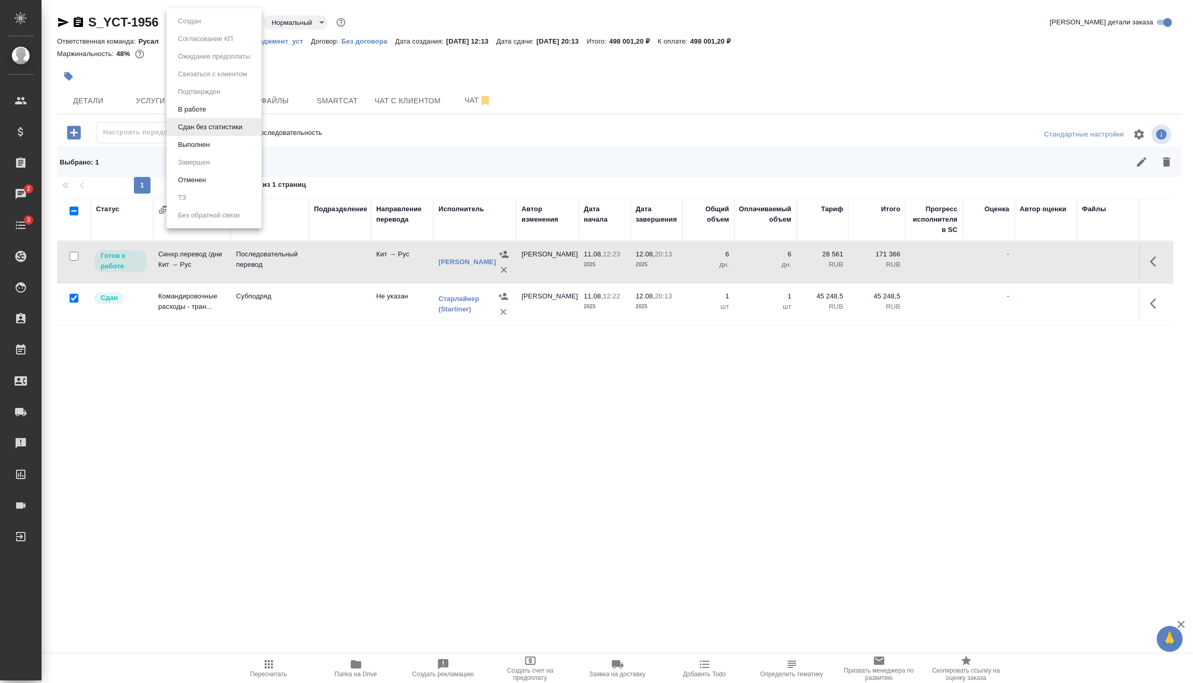
click at [715, 147] on div at bounding box center [596, 341] width 1193 height 683
click at [83, 22] on icon "button" at bounding box center [78, 22] width 9 height 10
